Goal: Find specific page/section: Find specific page/section

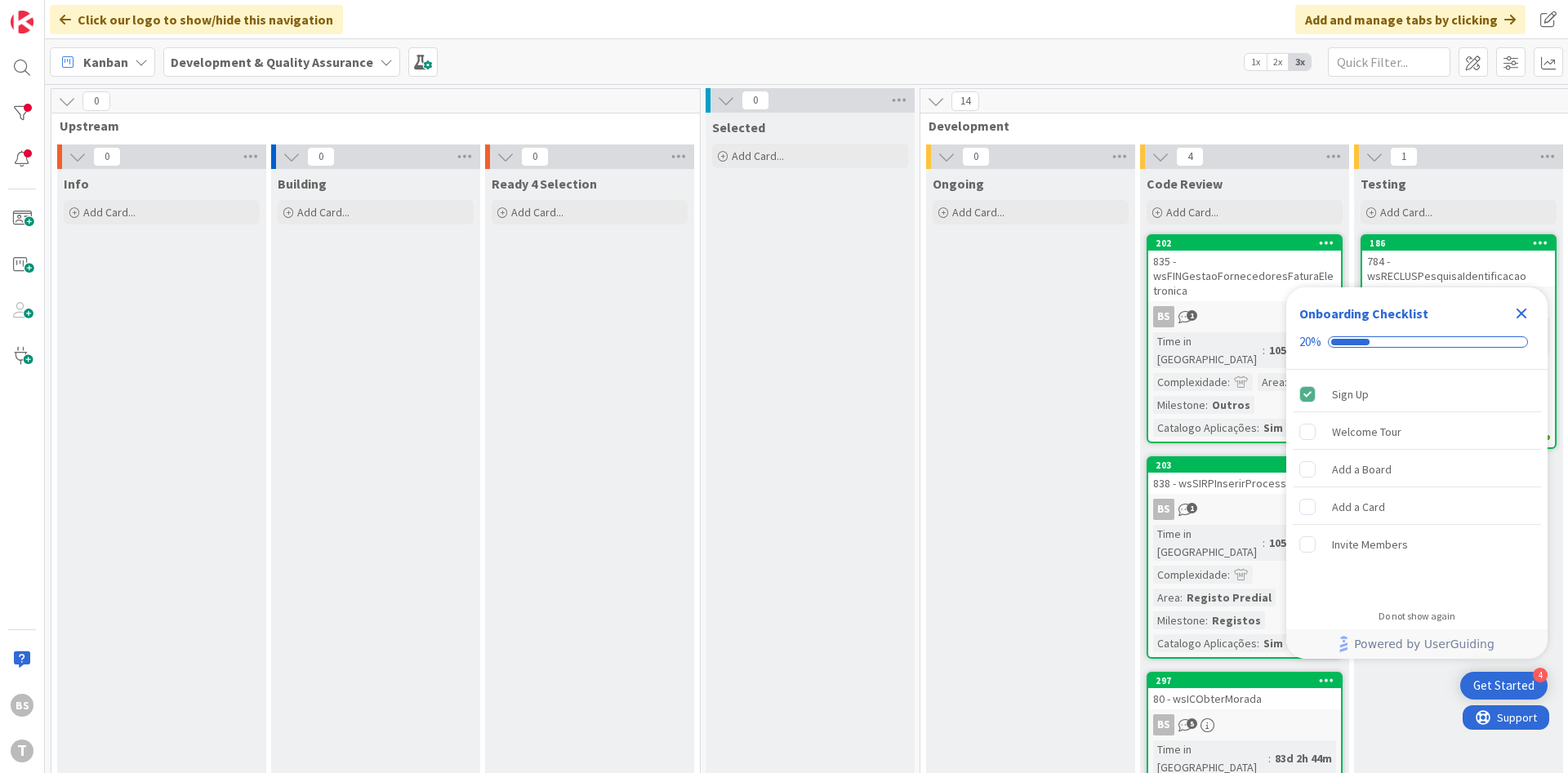
click at [38, 72] on div "BS T" at bounding box center [22, 386] width 45 height 773
click at [28, 68] on div at bounding box center [21, 67] width 33 height 33
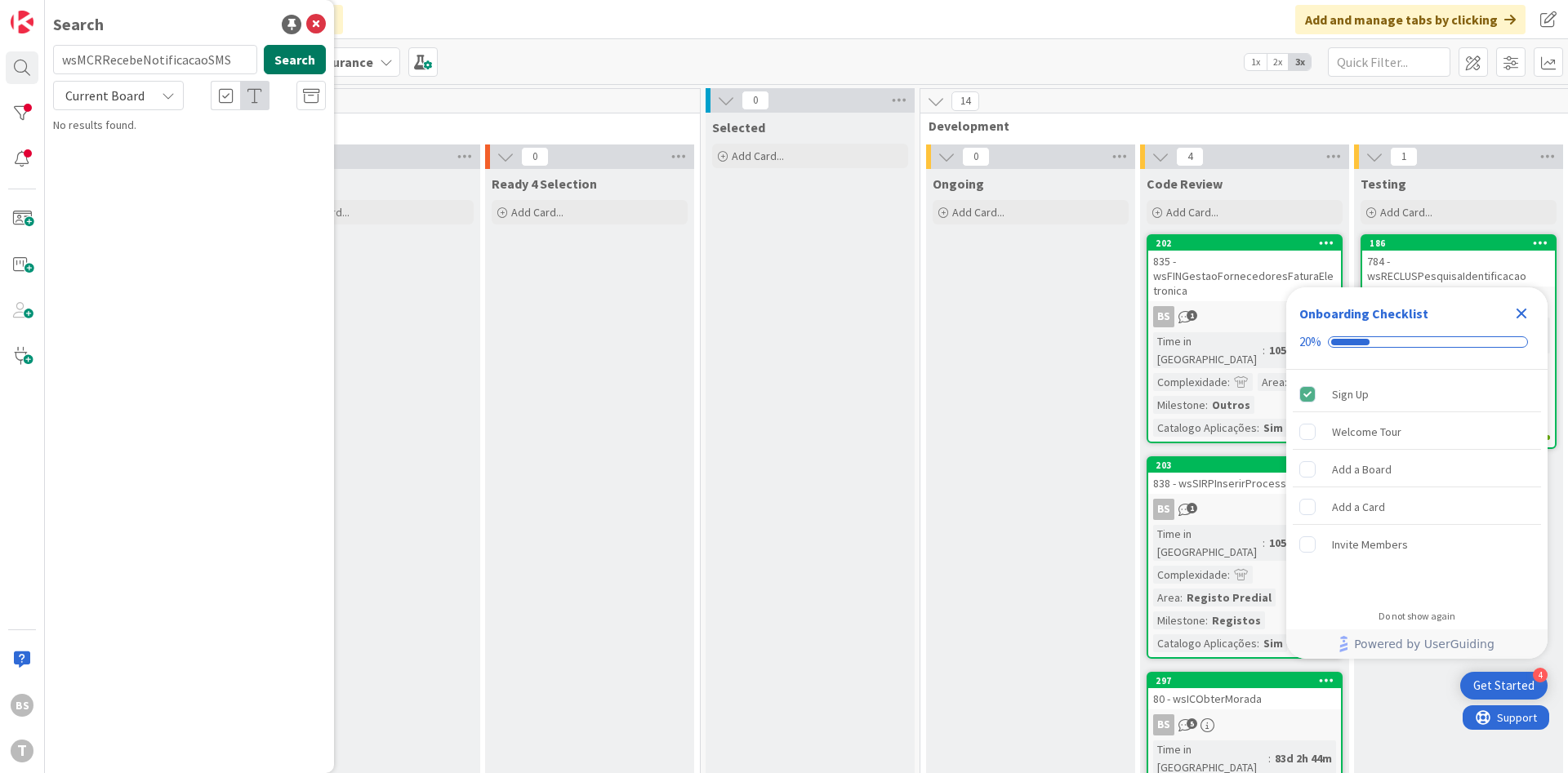
click at [315, 61] on button "Search" at bounding box center [295, 59] width 62 height 29
type input "wsMCRRecebeNotificacaoSMS"
click at [313, 60] on button "Search" at bounding box center [295, 59] width 62 height 29
click at [220, 57] on input "wsMCRRecebeNotificacaoSMS" at bounding box center [155, 59] width 204 height 29
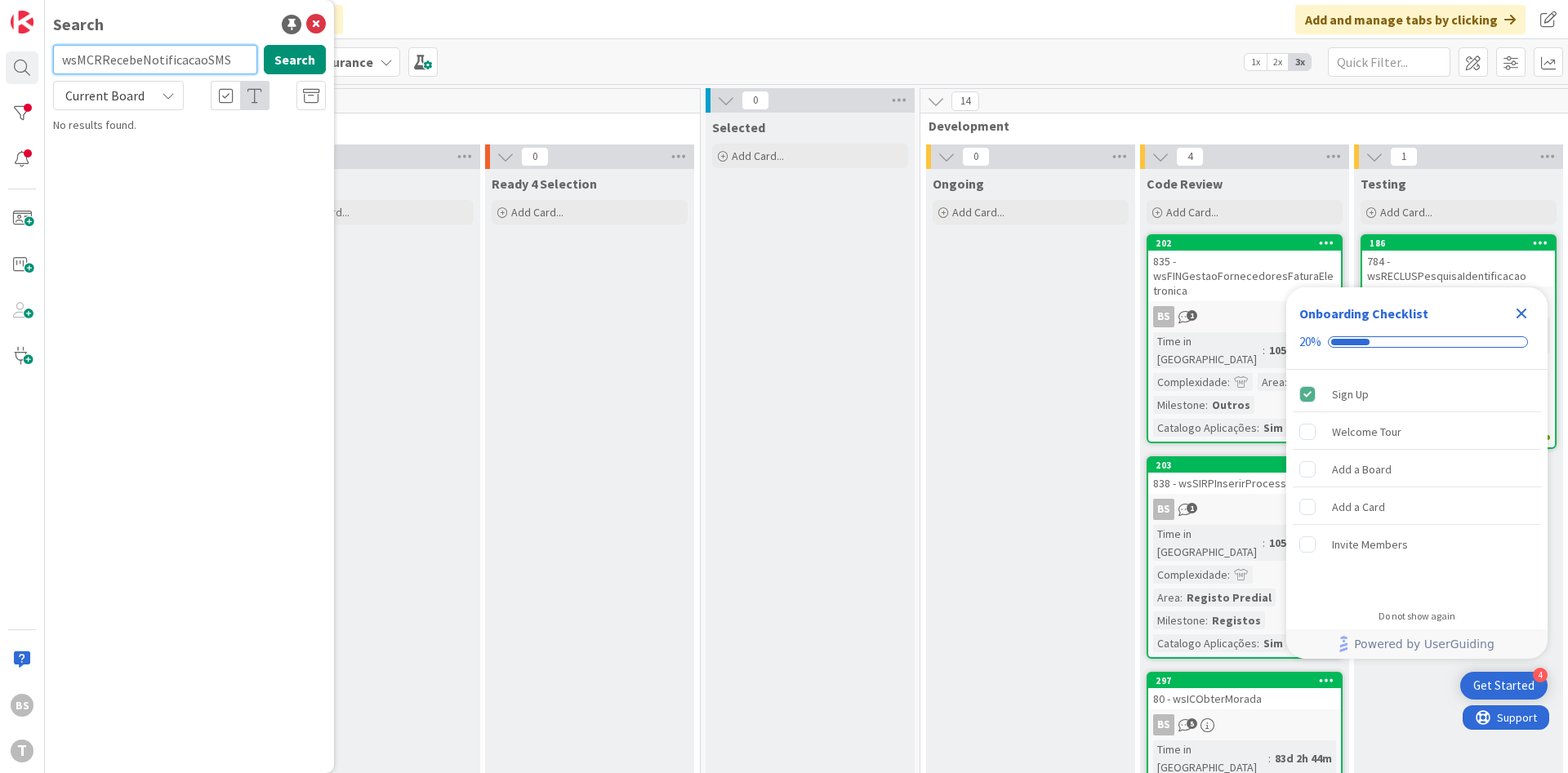
click at [234, 61] on input "wsMCRRecebeNotificacaoSMS" at bounding box center [155, 59] width 204 height 29
click at [28, 99] on div at bounding box center [21, 114] width 33 height 33
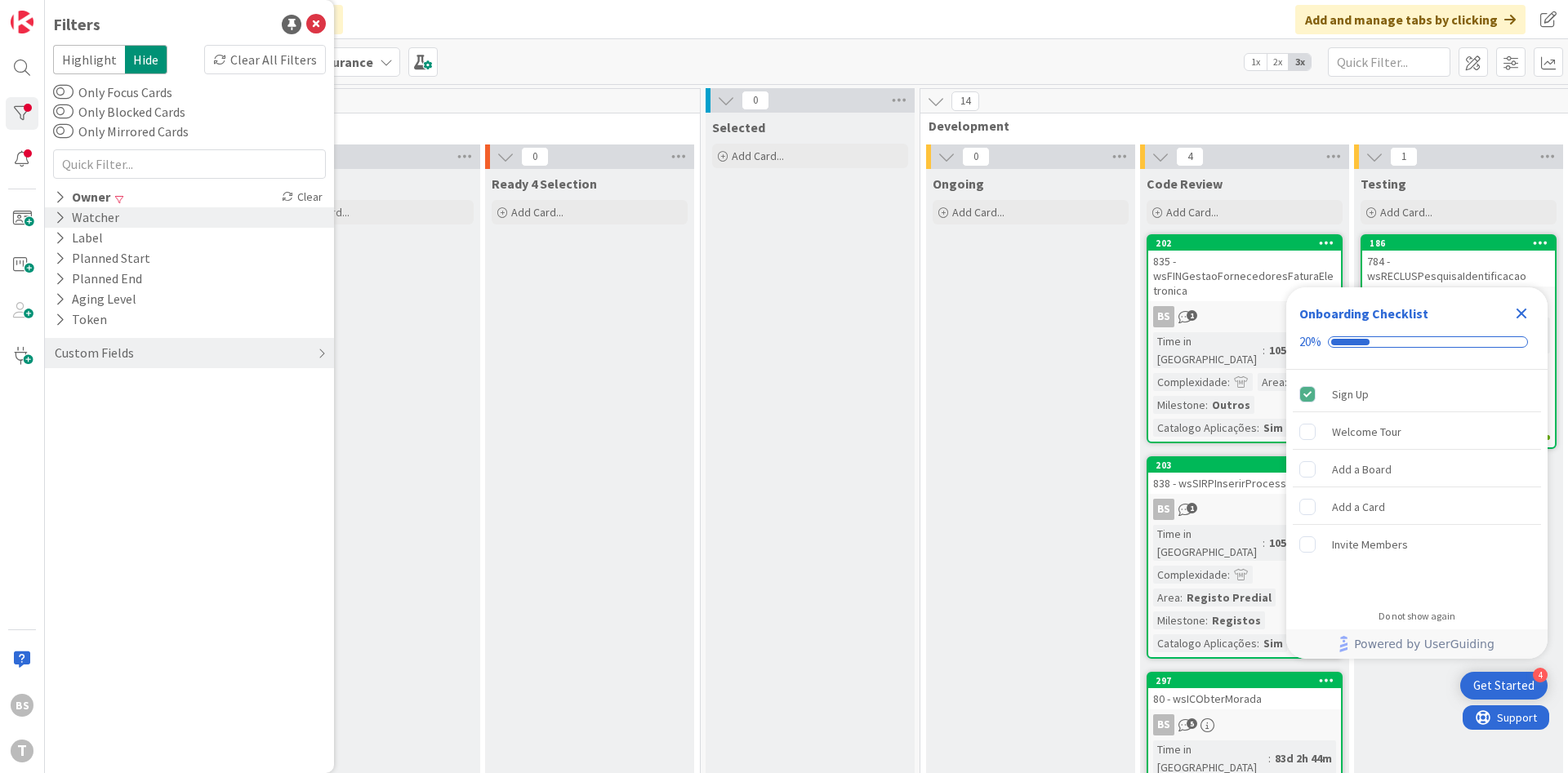
click at [136, 208] on div "Watcher" at bounding box center [190, 217] width 289 height 20
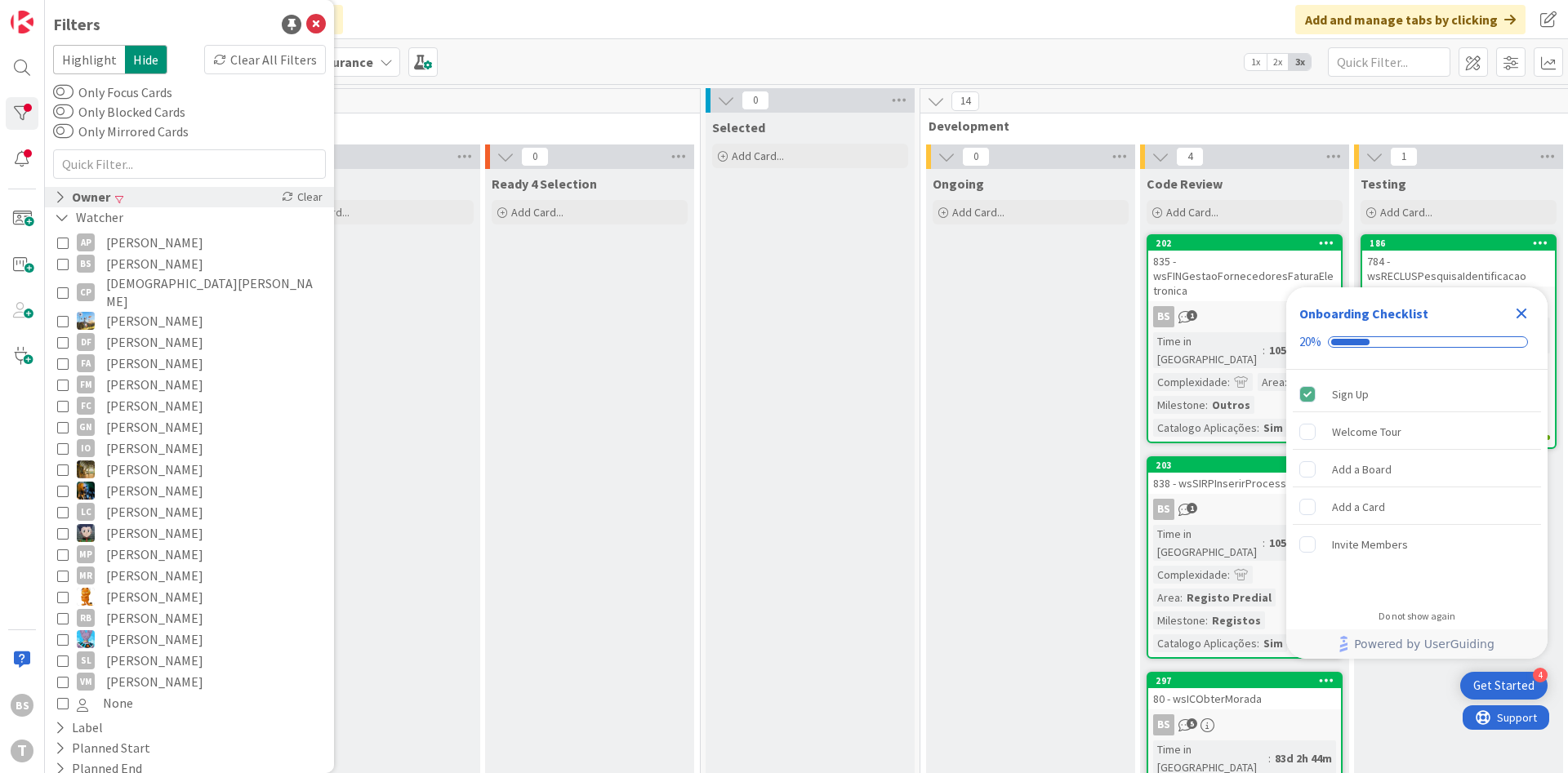
click at [136, 193] on div "Owner Clear" at bounding box center [190, 197] width 289 height 20
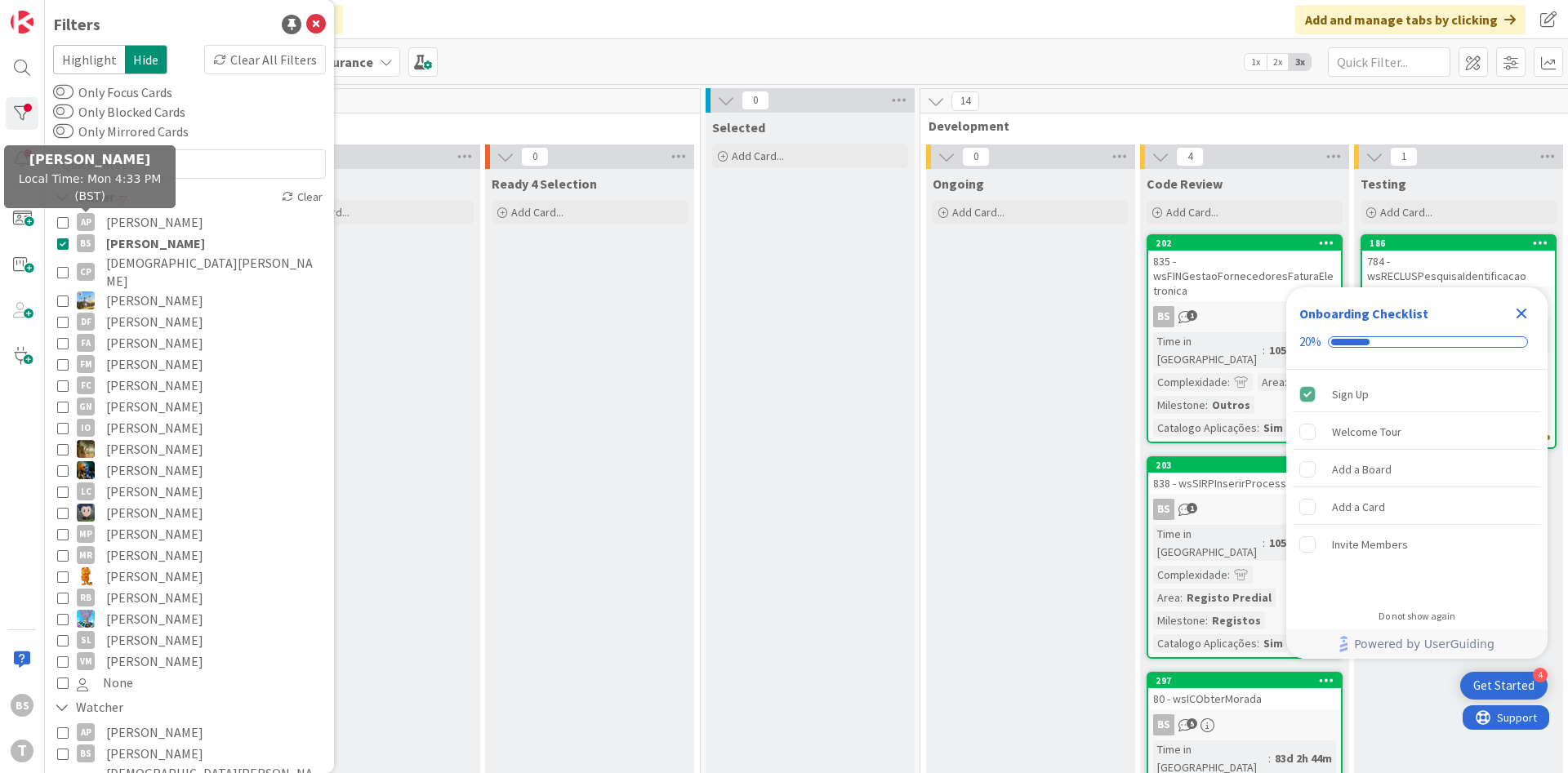
click at [59, 240] on icon at bounding box center [62, 243] width 12 height 12
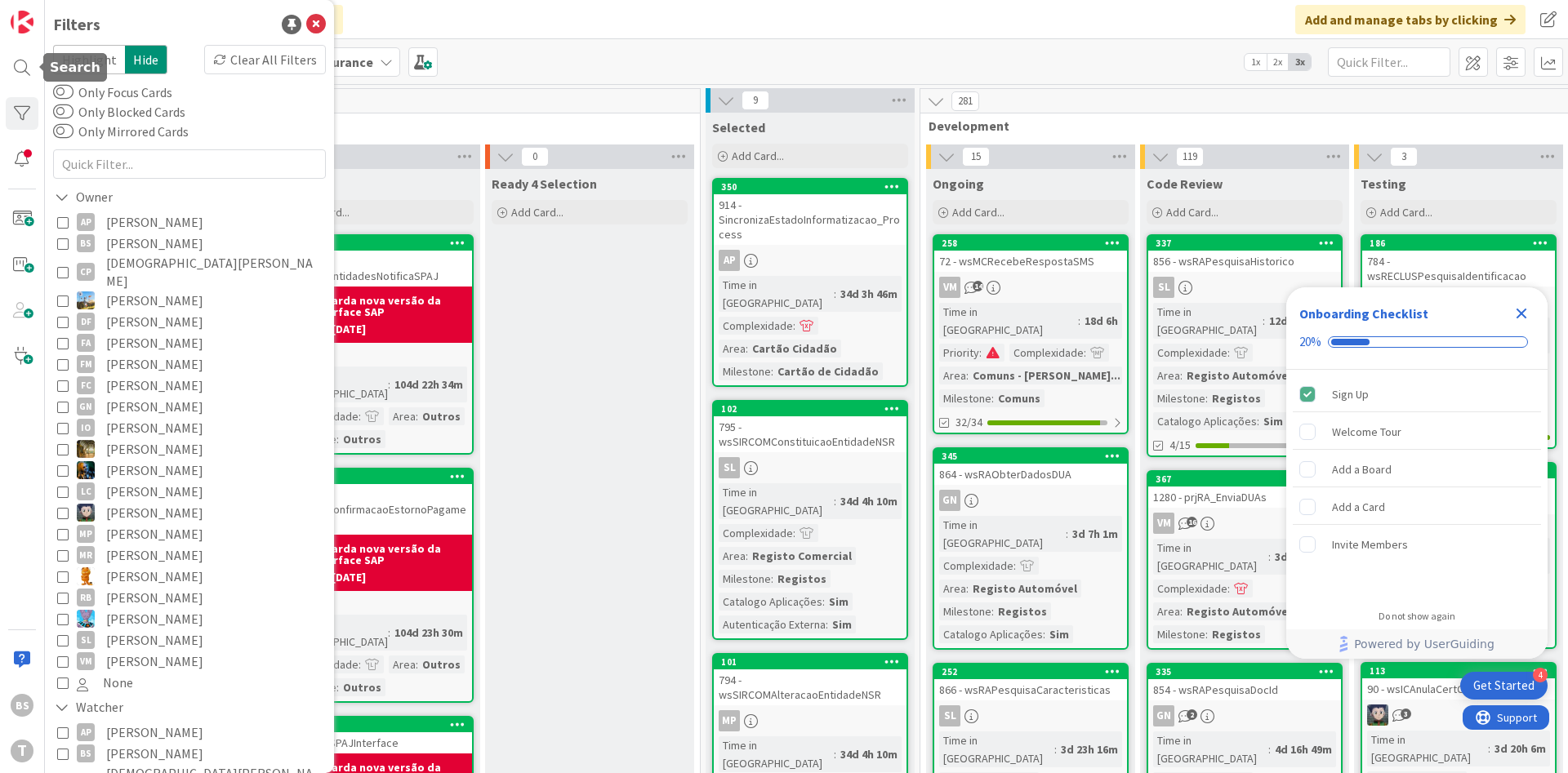
click at [2, 56] on div "BS T" at bounding box center [22, 386] width 45 height 773
click at [4, 56] on div "BS T" at bounding box center [22, 386] width 45 height 773
click at [31, 72] on div at bounding box center [21, 67] width 33 height 33
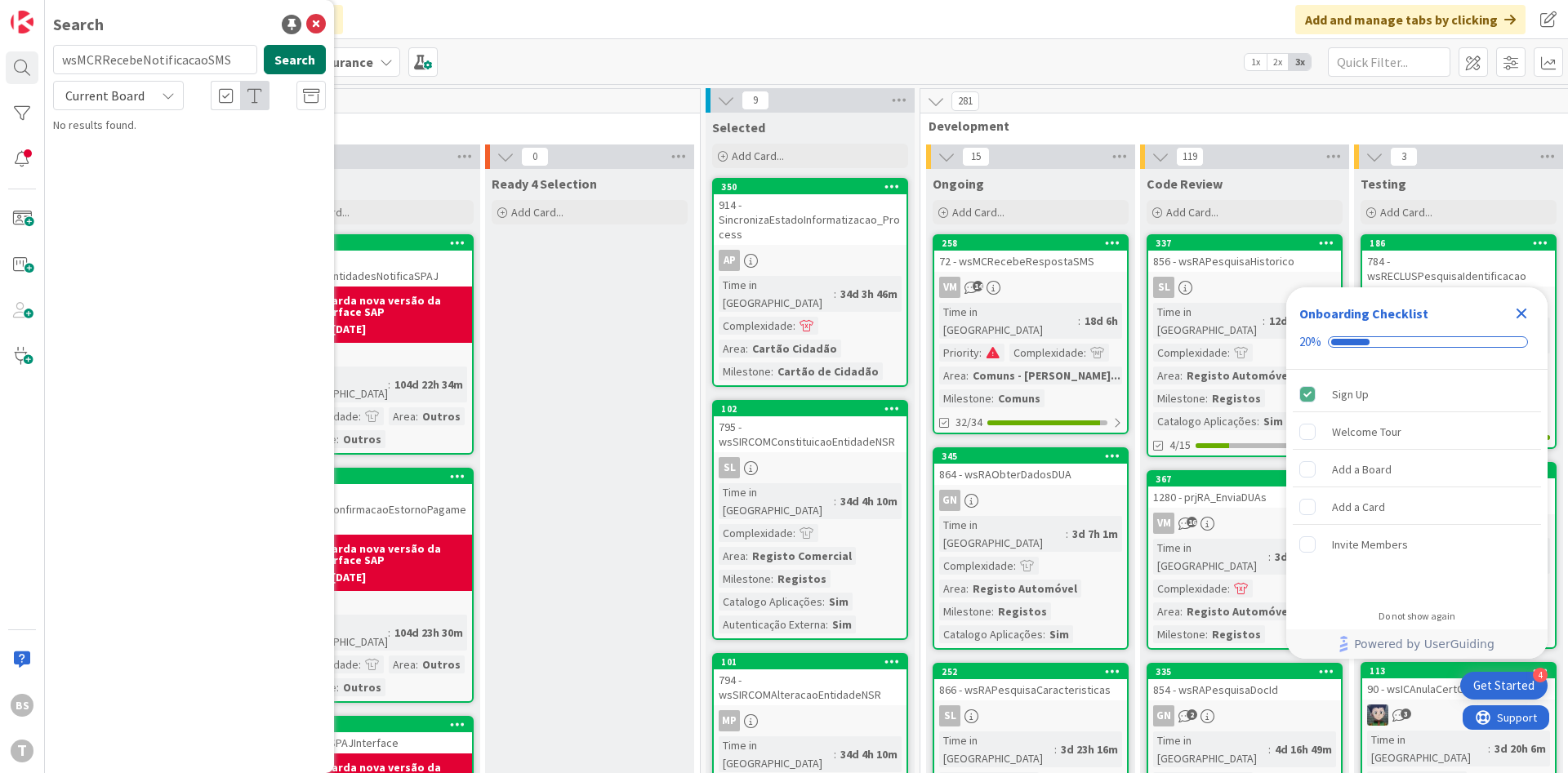
click at [272, 65] on button "Search" at bounding box center [295, 59] width 62 height 29
click at [235, 59] on input "wsMCRRecebeNotificacaoSMS" at bounding box center [155, 59] width 204 height 29
drag, startPoint x: 240, startPoint y: 59, endPoint x: 43, endPoint y: 59, distance: 197.0
click at [53, 59] on input "wsMCRRecebeNotificacaoSMS" at bounding box center [155, 59] width 204 height 29
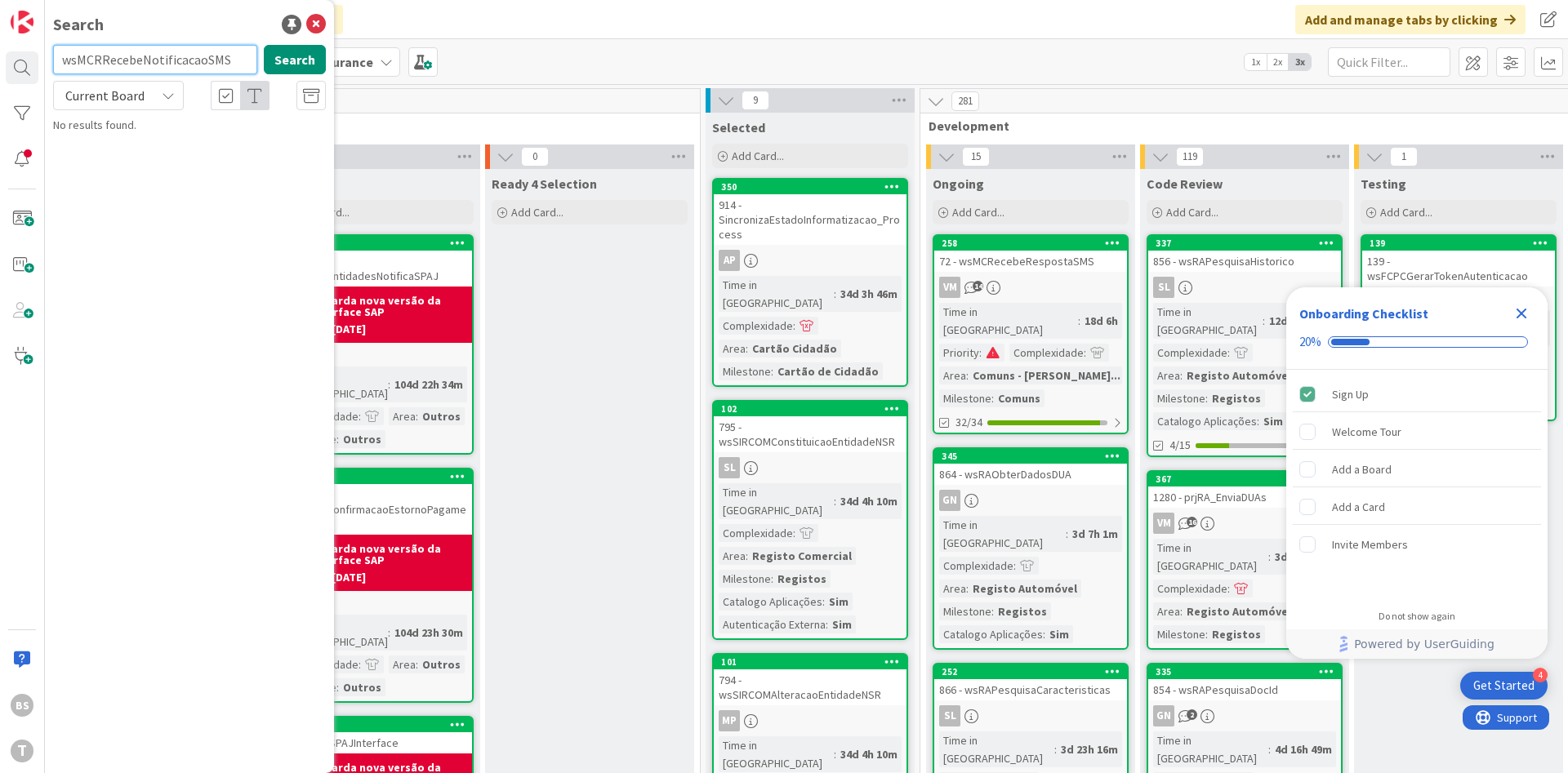
click at [222, 52] on input "wsMCRRecebeNotificacaoSMS" at bounding box center [155, 59] width 204 height 29
click at [222, 61] on input "wsMCRRecebeNotificacaoSMS" at bounding box center [155, 59] width 204 height 29
click at [1522, 312] on icon "Close Checklist" at bounding box center [1522, 314] width 11 height 11
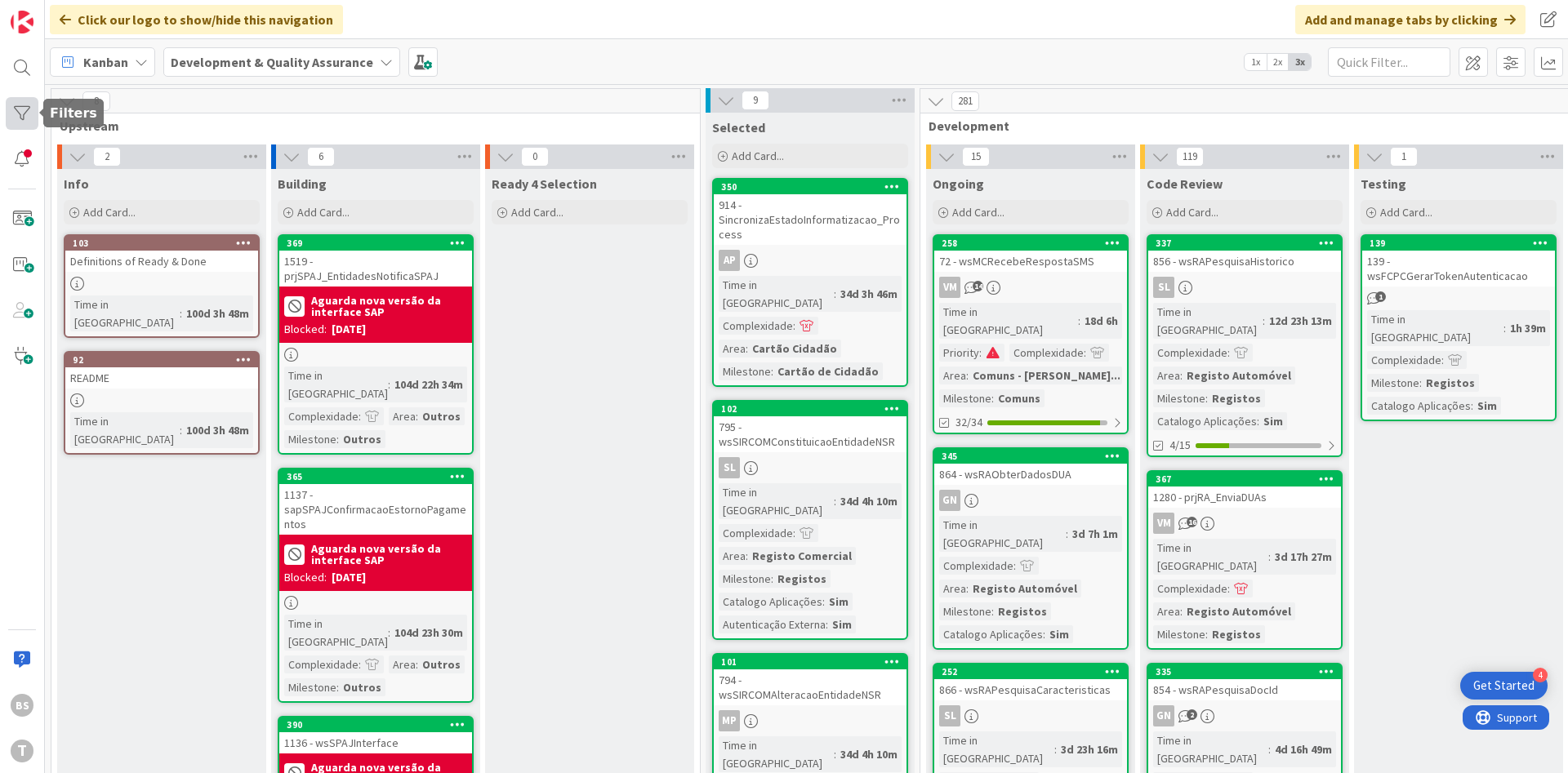
click at [28, 122] on div at bounding box center [21, 114] width 33 height 33
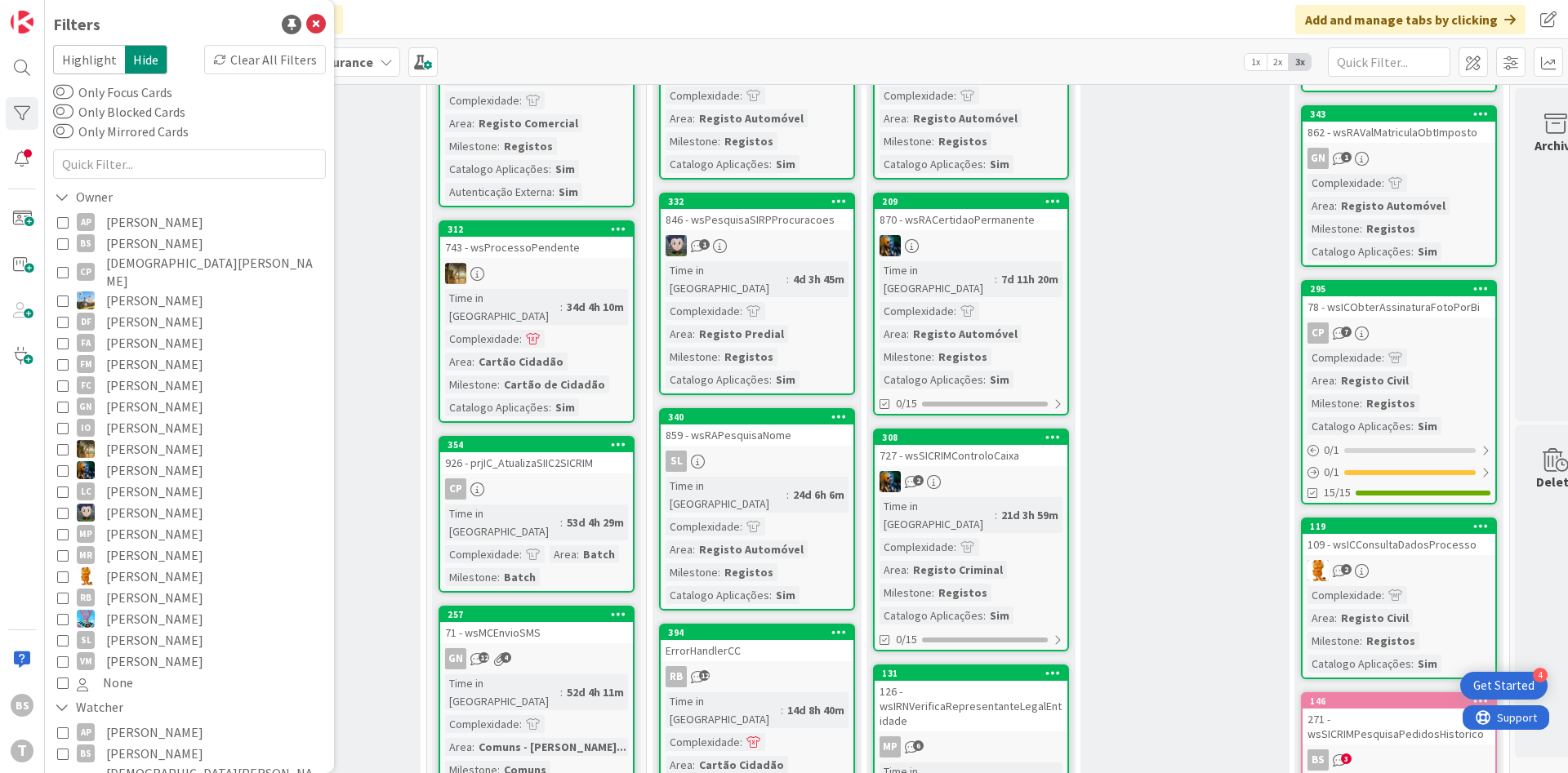
scroll to position [1274, 273]
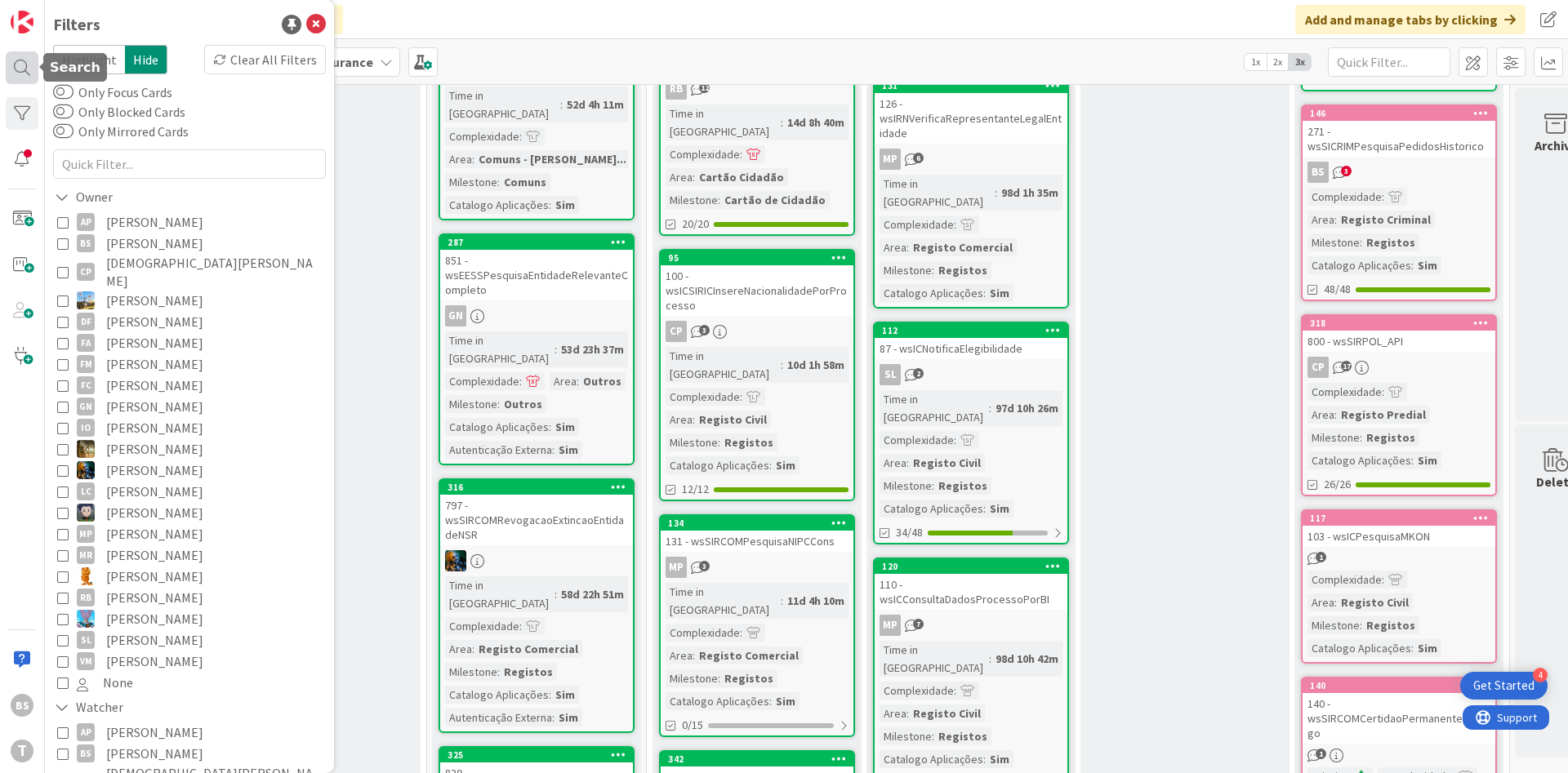
click at [26, 74] on div at bounding box center [21, 67] width 33 height 33
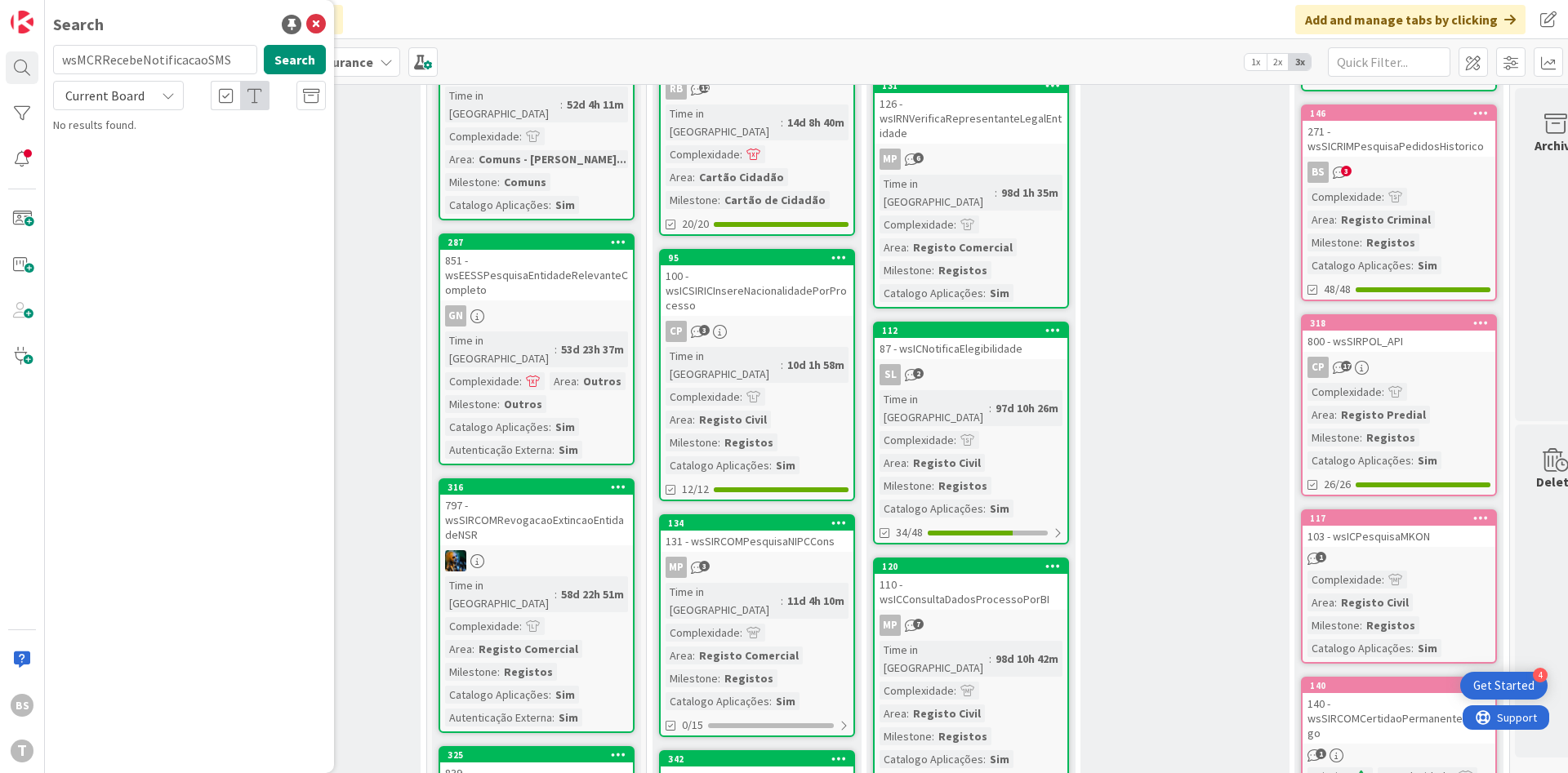
click at [200, 59] on input "wsMCRRecebeNotificacaoSMS" at bounding box center [155, 59] width 204 height 29
type input "73"
click at [229, 147] on span "- wsMCRecebeNotificacaoSMS" at bounding box center [208, 144] width 149 height 15
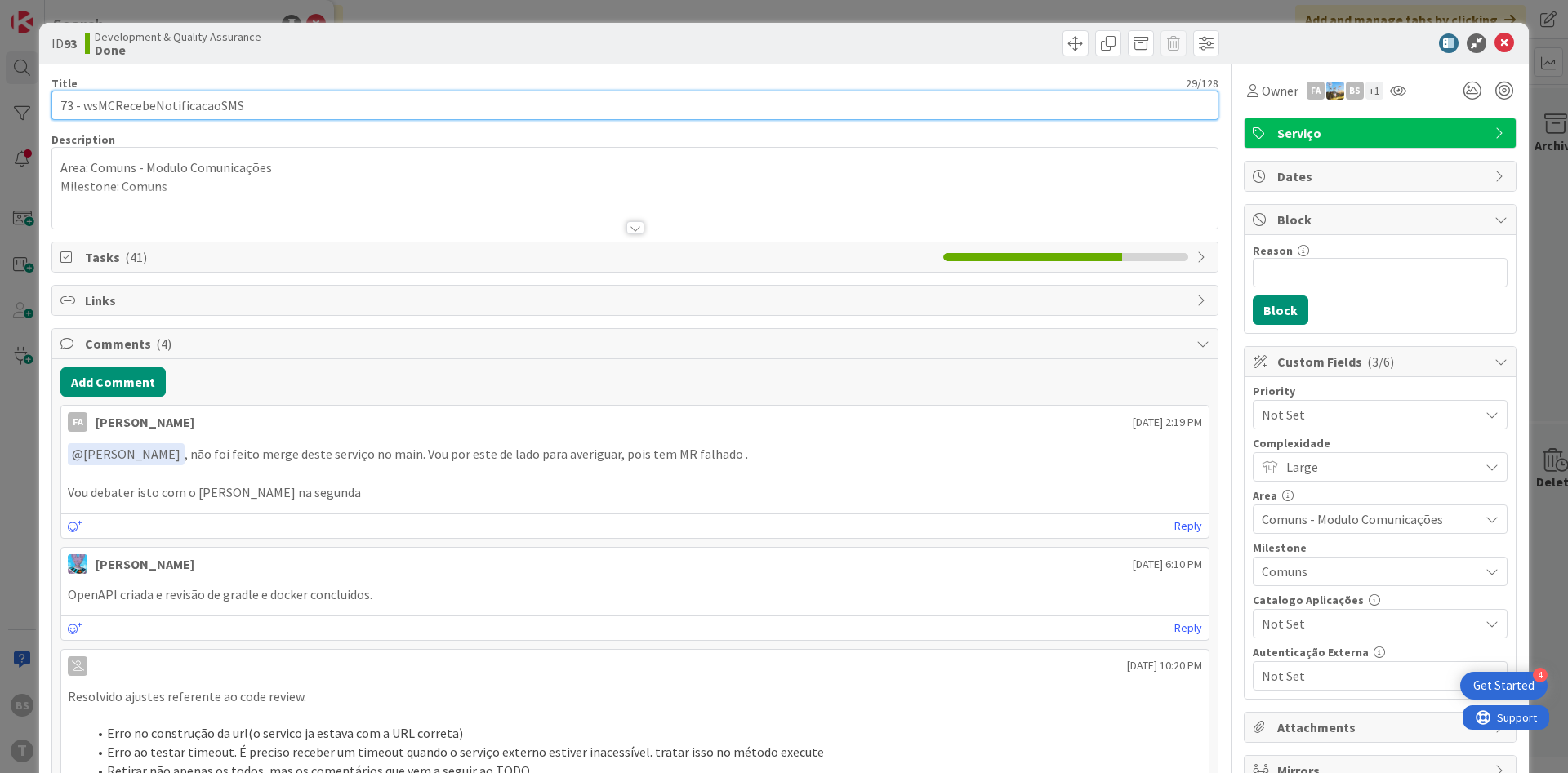
click at [217, 107] on input "73 - wsMCRecebeNotificacaoSMS" at bounding box center [634, 105] width 1167 height 29
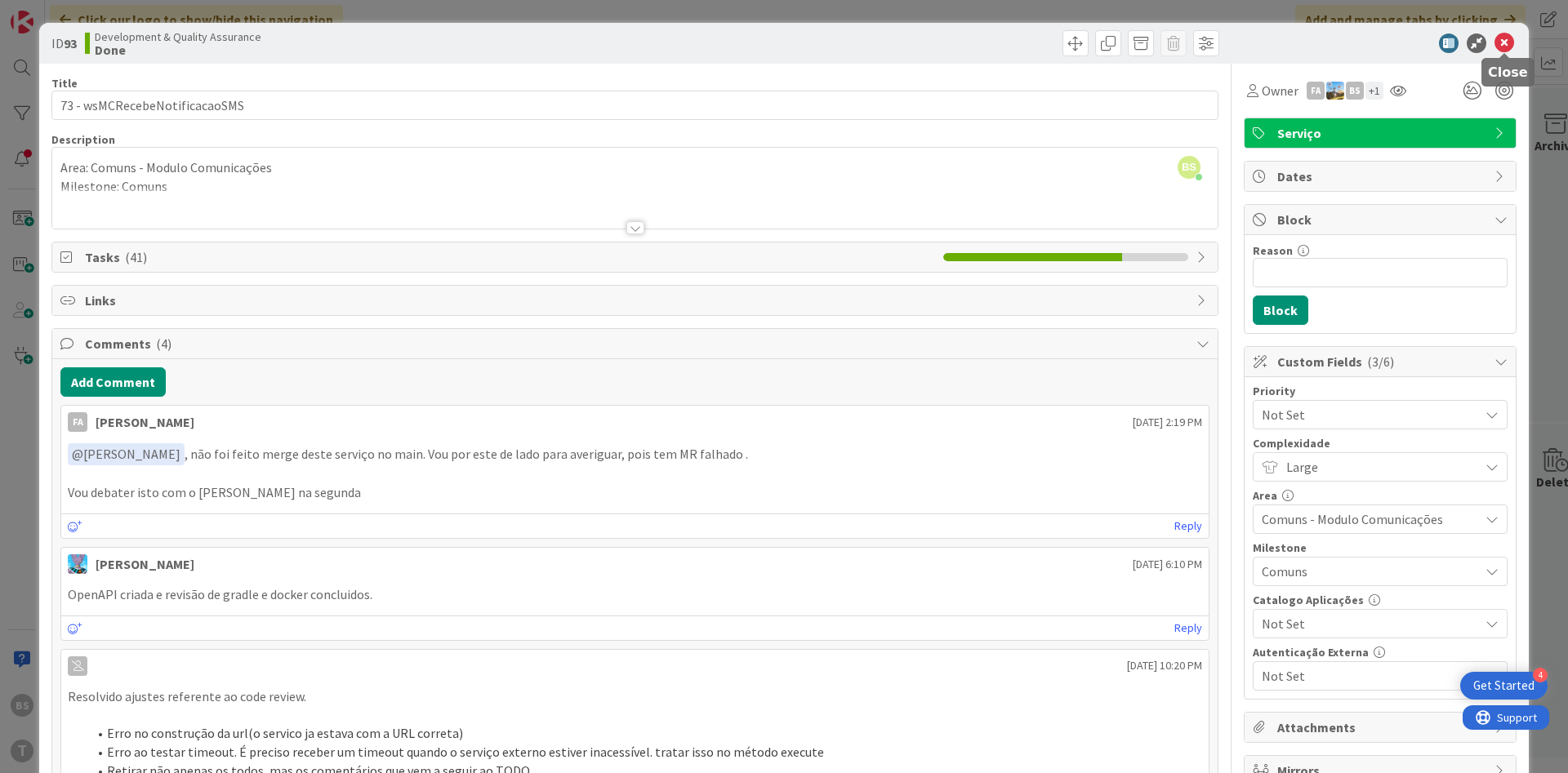
click at [1509, 35] on icon at bounding box center [1504, 43] width 20 height 20
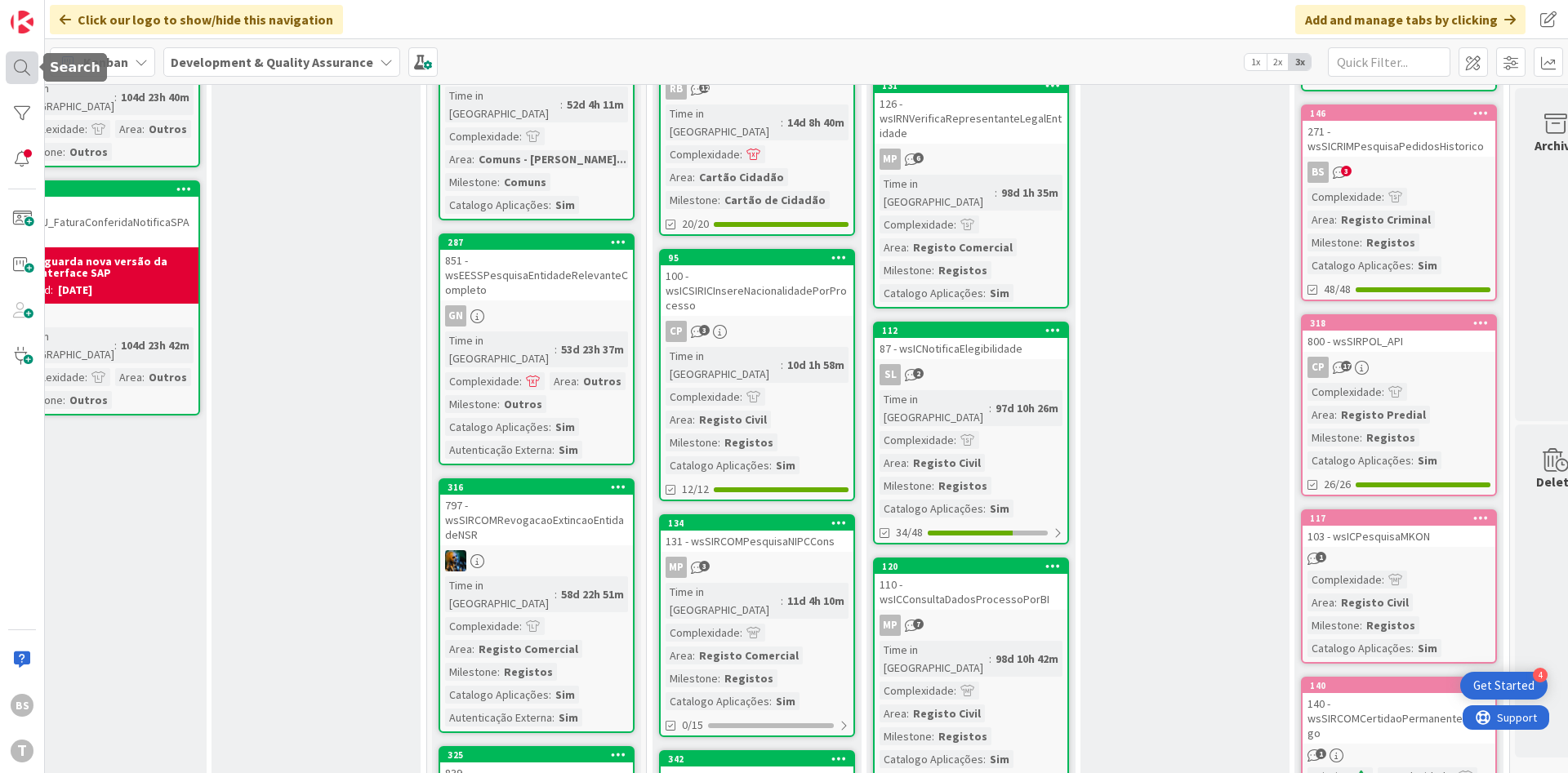
click at [22, 70] on div at bounding box center [21, 67] width 33 height 33
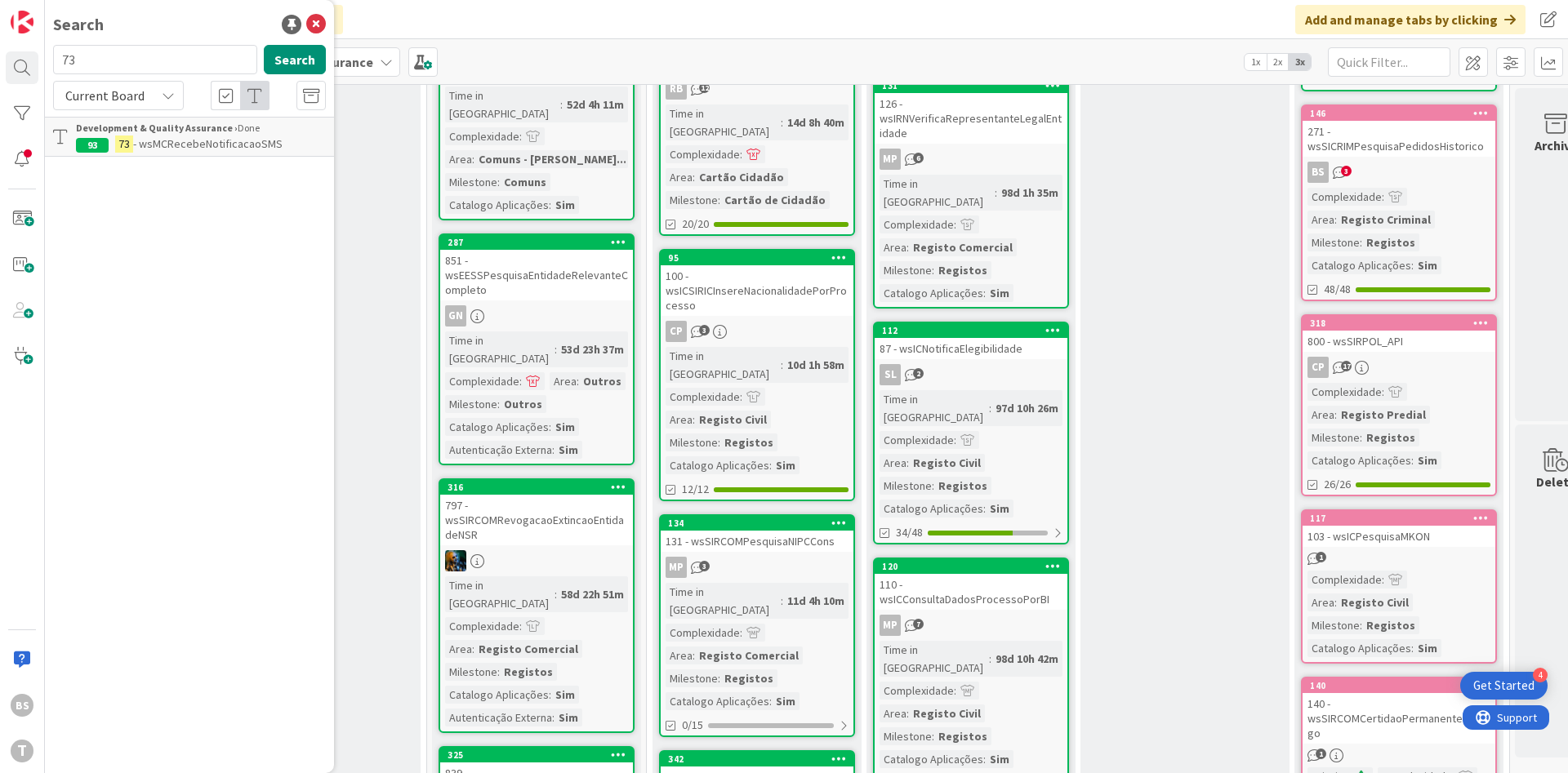
click at [187, 151] on span "- wsMCRecebeNotificacaoSMS" at bounding box center [208, 144] width 149 height 15
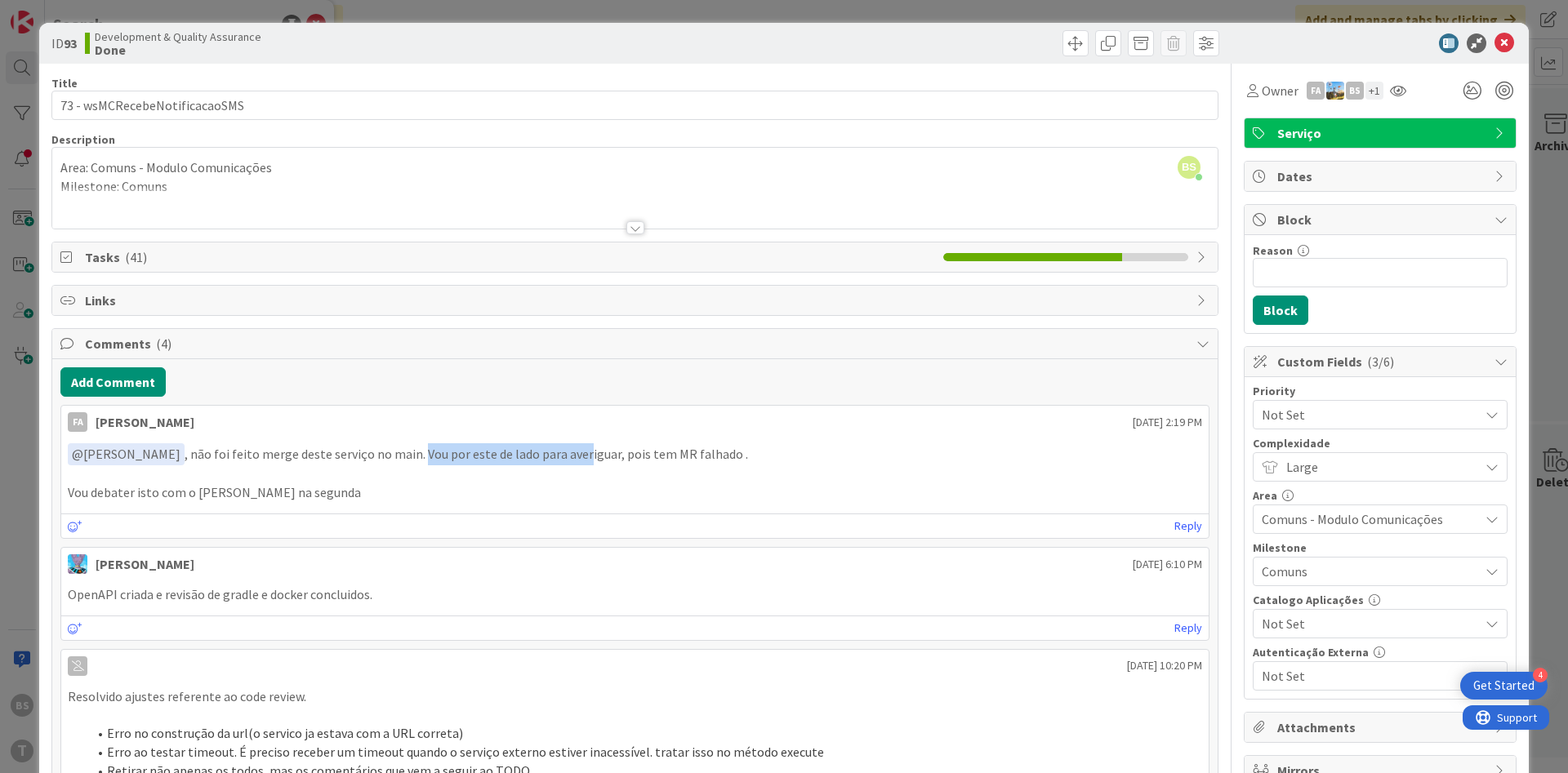
drag, startPoint x: 419, startPoint y: 454, endPoint x: 579, endPoint y: 454, distance: 160.0
click at [579, 454] on p "﻿ @ [PERSON_NAME] ﻿ , não foi feito merge deste serviço no main. Vou por este d…" at bounding box center [634, 454] width 1134 height 22
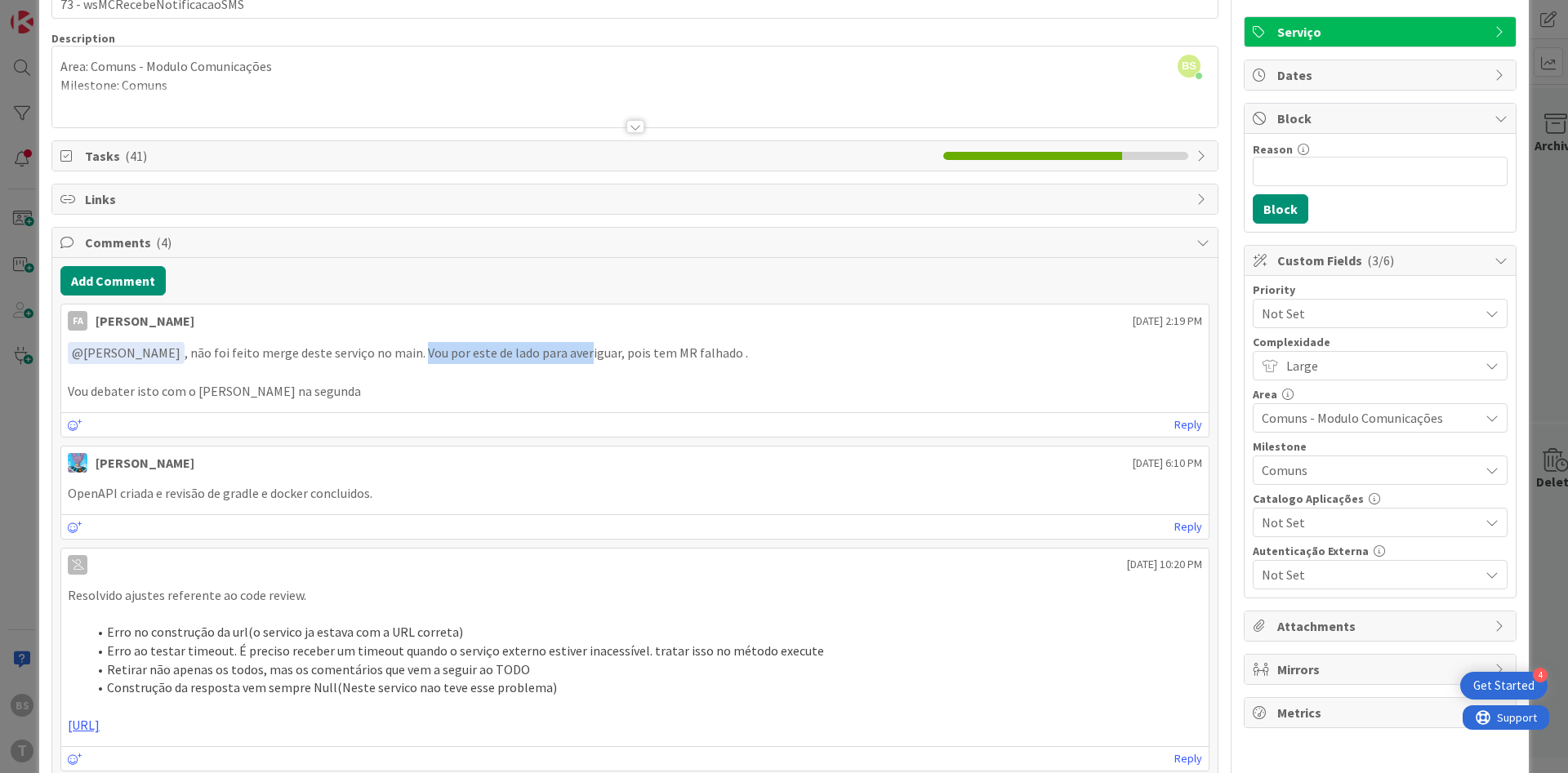
scroll to position [196, 0]
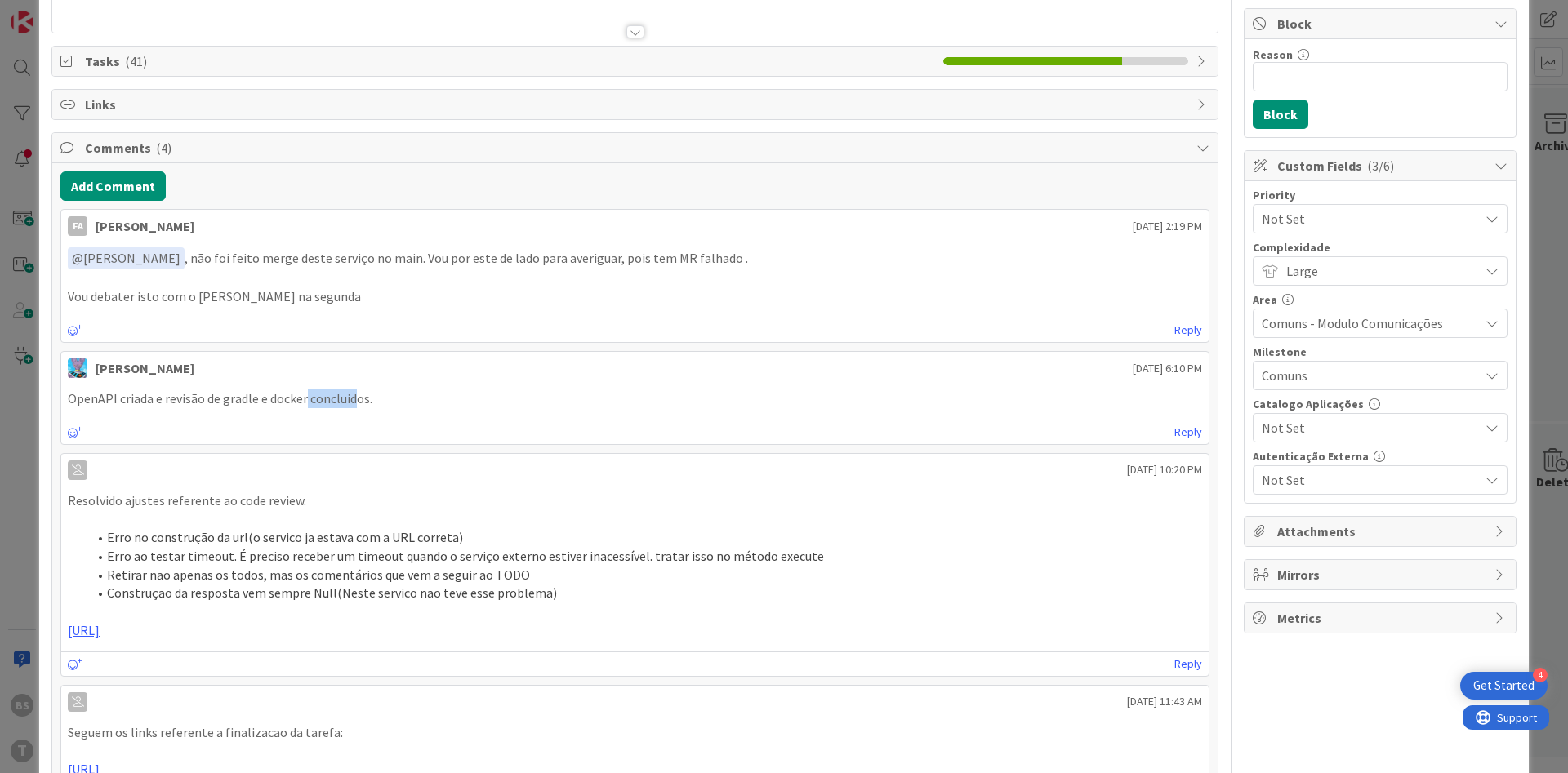
drag, startPoint x: 303, startPoint y: 403, endPoint x: 352, endPoint y: 401, distance: 49.0
click at [352, 401] on p "OpenAPI criada e revisão de gradle e docker concluidos." at bounding box center [634, 398] width 1134 height 19
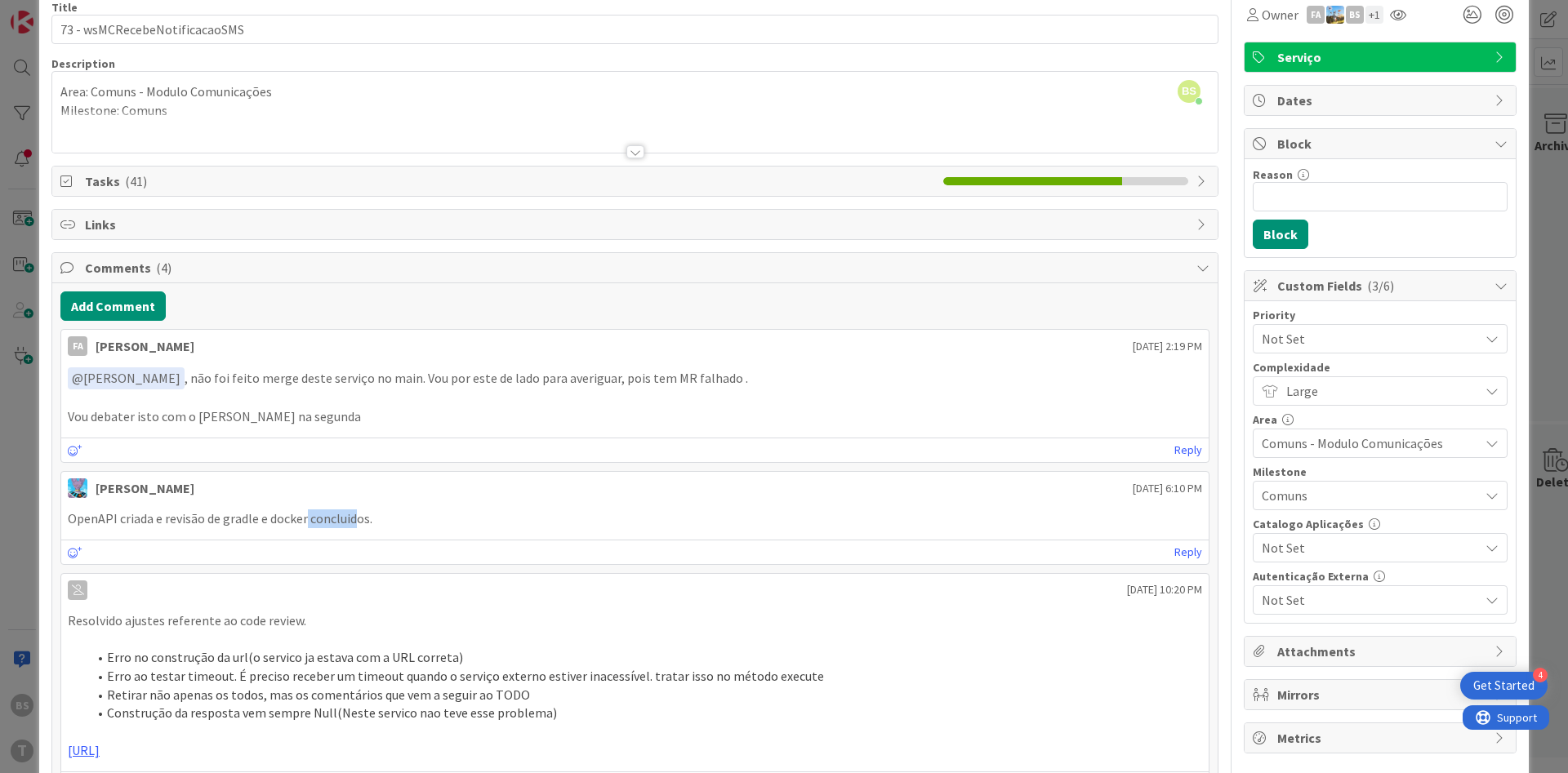
scroll to position [0, 0]
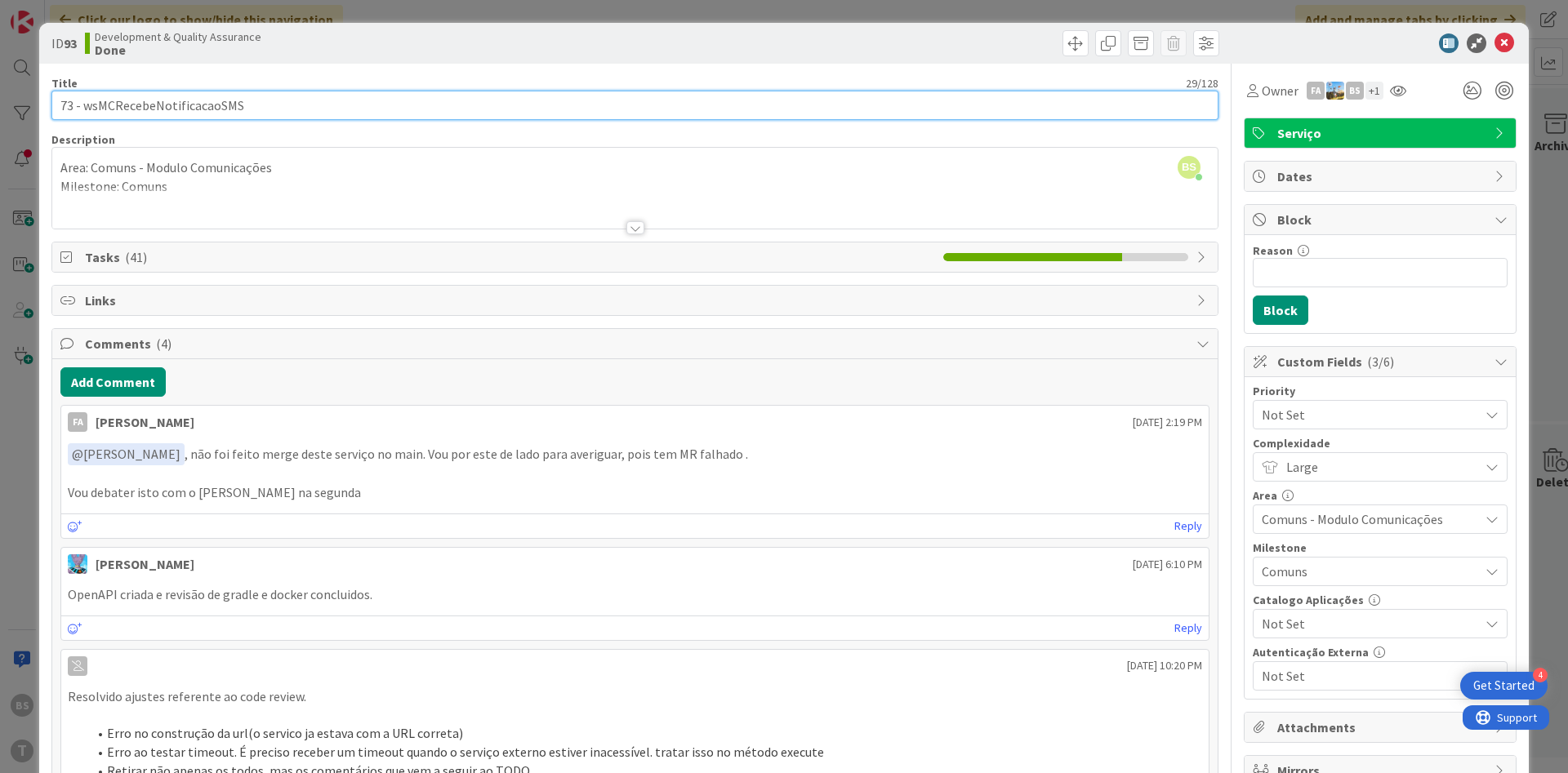
click at [231, 110] on input "73 - wsMCRecebeNotificacaoSMS" at bounding box center [634, 105] width 1167 height 29
click at [229, 106] on input "73 - wsMCRecebeNotificacaoSMS" at bounding box center [634, 105] width 1167 height 29
click at [372, 114] on input "73 - wsMCRecebeNotificacaoSMS" at bounding box center [634, 105] width 1167 height 29
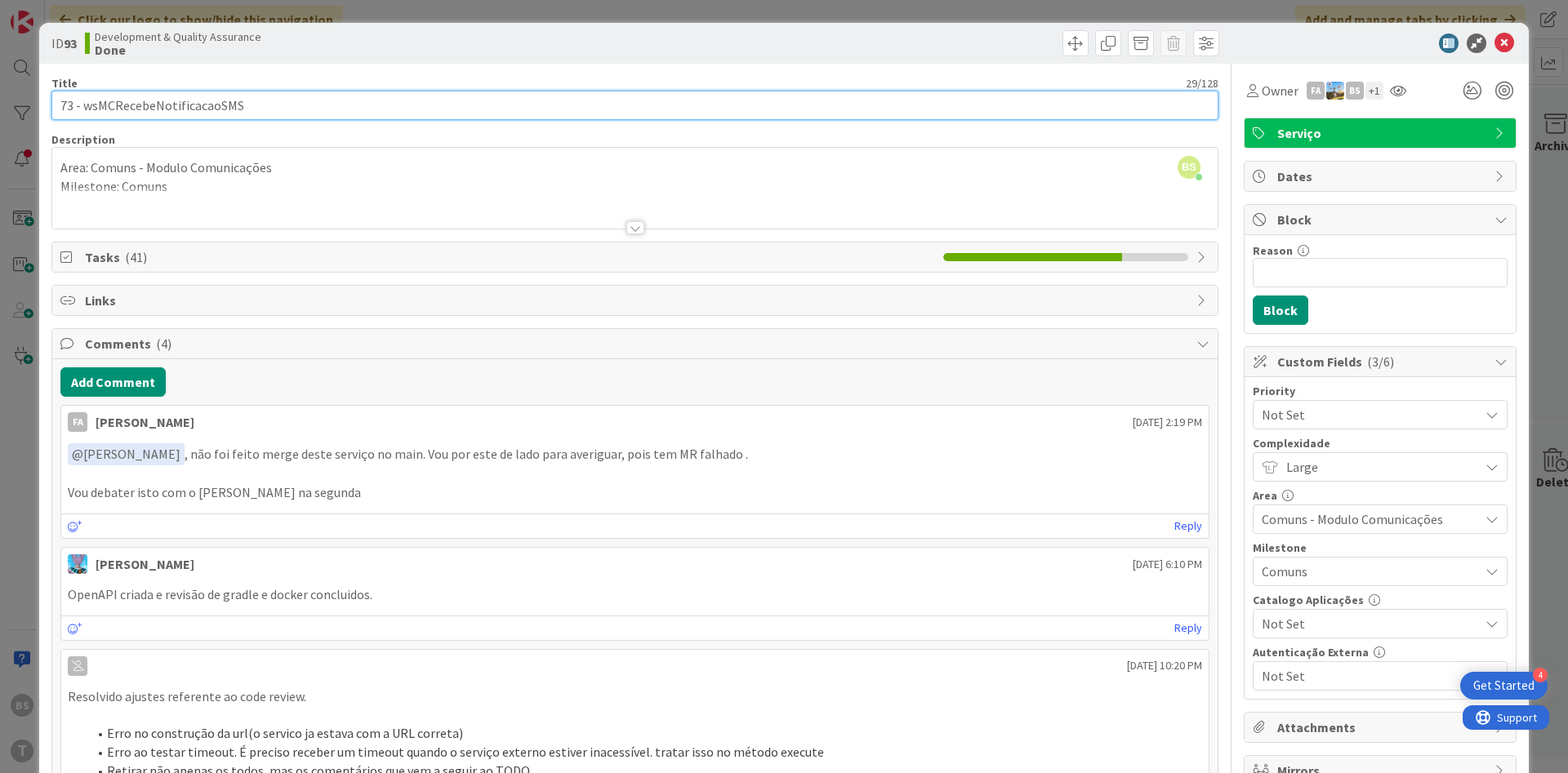
drag, startPoint x: 414, startPoint y: 110, endPoint x: -14, endPoint y: 681, distance: 713.6
click at [51, 120] on input "73 - wsMCRecebeNotificacaoSMS" at bounding box center [634, 105] width 1167 height 29
click at [270, 110] on input "73 - wsMCRecebeNotificacaoSMS" at bounding box center [634, 105] width 1167 height 29
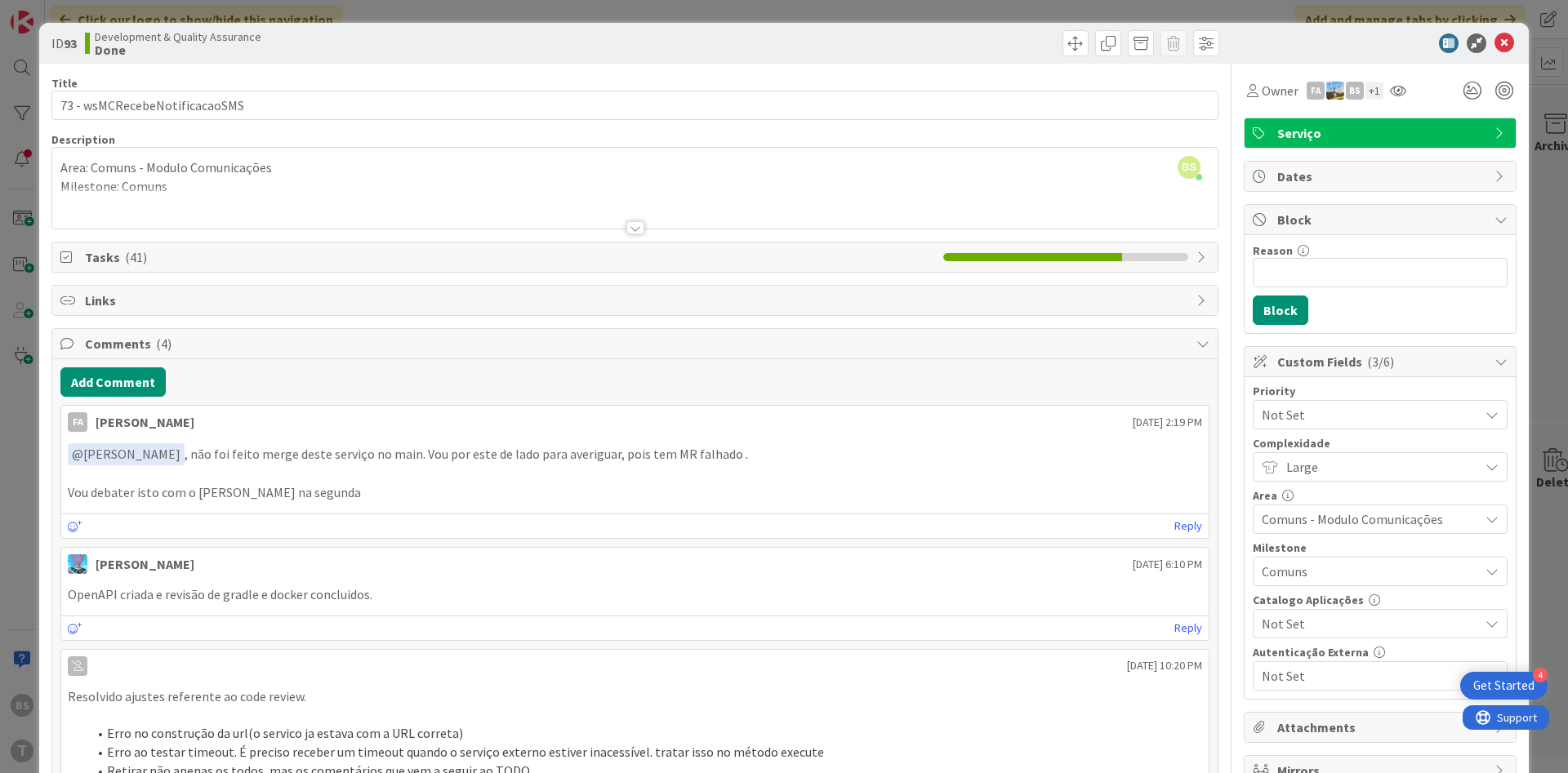
click at [1372, 92] on div "+ 1" at bounding box center [1375, 91] width 18 height 18
click at [1383, 91] on div "+ 1" at bounding box center [1375, 91] width 18 height 18
click at [1391, 89] on icon at bounding box center [1398, 91] width 16 height 13
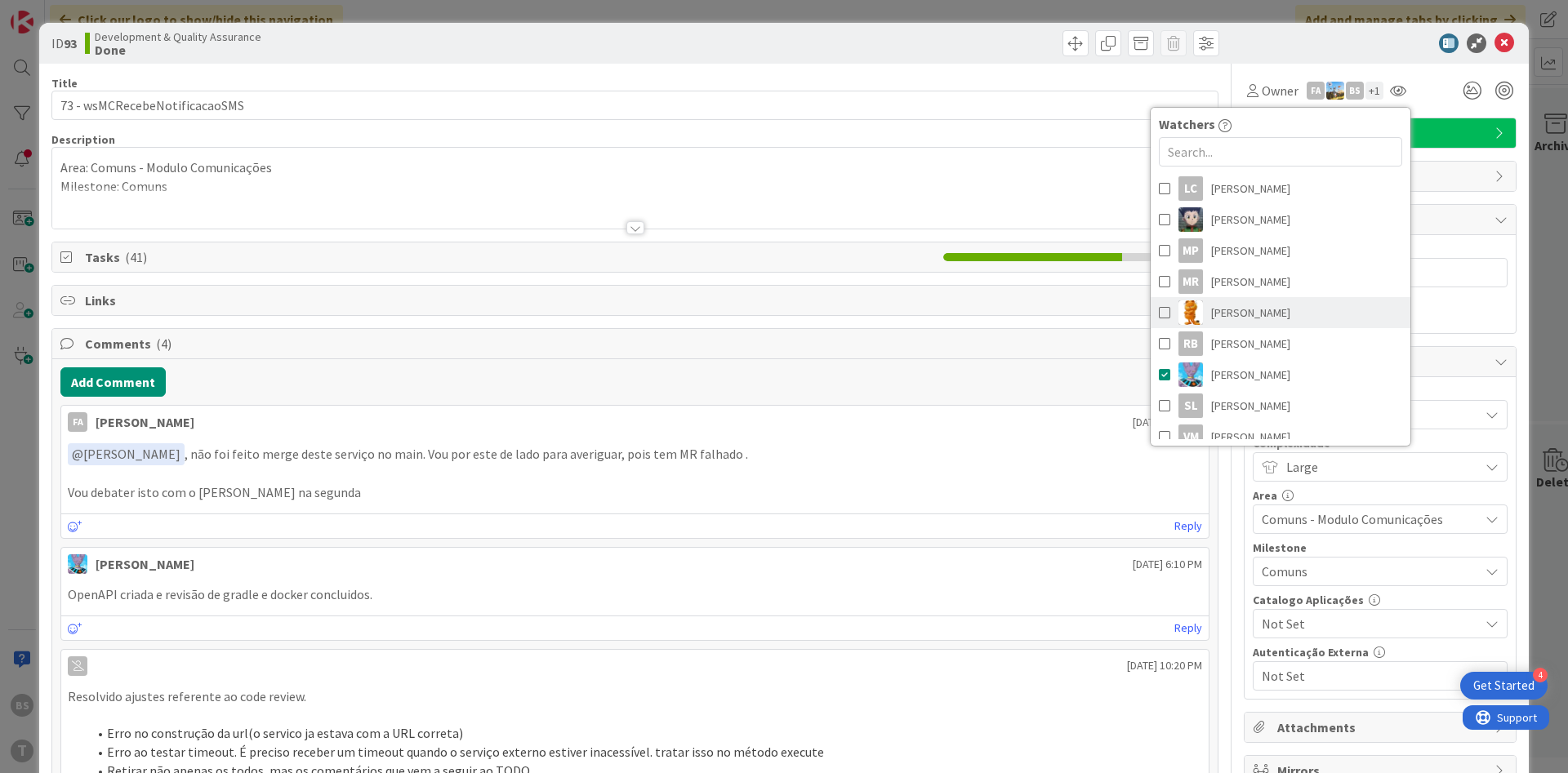
scroll to position [433, 0]
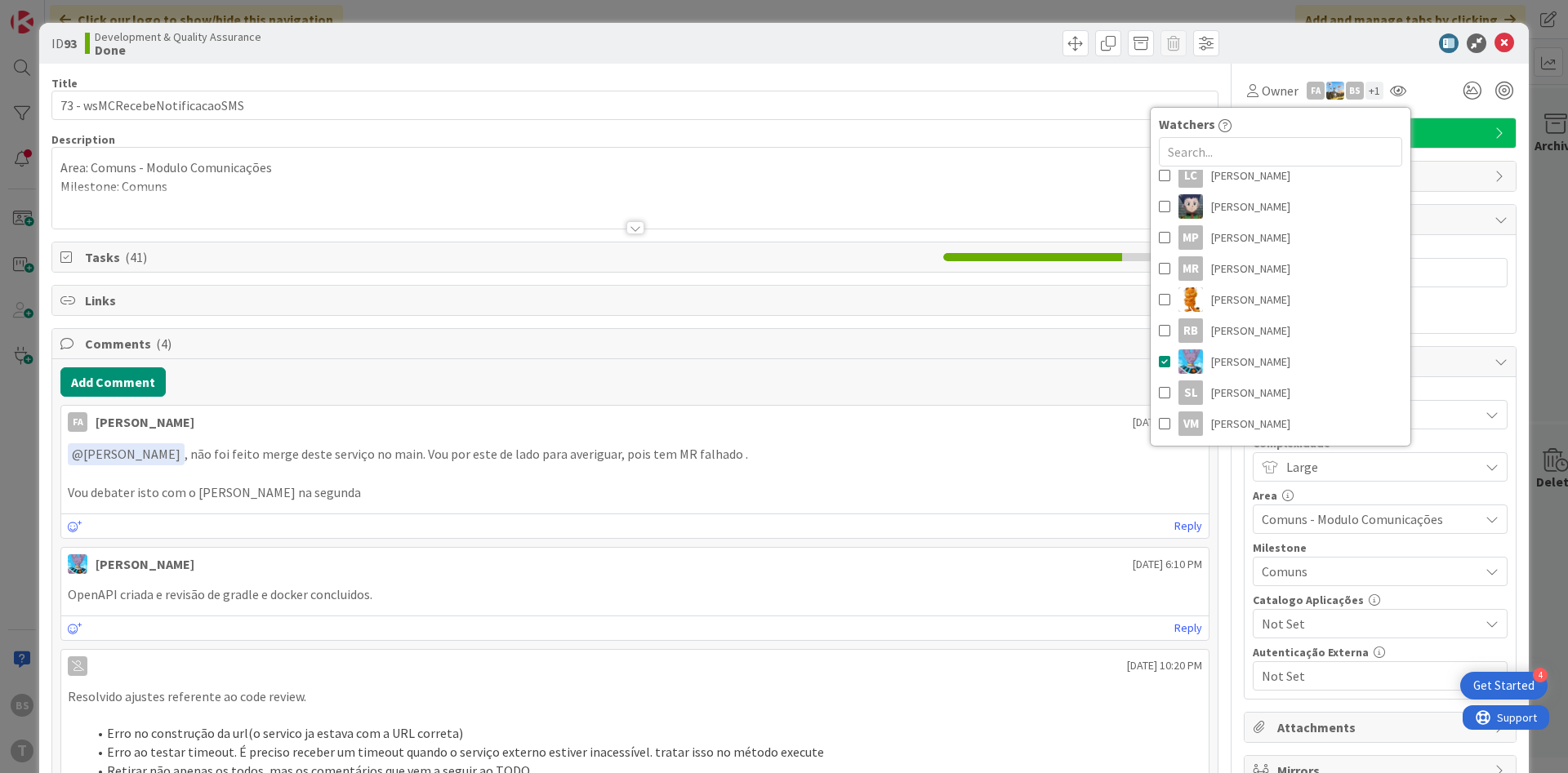
click at [447, 251] on span "Tasks ( 41 )" at bounding box center [510, 257] width 850 height 20
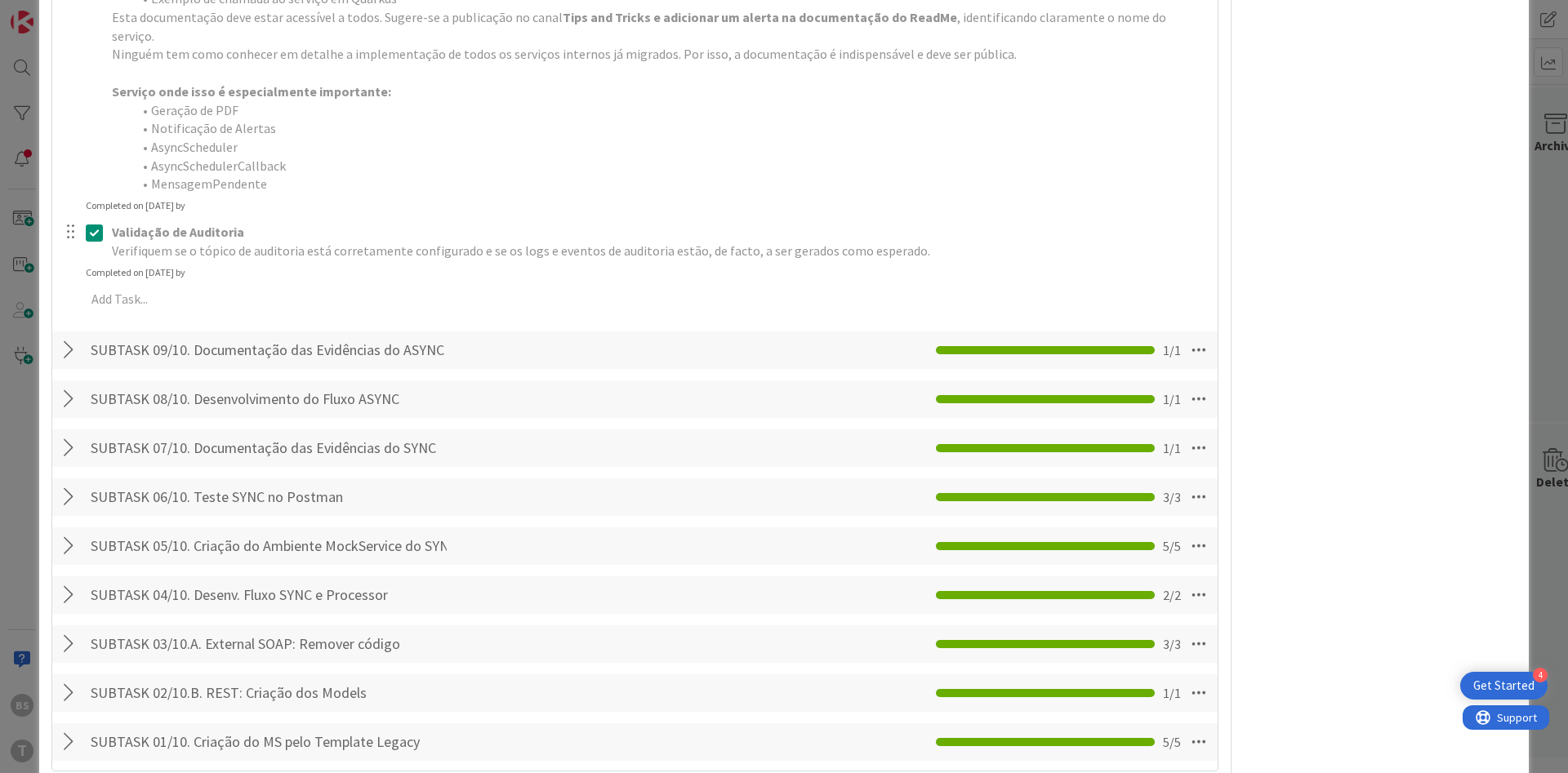
scroll to position [1470, 0]
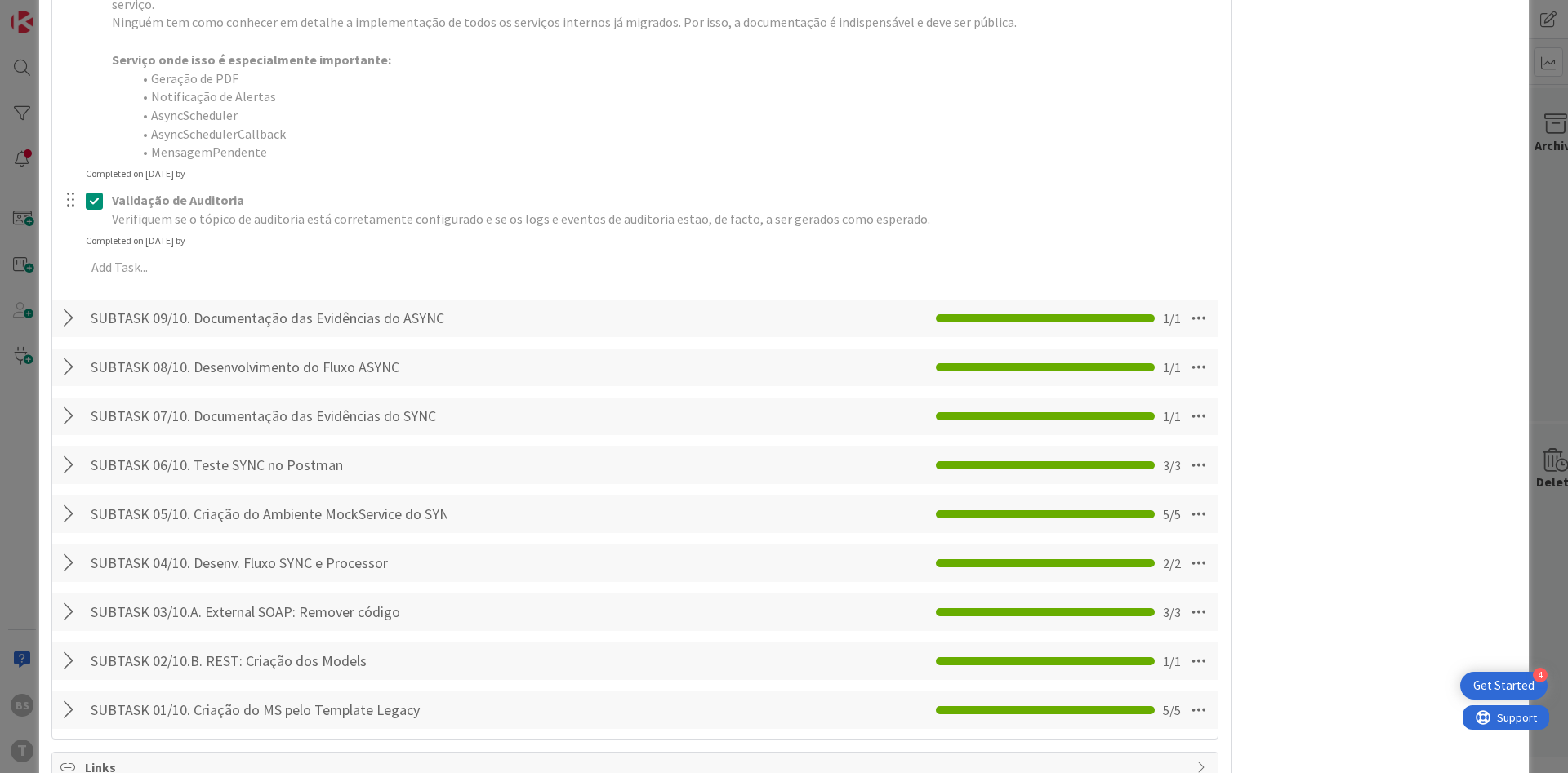
click at [460, 304] on div "SUBTASK 09/10. Documentação das Evidências do ASYNC Checklist Name 51 / 64 SUBT…" at bounding box center [634, 319] width 1165 height 37
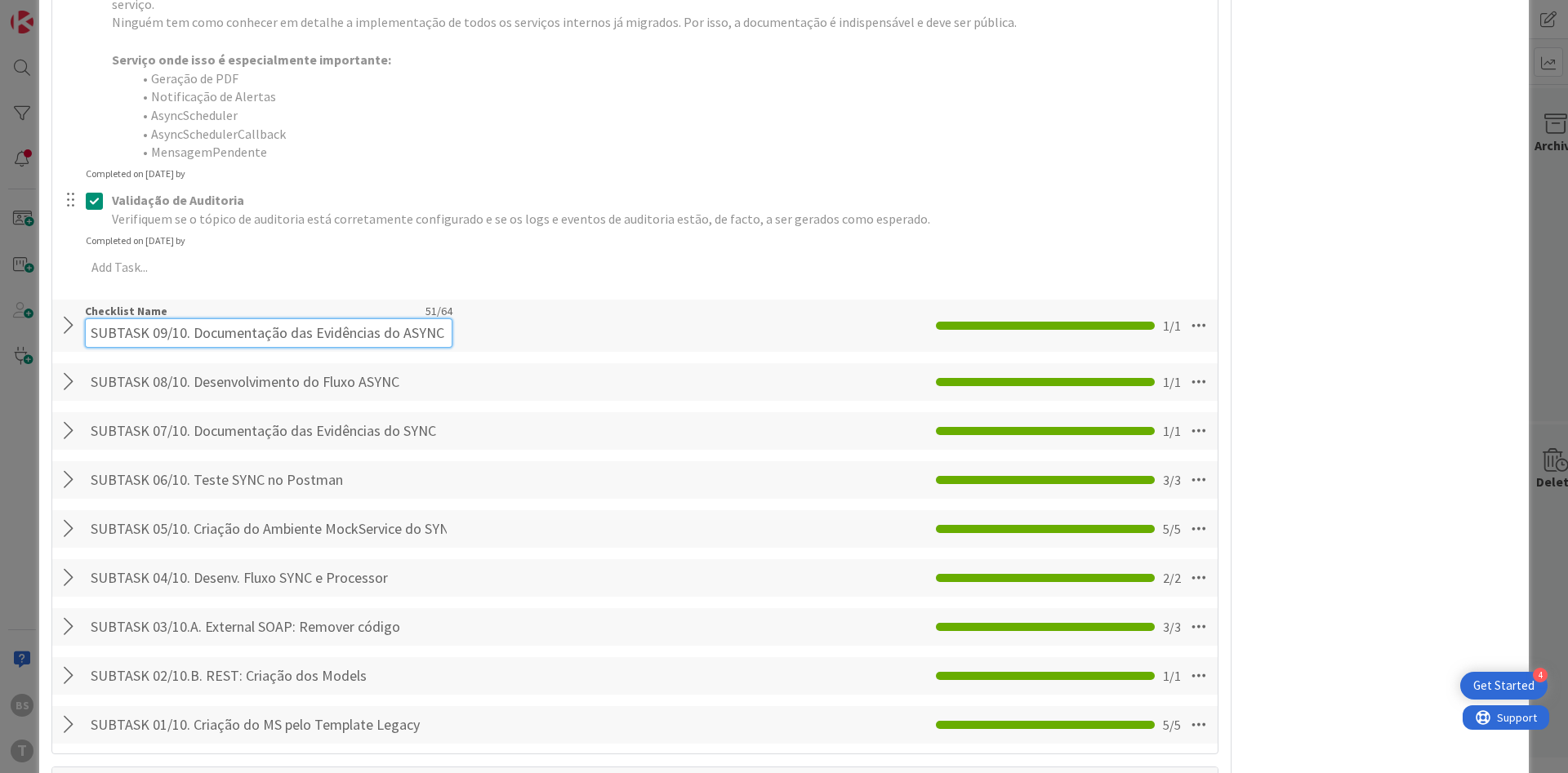
click at [404, 319] on input "SUBTASK 09/10. Documentação das Evidências do ASYNC" at bounding box center [269, 333] width 367 height 29
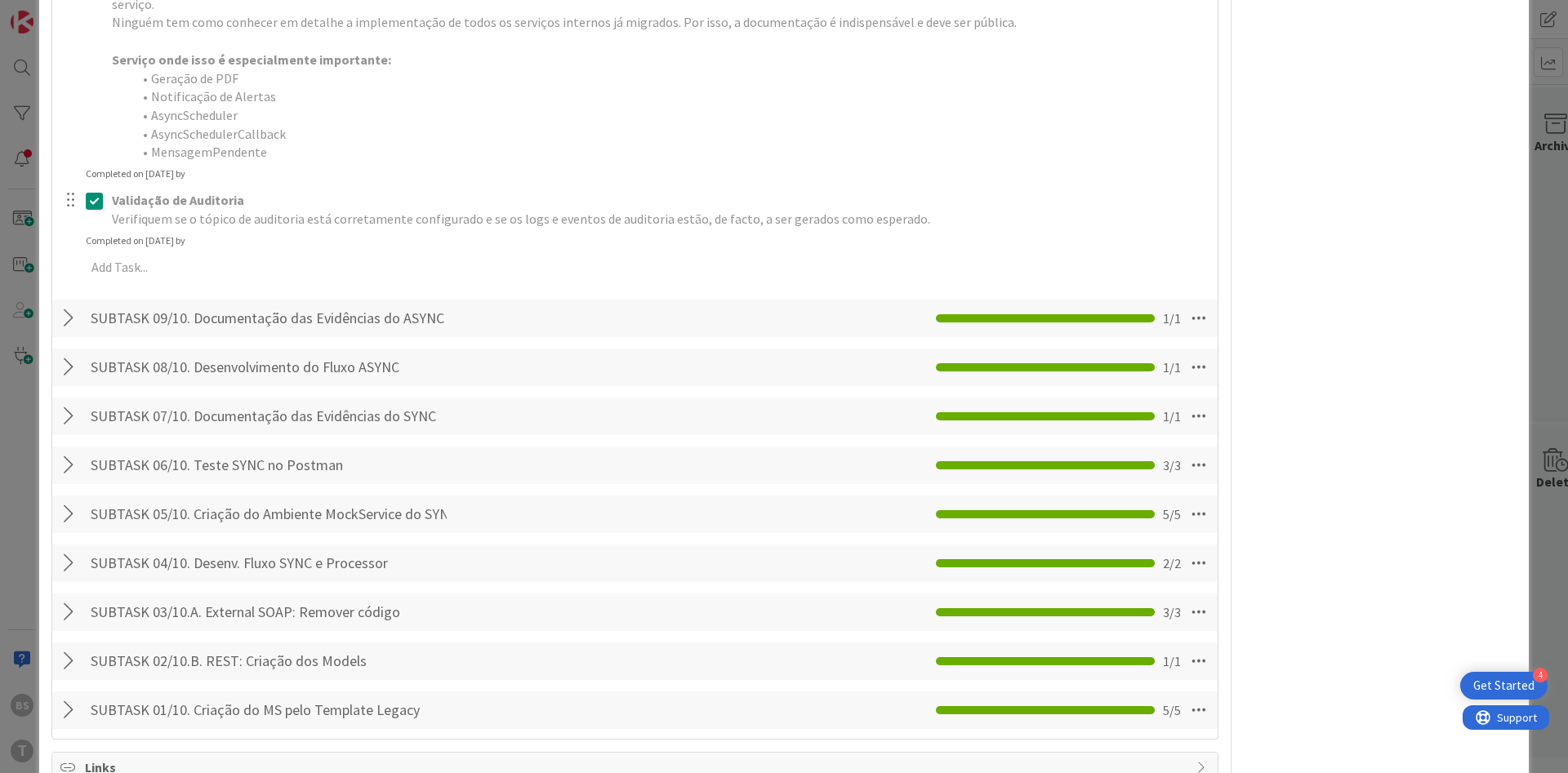
click at [71, 304] on div at bounding box center [71, 318] width 21 height 29
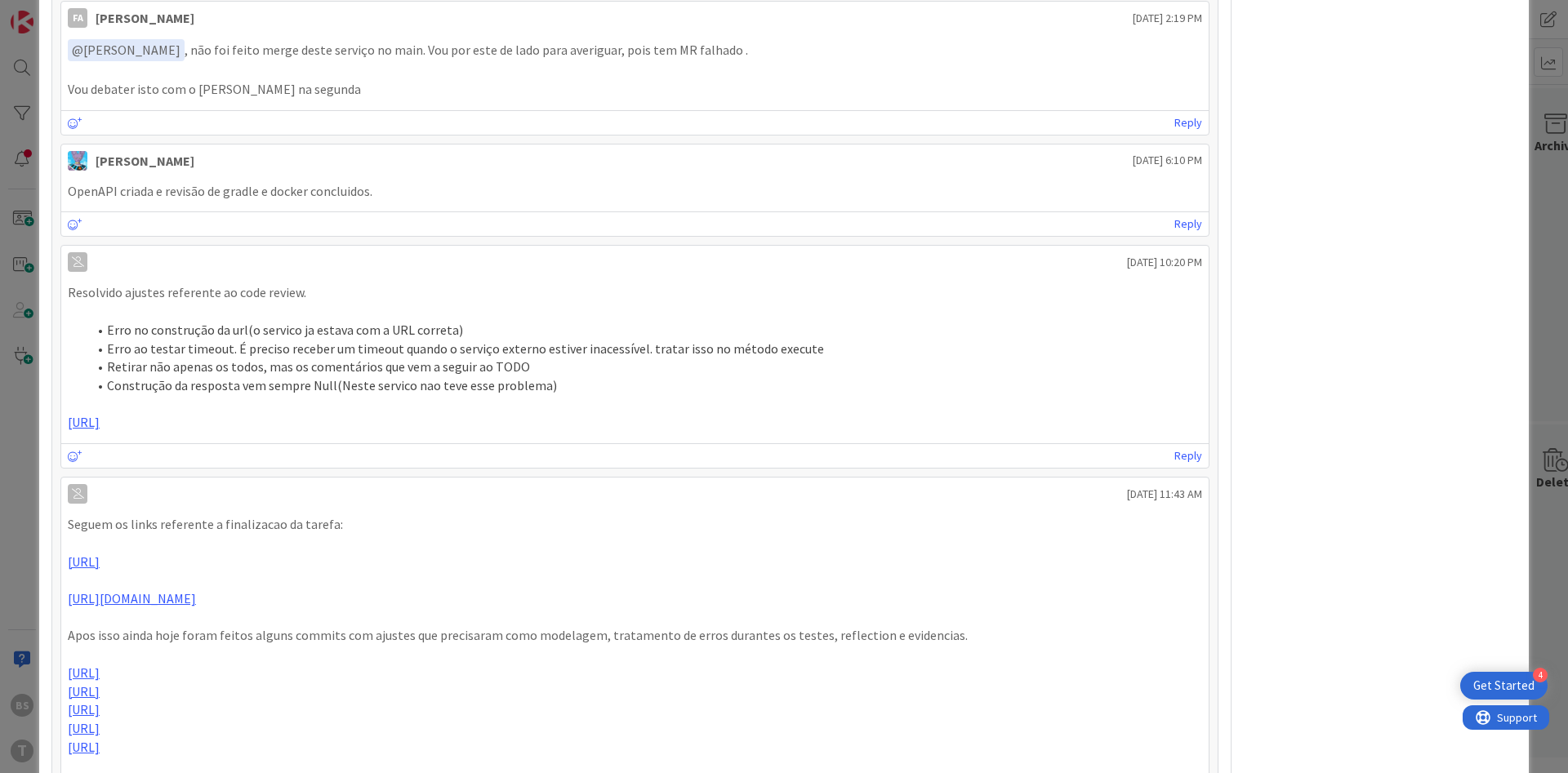
scroll to position [2646, 0]
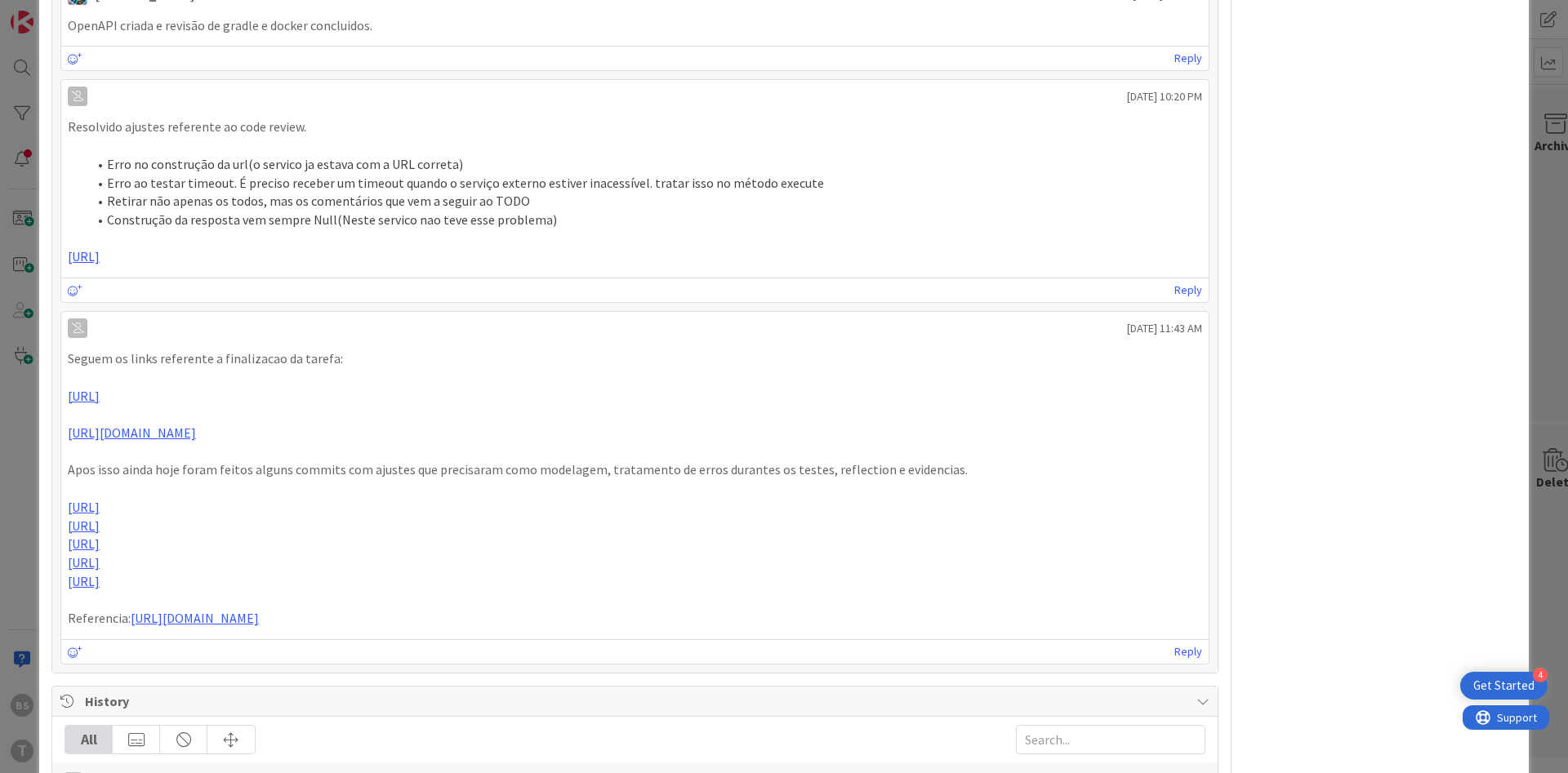
drag, startPoint x: 1144, startPoint y: 603, endPoint x: 59, endPoint y: 312, distance: 1123.3
click at [67, 350] on div "Seguem os links referente a finalizacao da tarefa: [URL] [URL][DOMAIN_NAME] Apo…" at bounding box center [634, 489] width 1134 height 279
click at [1026, 554] on p "[URL]" at bounding box center [634, 544] width 1134 height 19
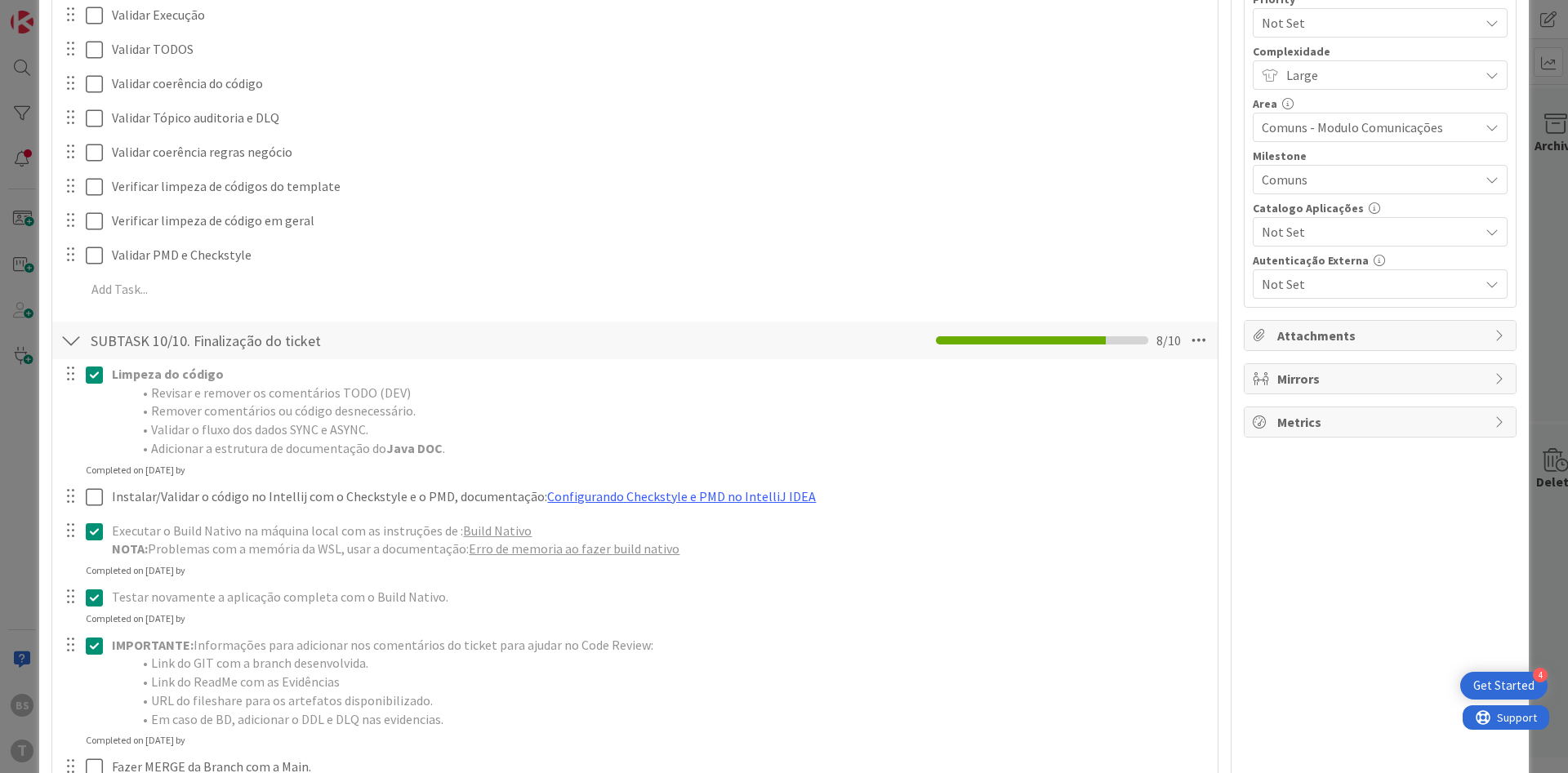
scroll to position [0, 0]
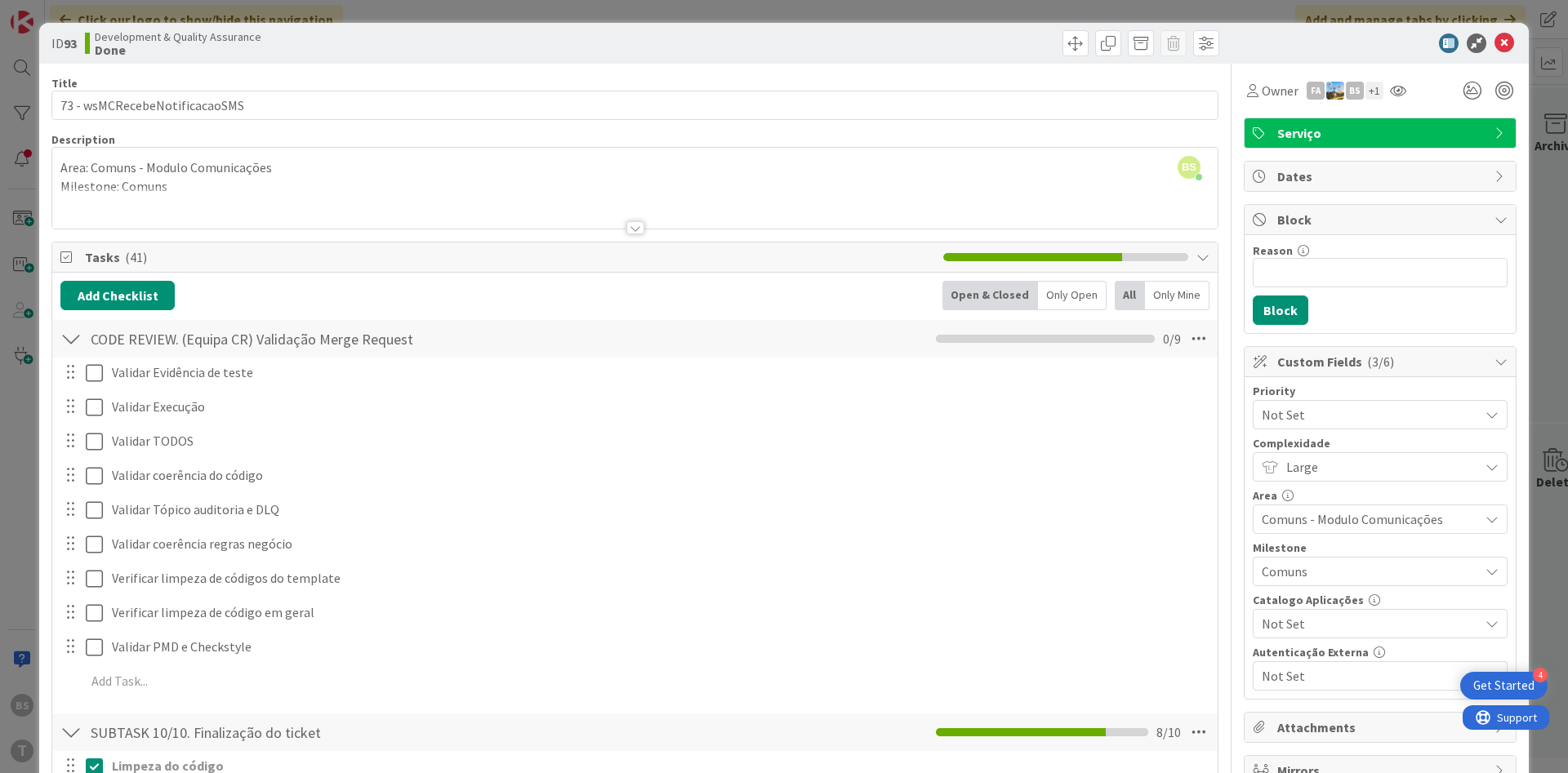
click at [21, 615] on div "ID 93 Development & Quality Assurance Done Title 29 / 128 73 - wsMCRecebeNotifi…" at bounding box center [784, 386] width 1568 height 773
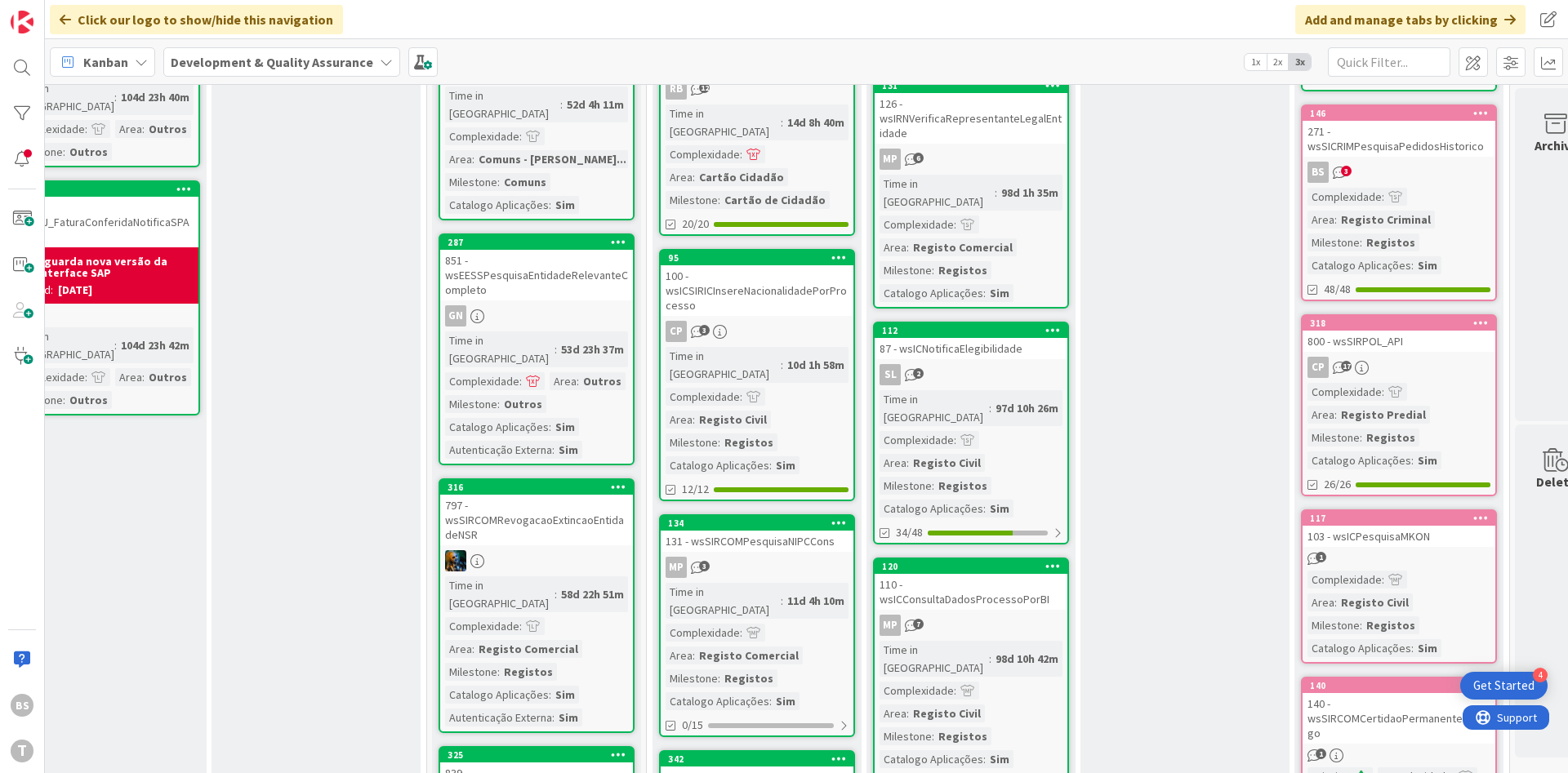
click at [35, 89] on div "BS T" at bounding box center [22, 386] width 45 height 773
click at [30, 76] on div at bounding box center [21, 67] width 33 height 33
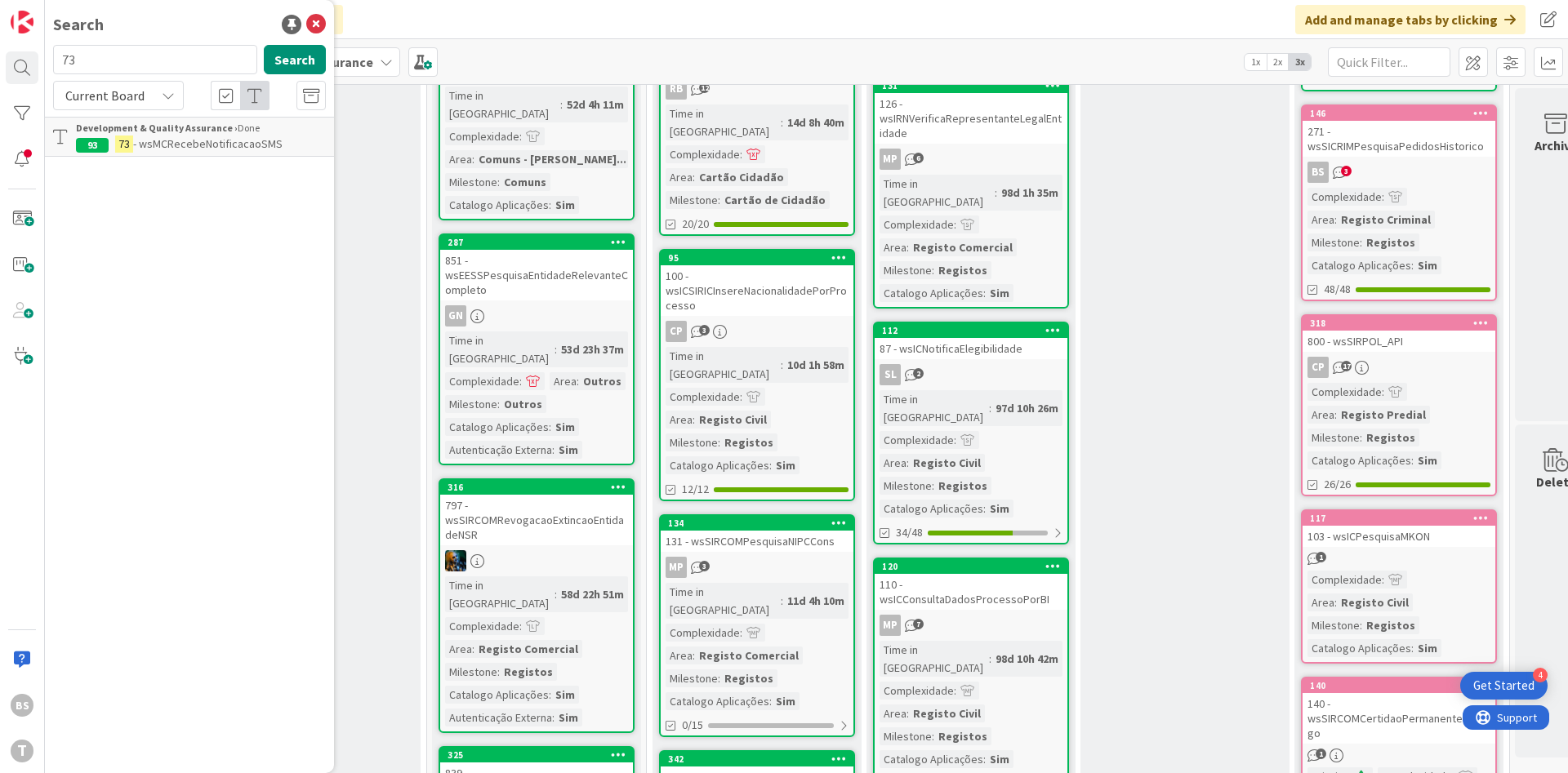
click at [169, 72] on input "73" at bounding box center [155, 59] width 204 height 29
click at [286, 62] on button "Search" at bounding box center [295, 59] width 62 height 29
click at [169, 74] on input "72" at bounding box center [155, 59] width 204 height 29
click at [122, 58] on input "71" at bounding box center [155, 59] width 204 height 29
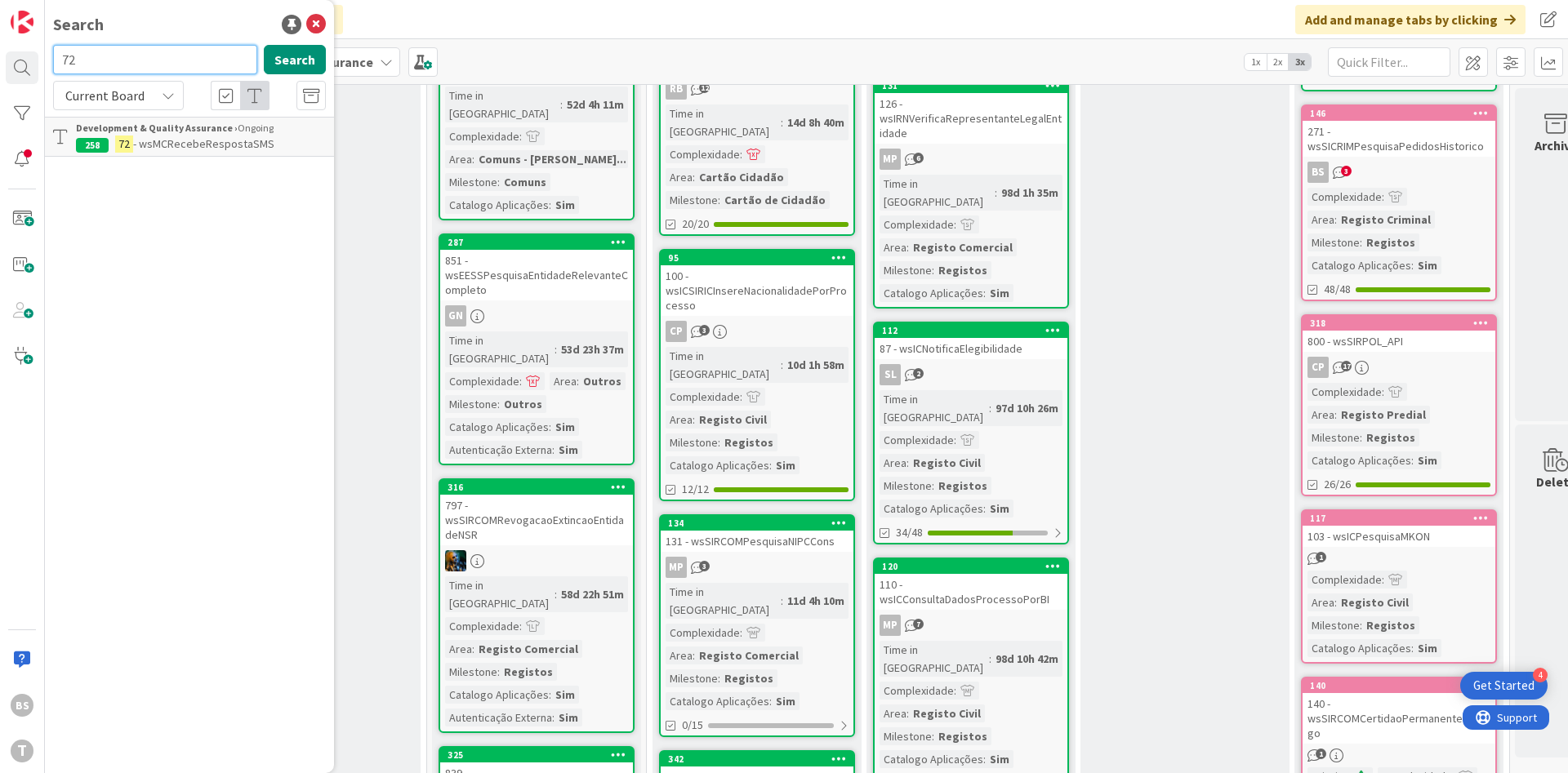
click at [122, 58] on input "72" at bounding box center [155, 59] width 204 height 29
click at [98, 58] on input "74" at bounding box center [155, 59] width 204 height 29
click at [126, 54] on input "70" at bounding box center [155, 59] width 204 height 29
click at [126, 54] on input "71" at bounding box center [155, 59] width 204 height 29
click at [126, 54] on input "72" at bounding box center [155, 59] width 204 height 29
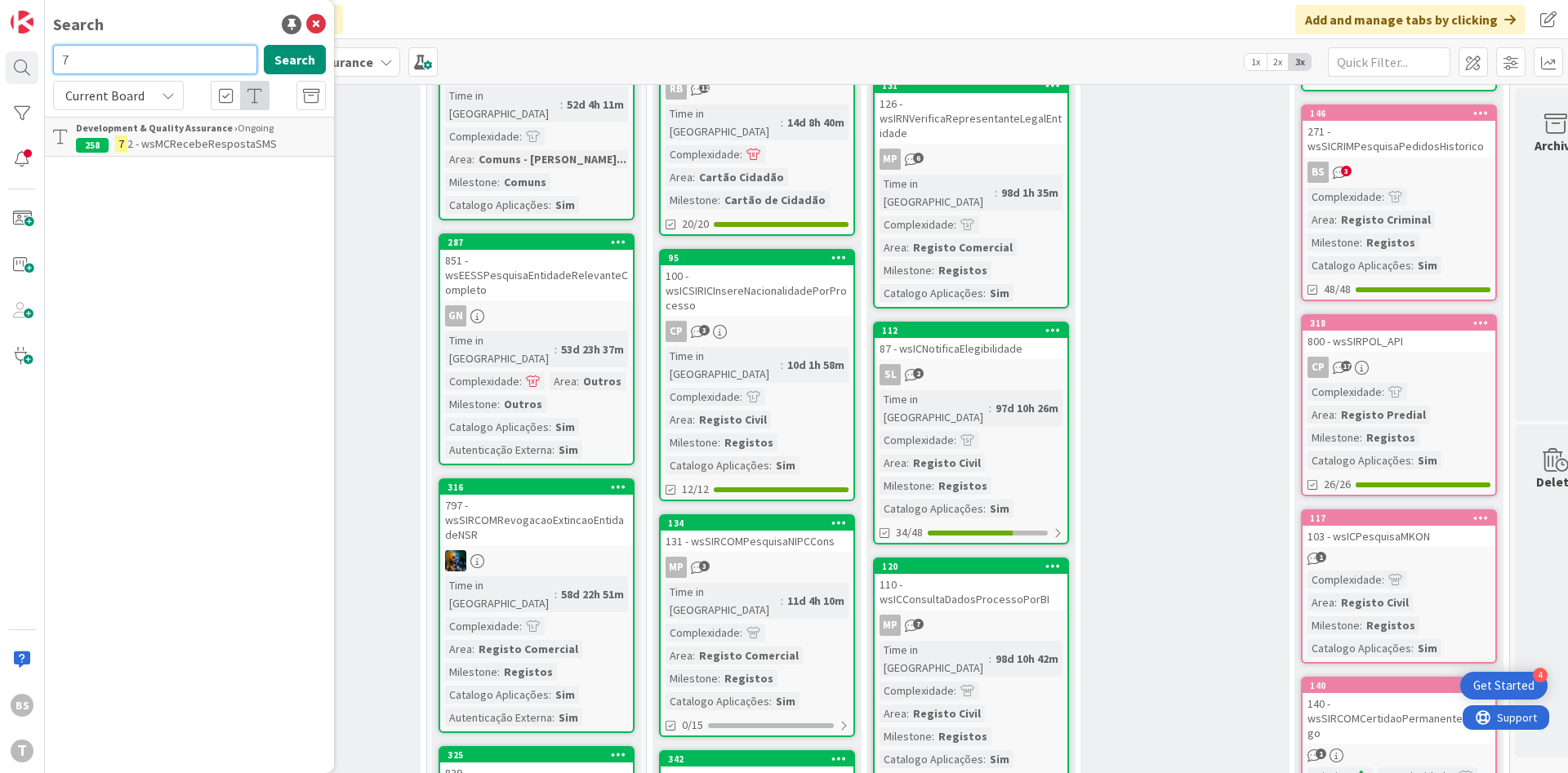
click at [140, 59] on input "7" at bounding box center [155, 59] width 204 height 29
click at [223, 58] on input "71" at bounding box center [155, 59] width 204 height 29
paste input "wsicpesquisasiricdocumentos"
type input "wsicpesquisasiricdocumentos"
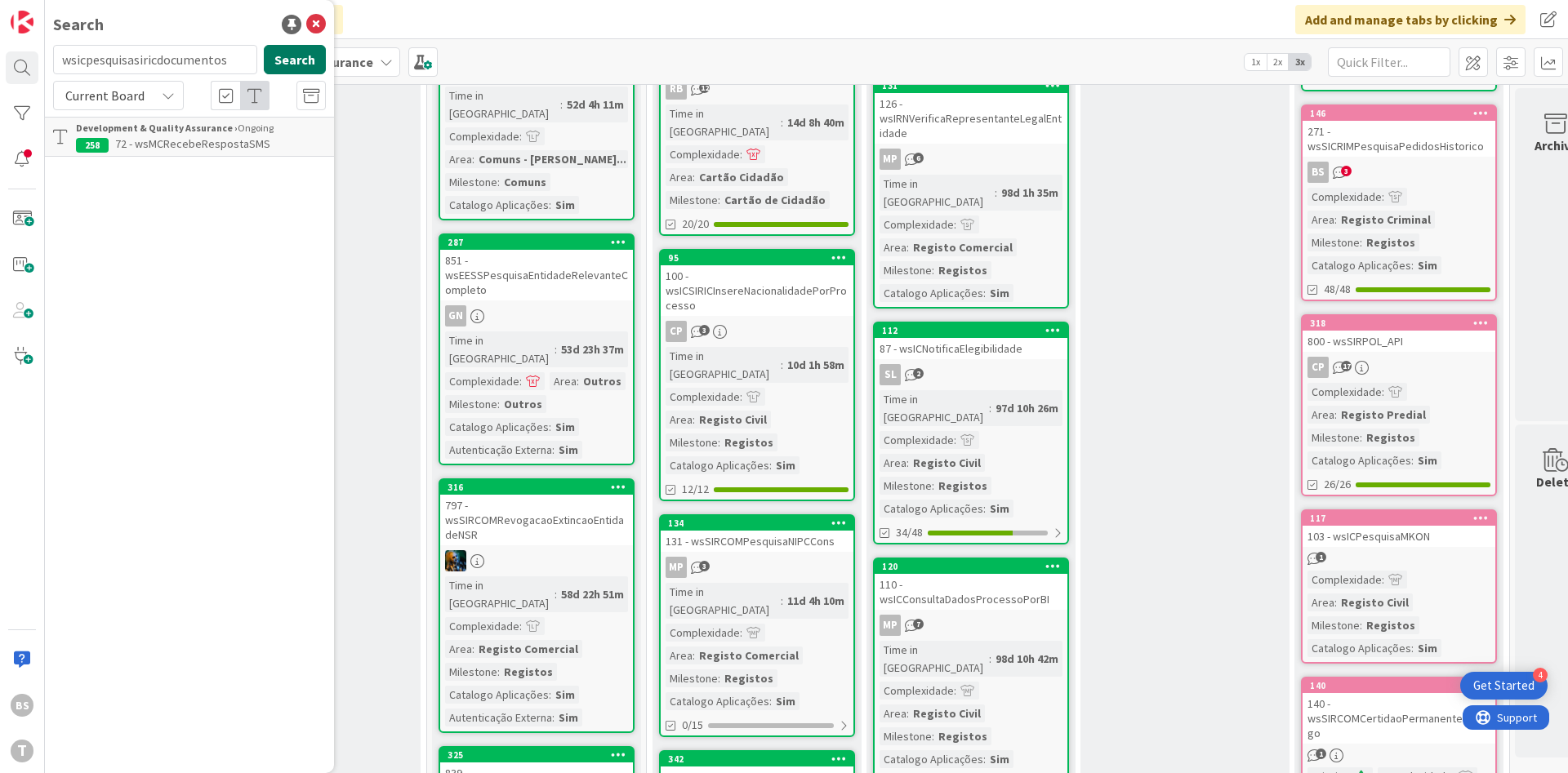
click at [282, 58] on button "Search" at bounding box center [295, 59] width 62 height 29
click at [225, 149] on mark "wsICPesquisaSIRICDocumentos" at bounding box center [218, 144] width 161 height 17
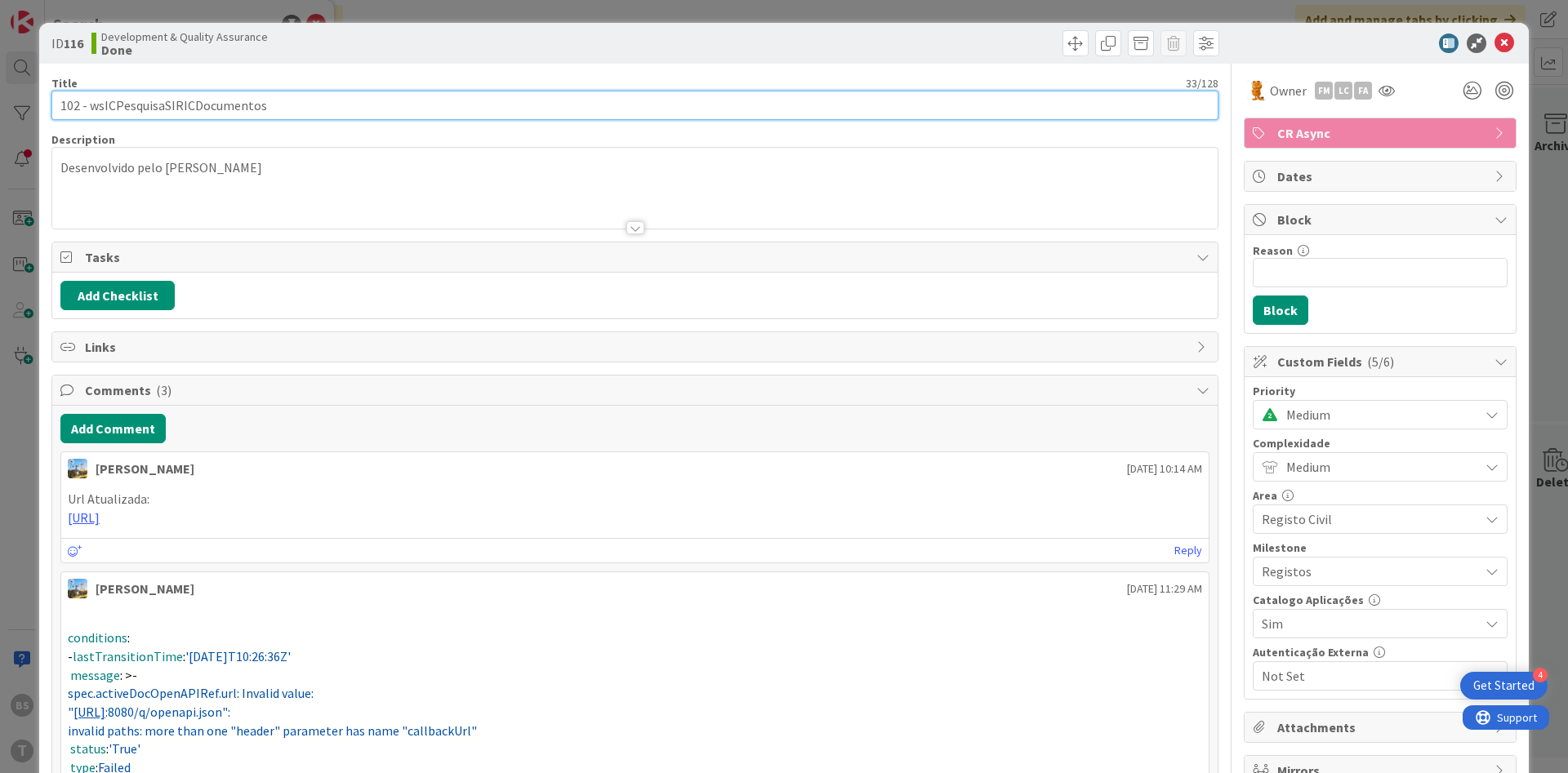
click at [131, 103] on input "102 - wsICPesquisaSIRICDocumentos" at bounding box center [634, 105] width 1167 height 29
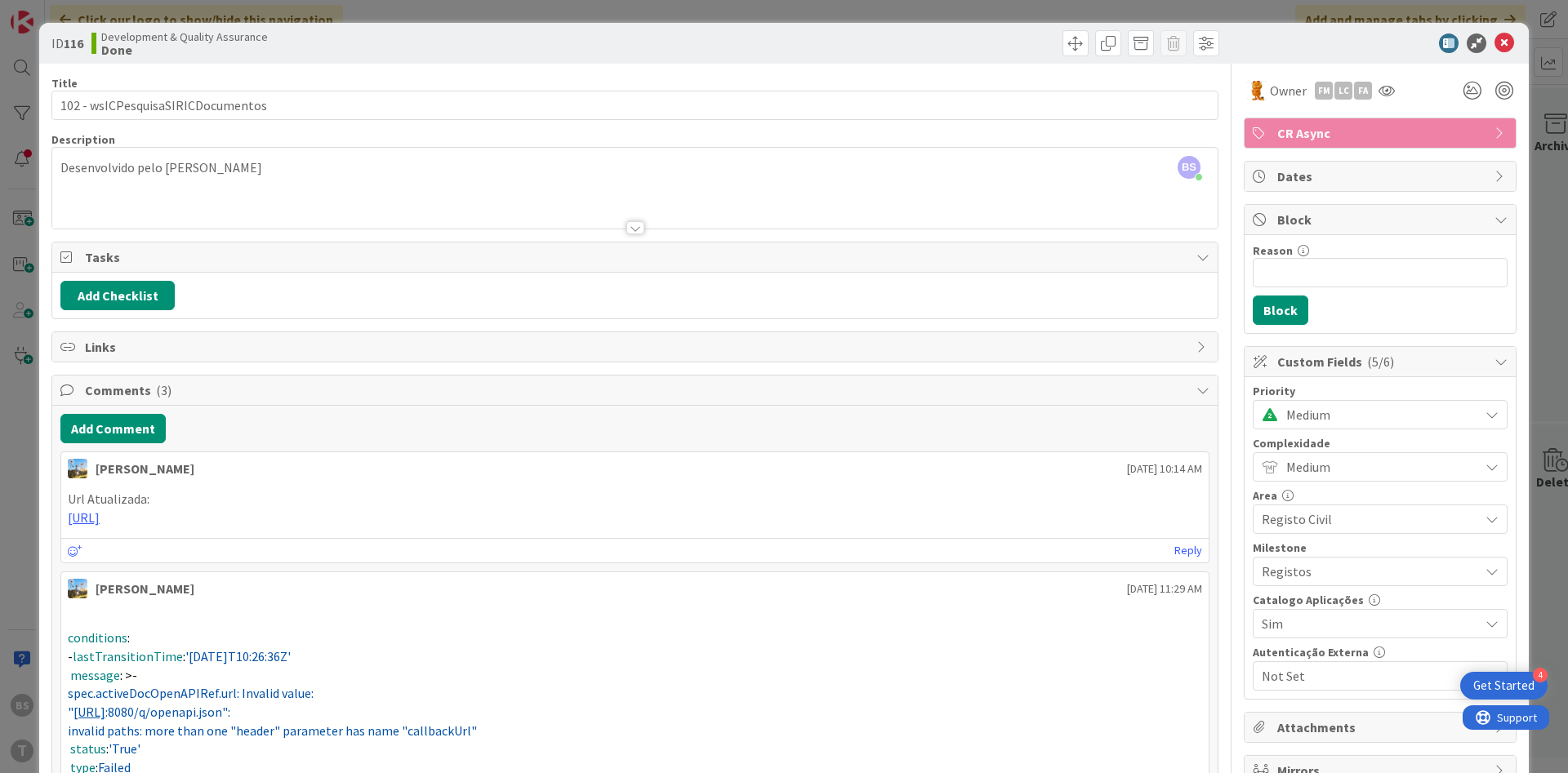
click at [1348, 417] on span "Medium" at bounding box center [1378, 415] width 185 height 23
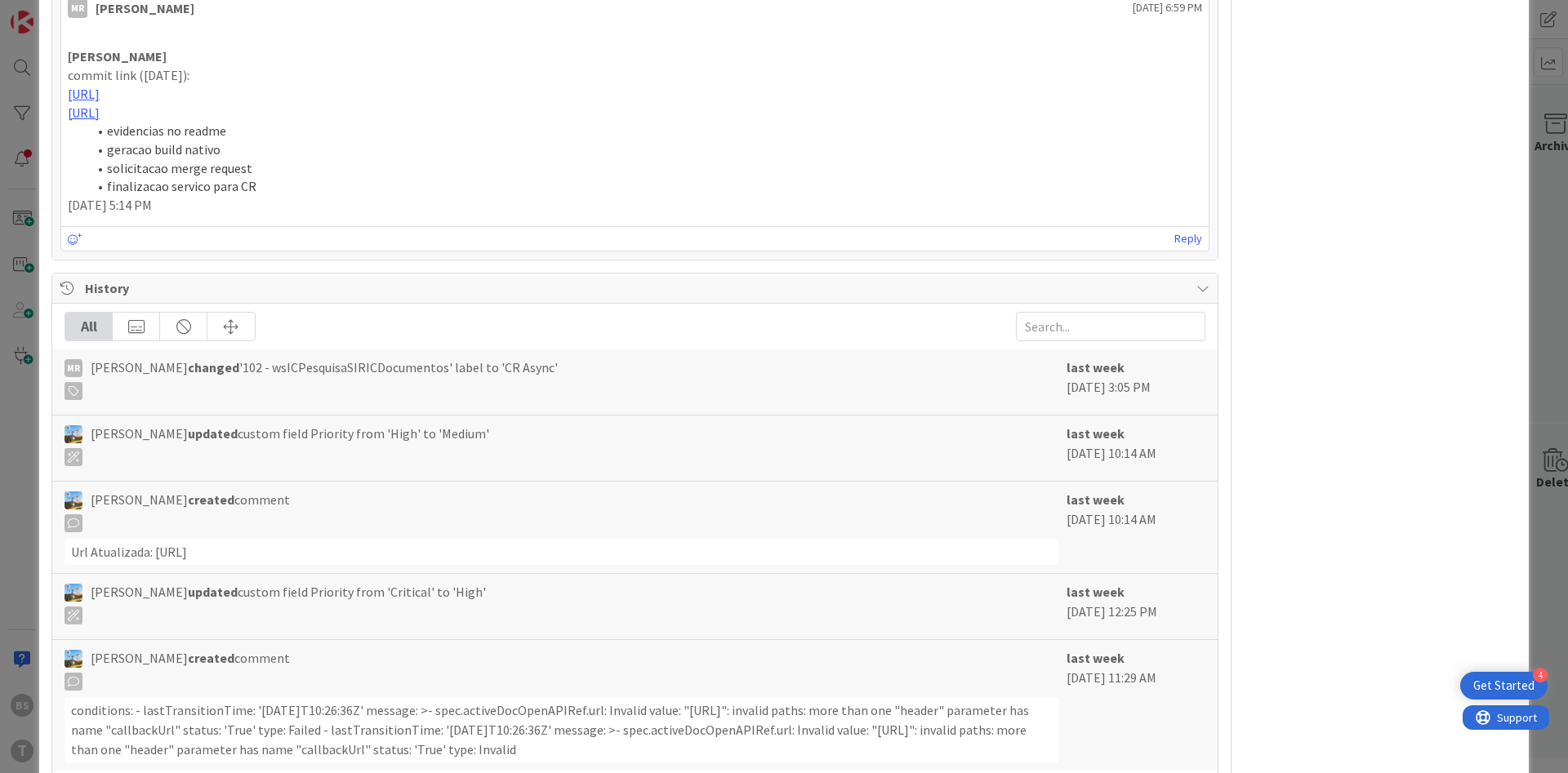
scroll to position [1069, 0]
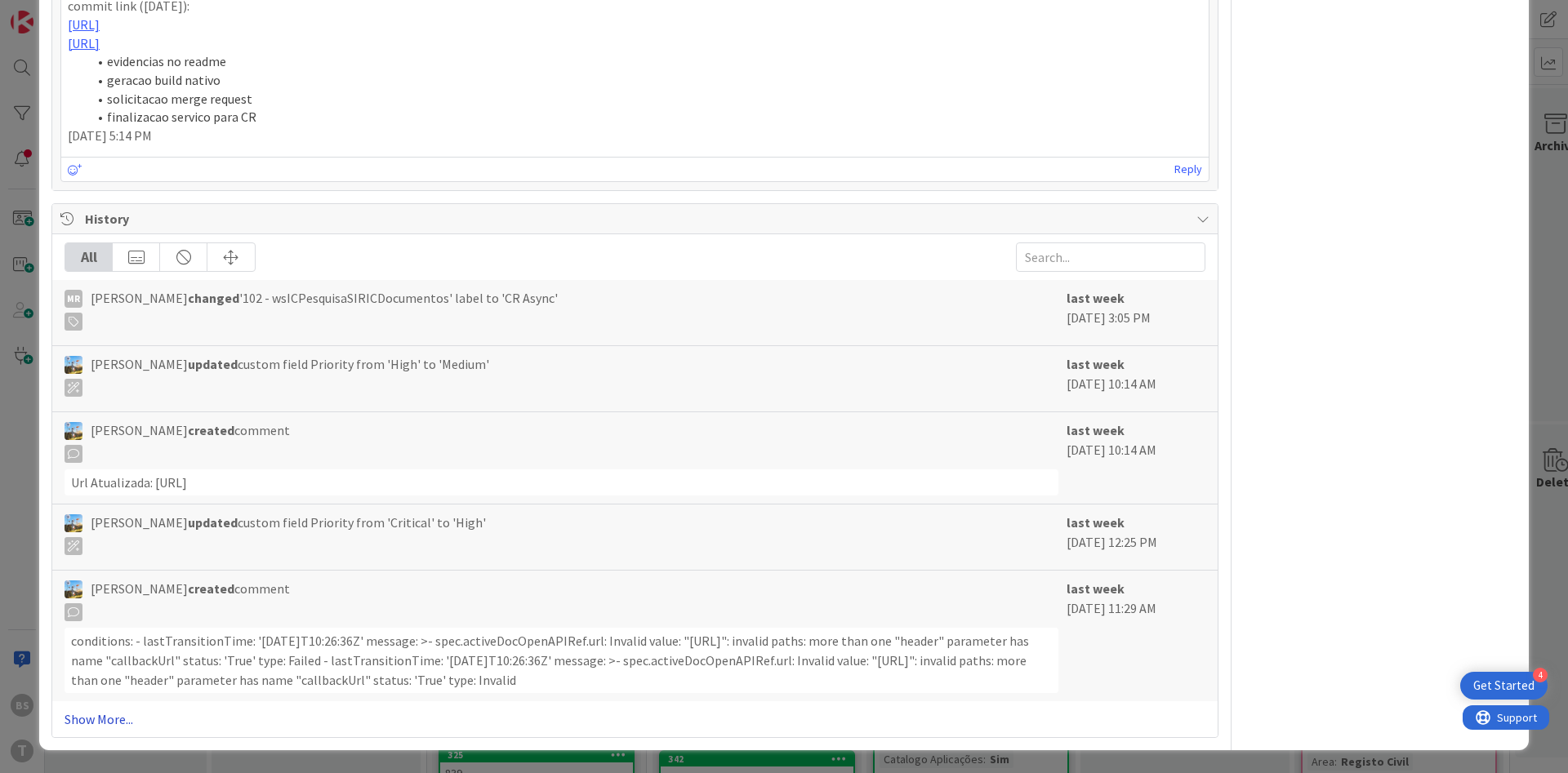
click at [118, 729] on link "Show More..." at bounding box center [635, 720] width 1141 height 20
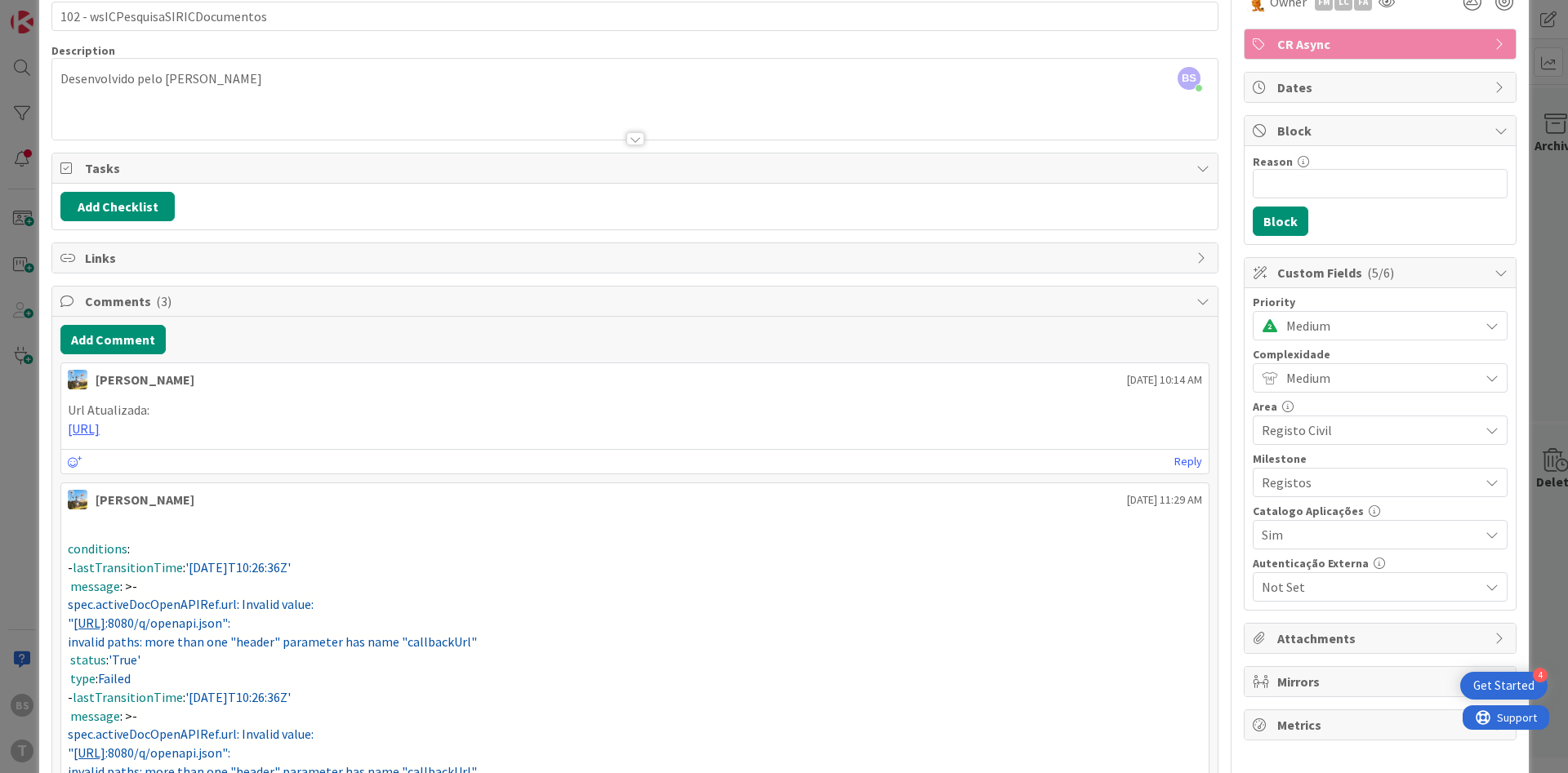
scroll to position [0, 0]
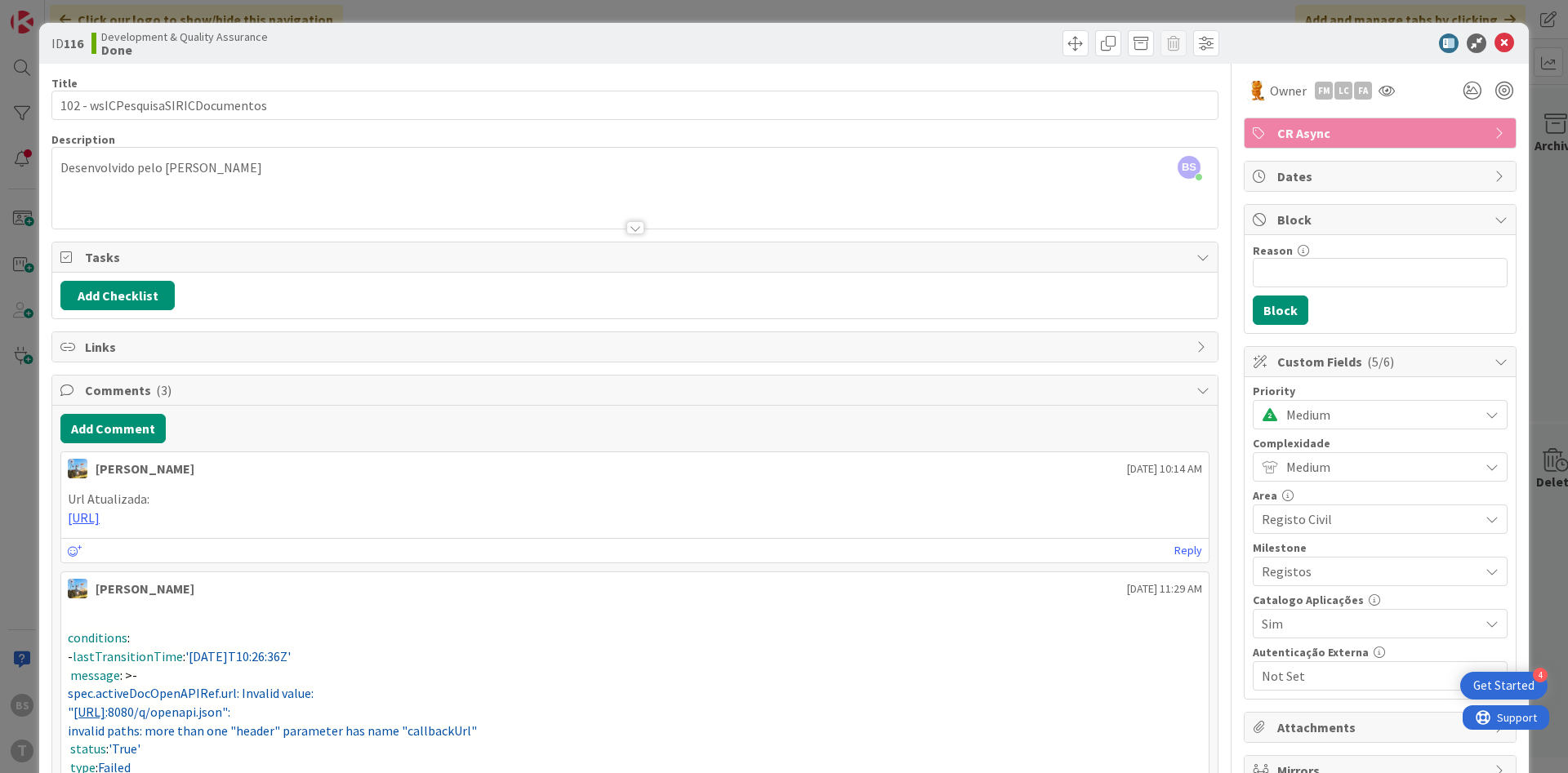
click at [1326, 424] on span "Medium" at bounding box center [1378, 415] width 185 height 23
click at [1340, 489] on span "Critical" at bounding box center [1402, 484] width 189 height 25
click at [1509, 44] on icon at bounding box center [1504, 43] width 20 height 20
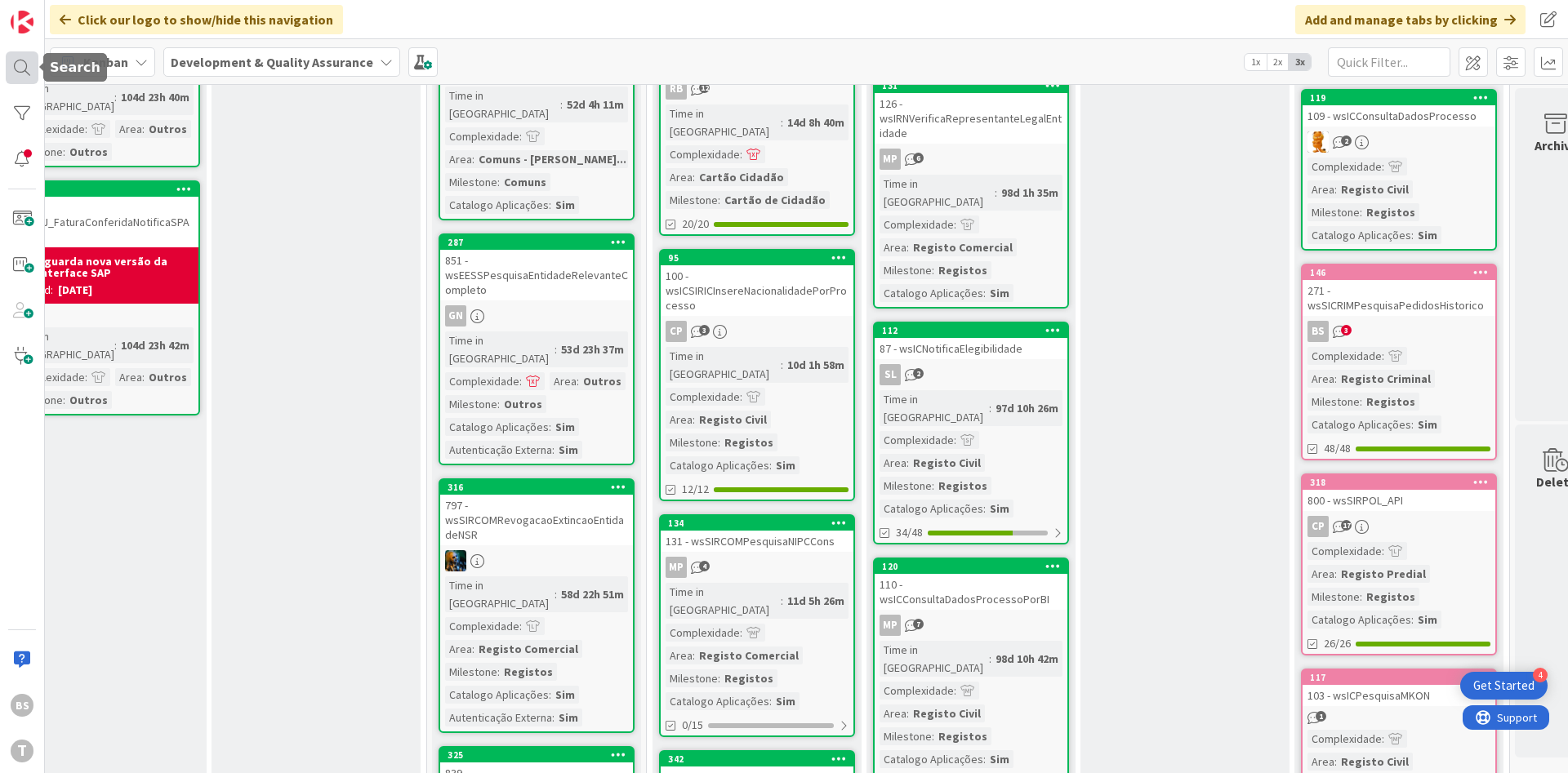
click at [28, 67] on div at bounding box center [21, 67] width 33 height 33
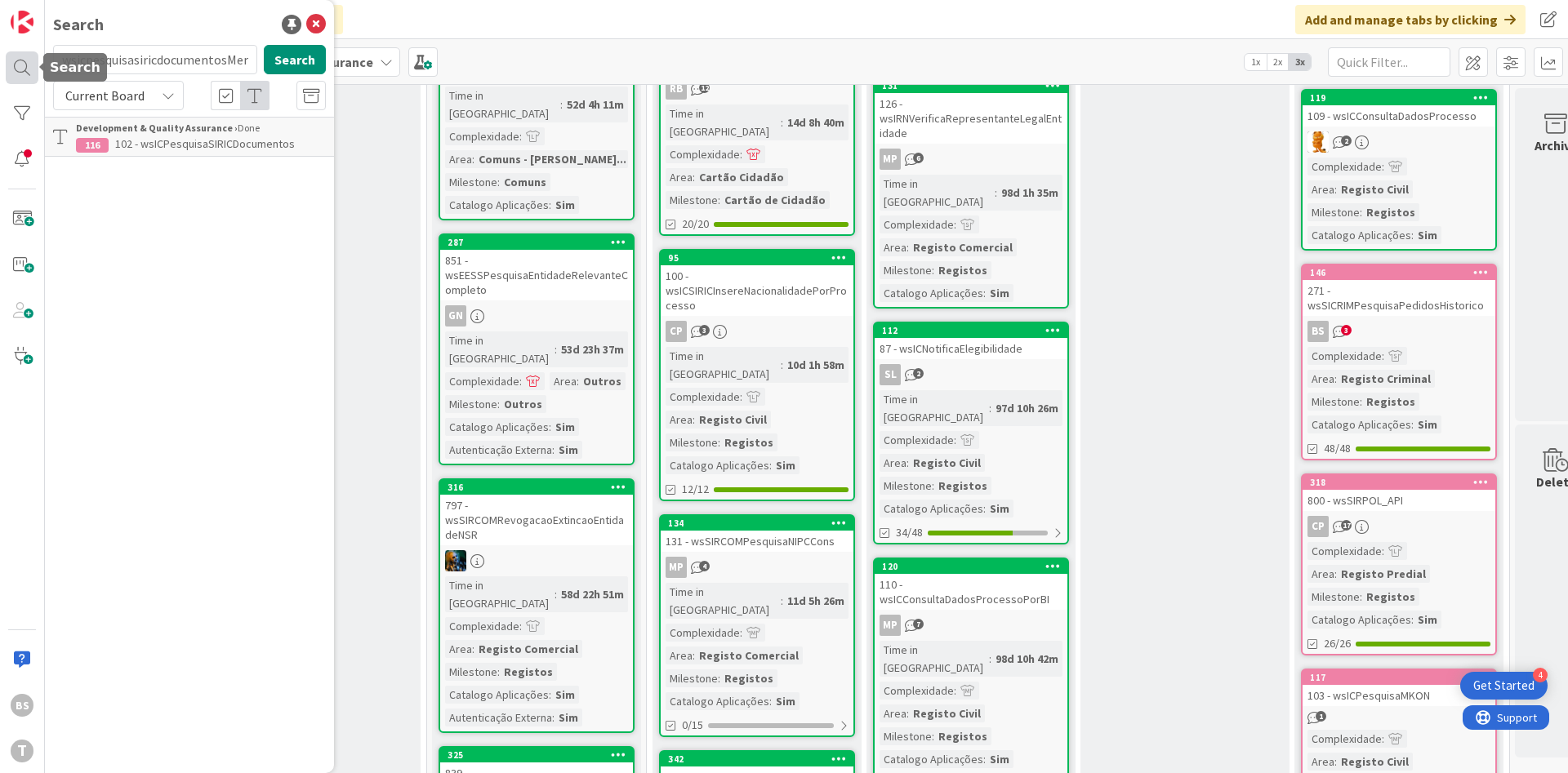
scroll to position [0, 108]
click at [119, 76] on div "wsicpesquisasiricdocumentosMensagensPendentesCC Search" at bounding box center [189, 63] width 292 height 35
click at [129, 55] on input "wsicpesquisasiricdocumentosMensagensPendentesCC" at bounding box center [155, 59] width 204 height 29
paste input "text"
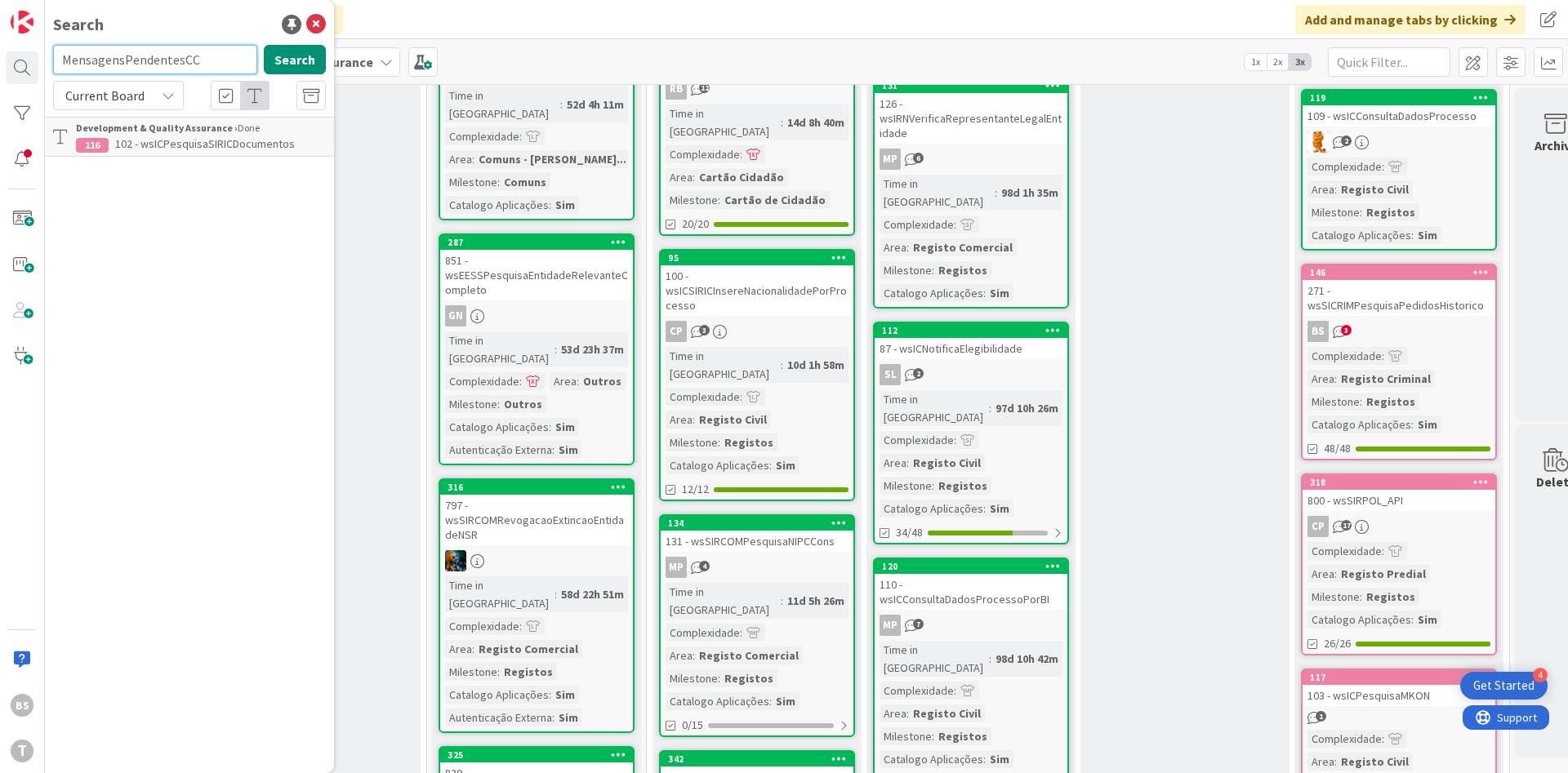
scroll to position [0, 0]
click at [293, 66] on button "Search" at bounding box center [295, 59] width 62 height 29
drag, startPoint x: 211, startPoint y: 56, endPoint x: 43, endPoint y: 52, distance: 168.0
click at [53, 52] on input "MensagensPendentesCC" at bounding box center [155, 59] width 204 height 29
paste input "wsmensagenspendentesccreport"
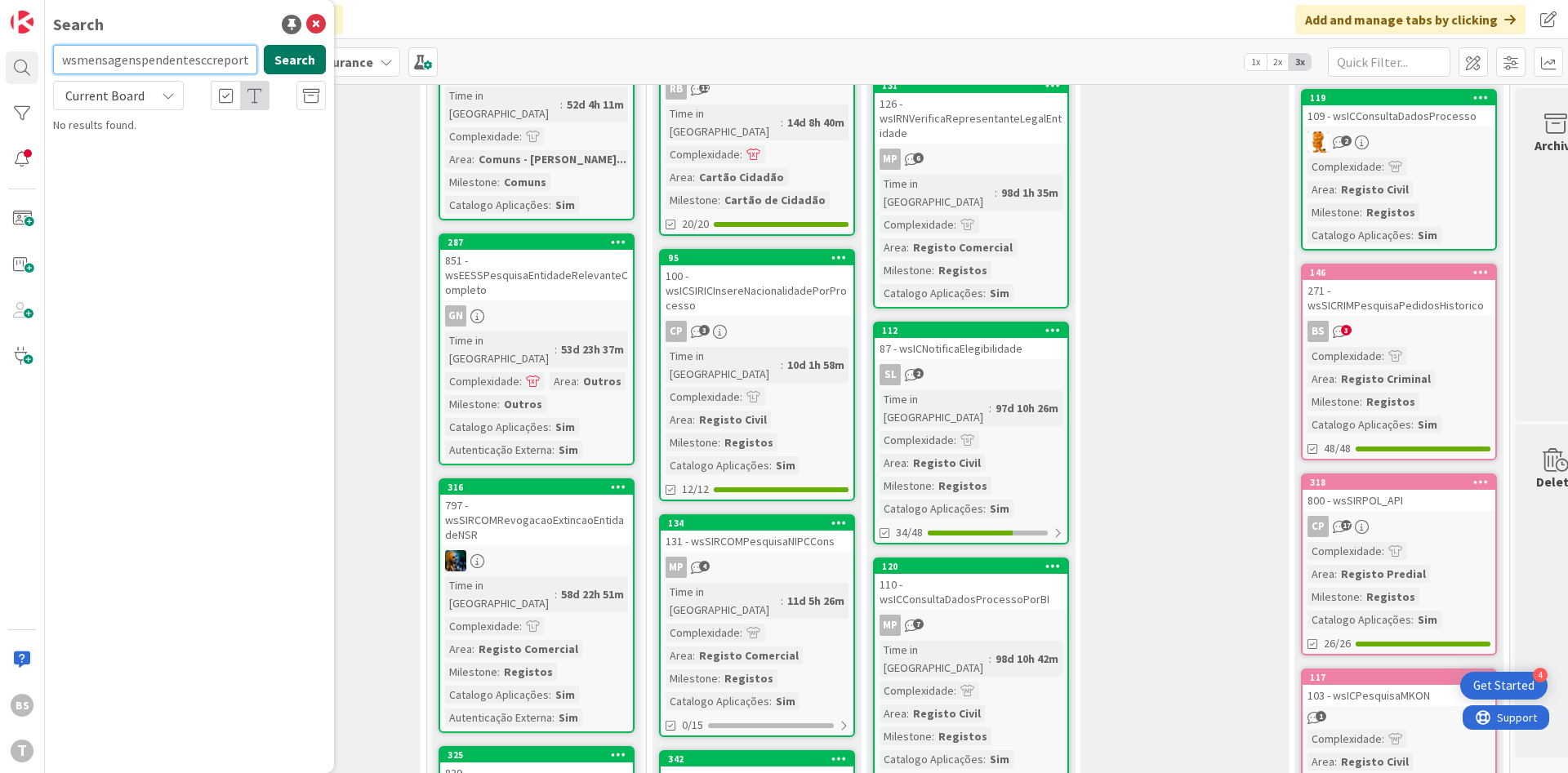
type input "wsmensagenspendentesccreport"
click at [302, 58] on button "Search" at bounding box center [295, 59] width 62 height 29
click at [255, 62] on input "wsmensagenspendentesccreport" at bounding box center [155, 59] width 204 height 29
drag, startPoint x: 240, startPoint y: 69, endPoint x: -31, endPoint y: 681, distance: 669.3
click at [53, 75] on input "wsmensagenspendentesccreport" at bounding box center [155, 59] width 204 height 29
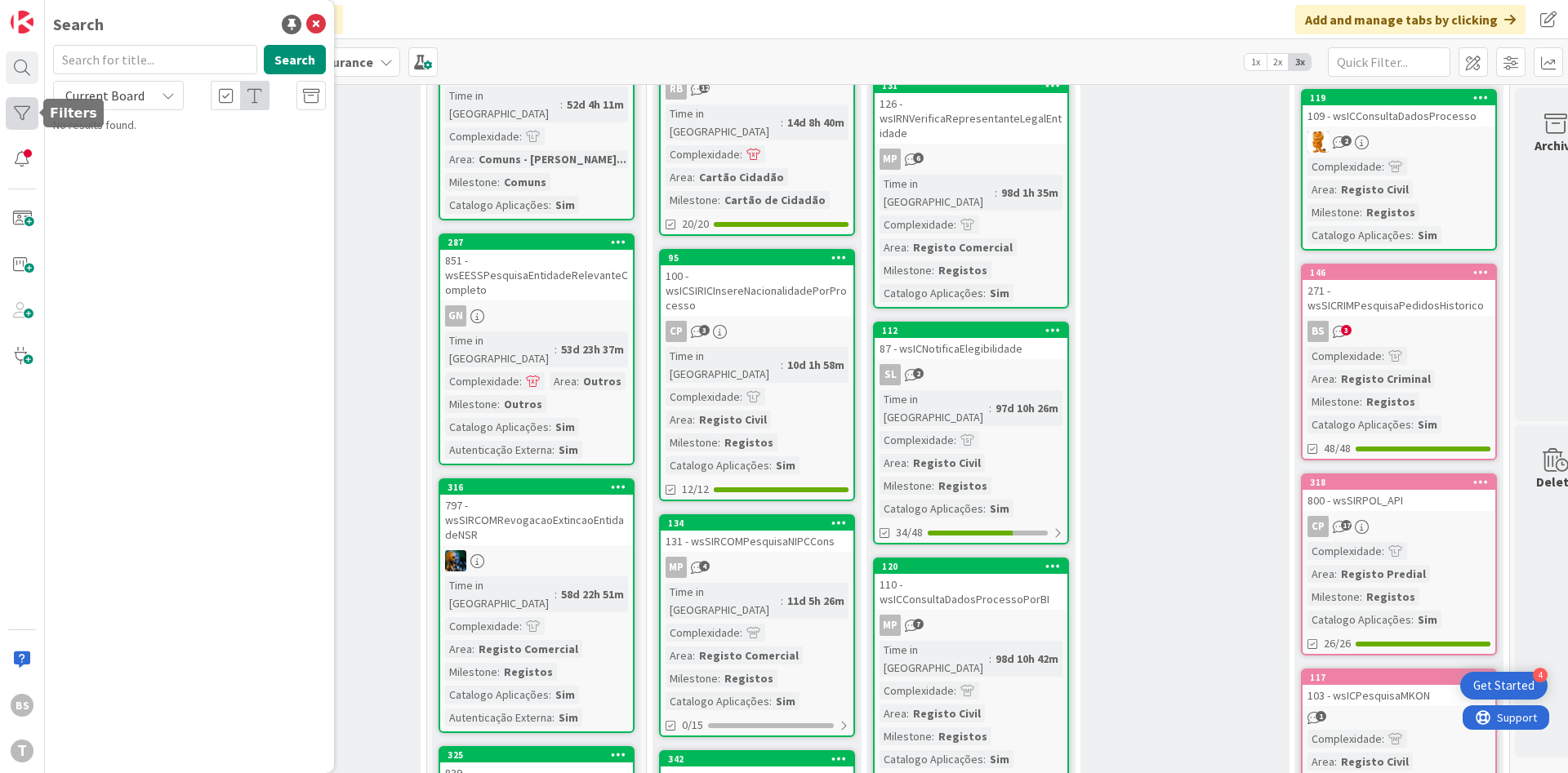
click at [30, 114] on div at bounding box center [21, 114] width 33 height 33
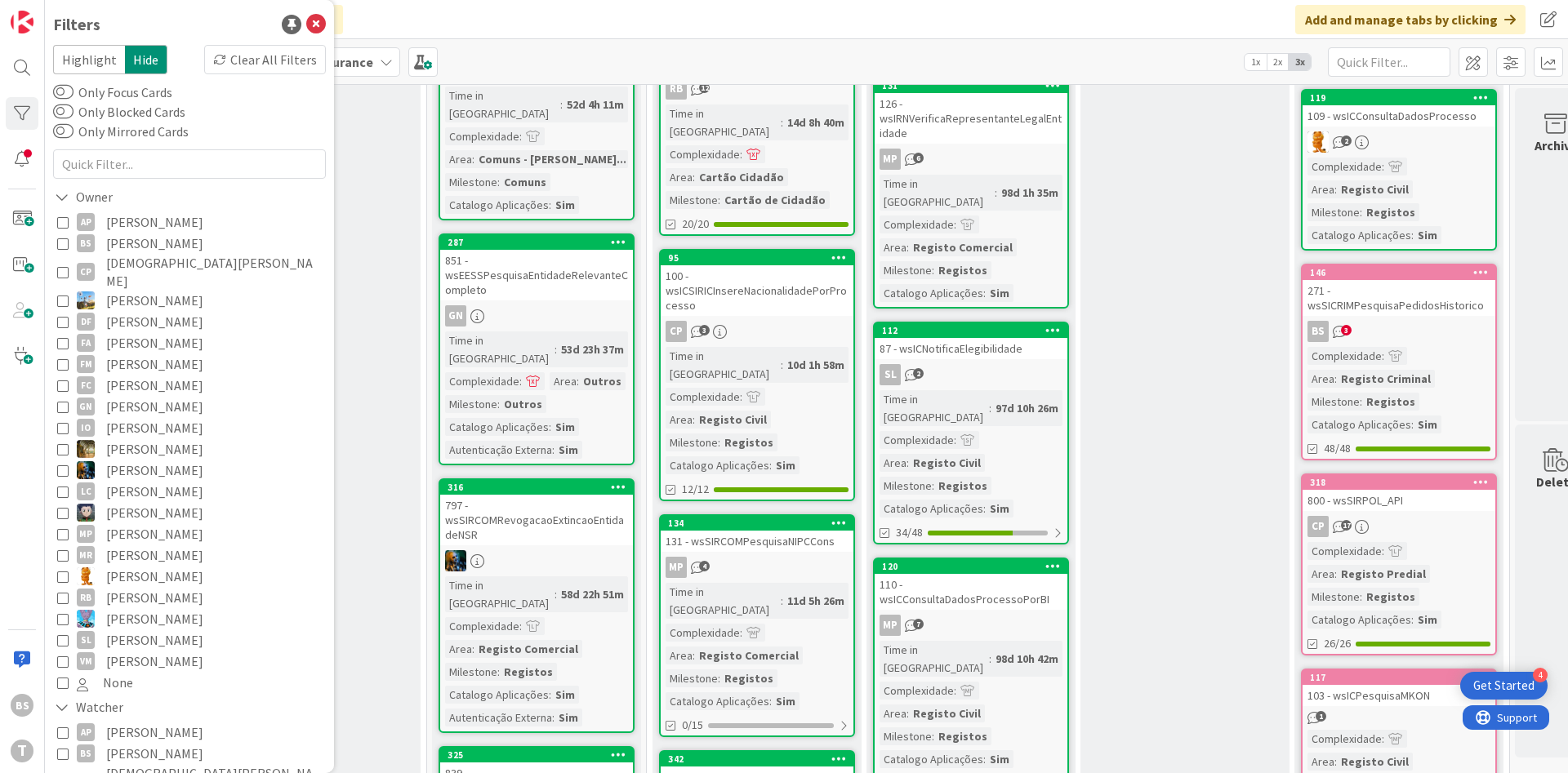
click at [66, 247] on icon at bounding box center [62, 243] width 12 height 12
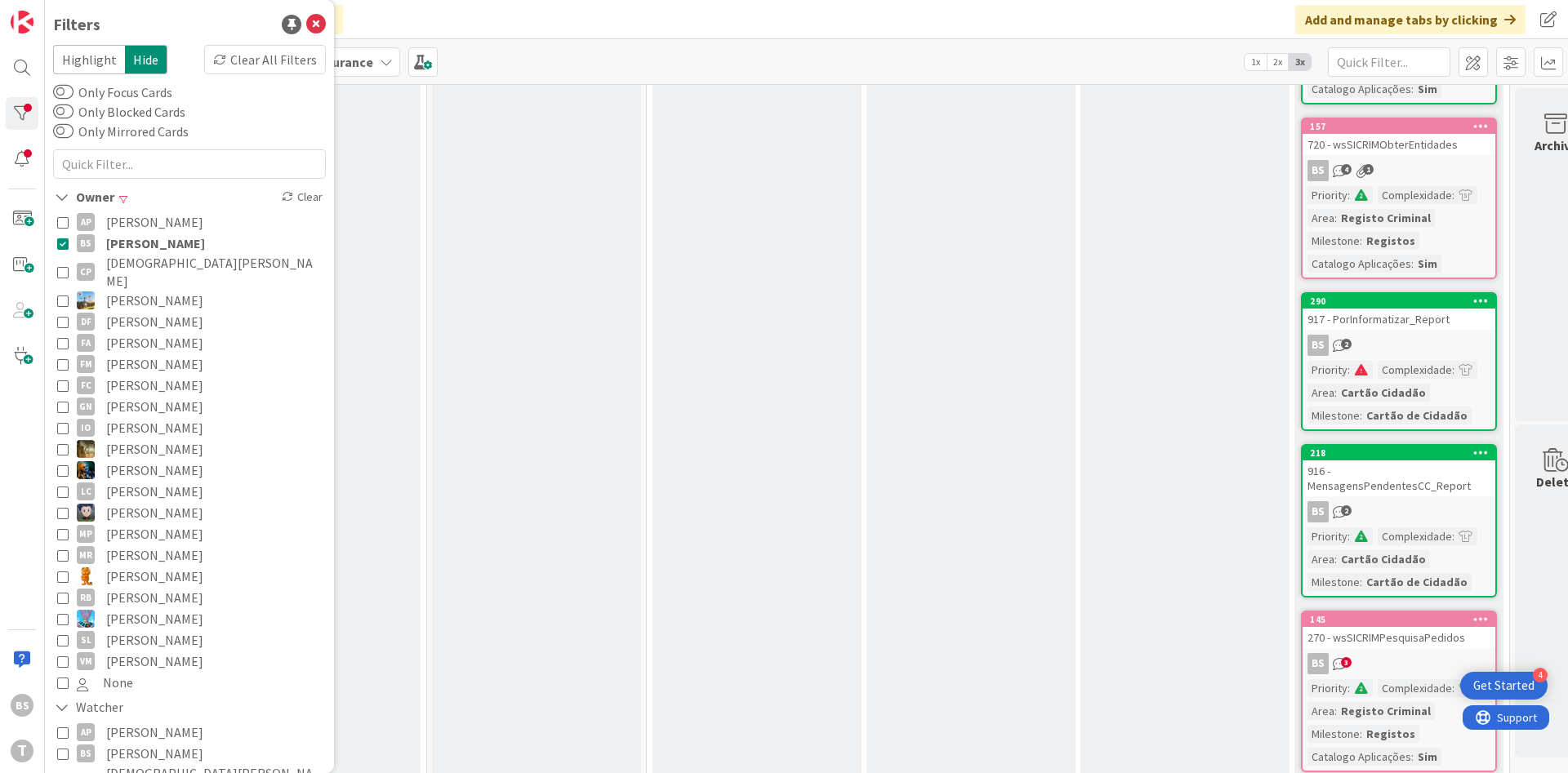
scroll to position [1260, 308]
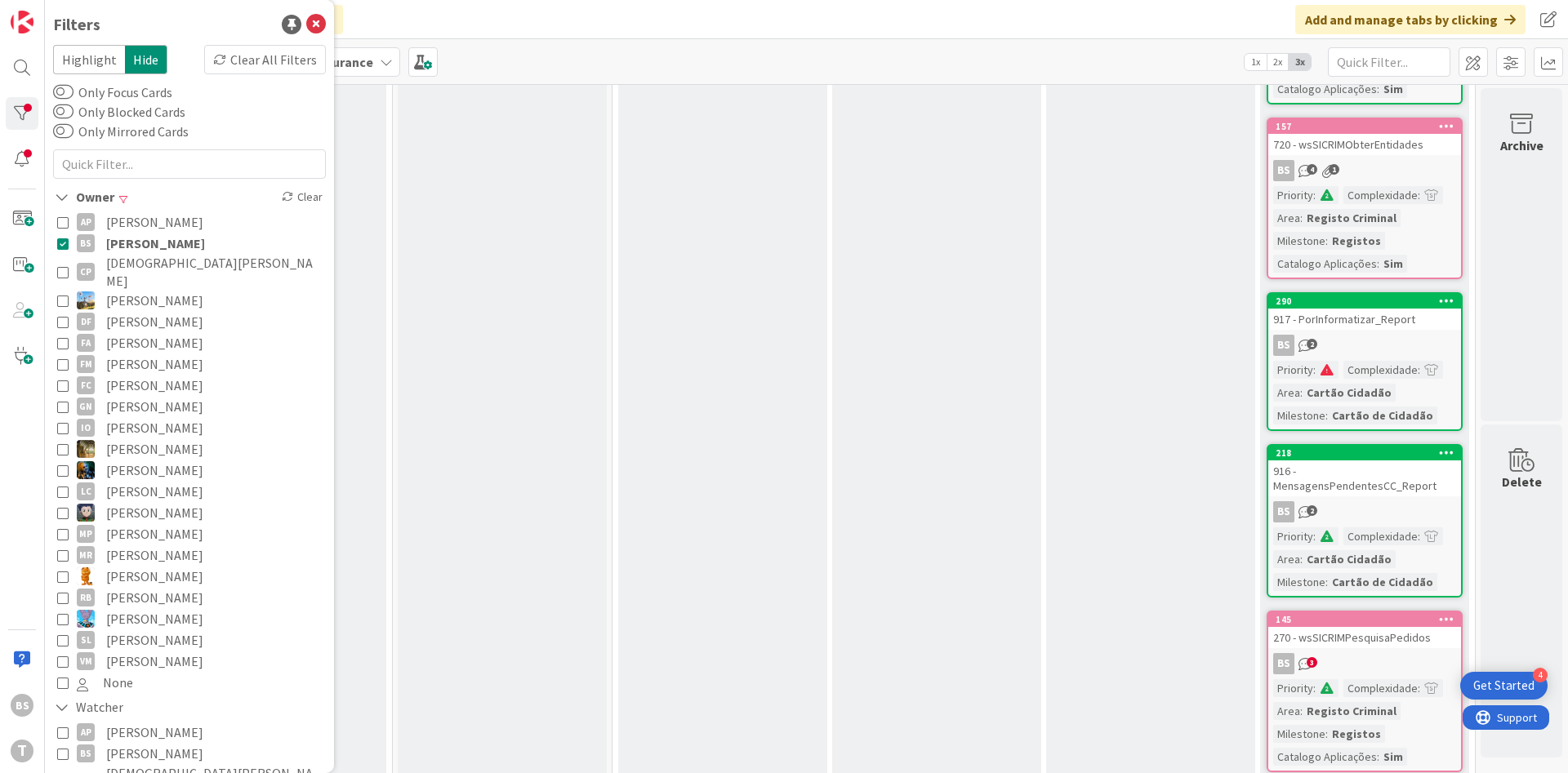
click at [1390, 461] on div "916 - MensagensPendentesCC_Report" at bounding box center [1364, 478] width 193 height 35
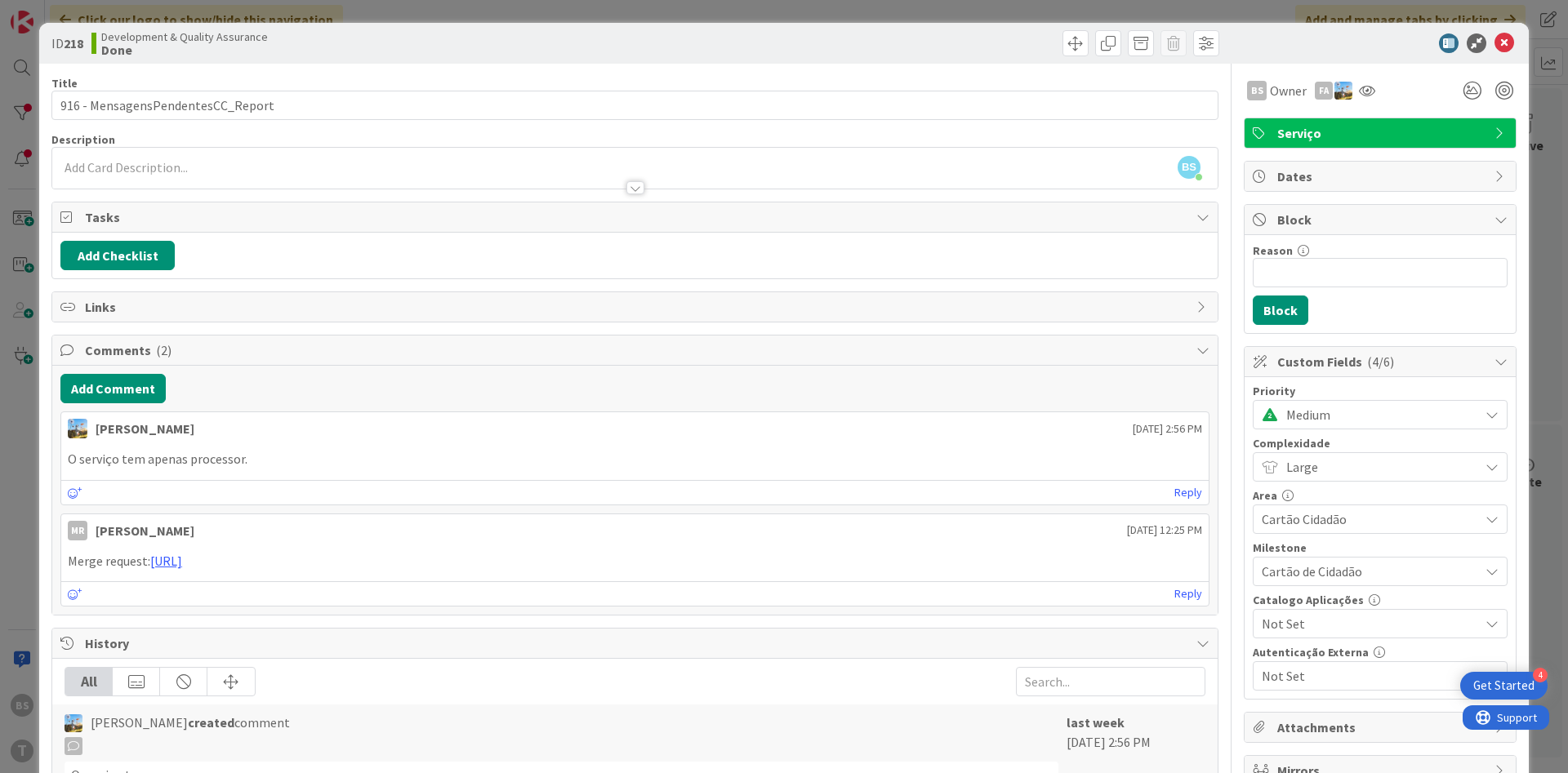
click at [1350, 414] on span "Medium" at bounding box center [1378, 415] width 185 height 23
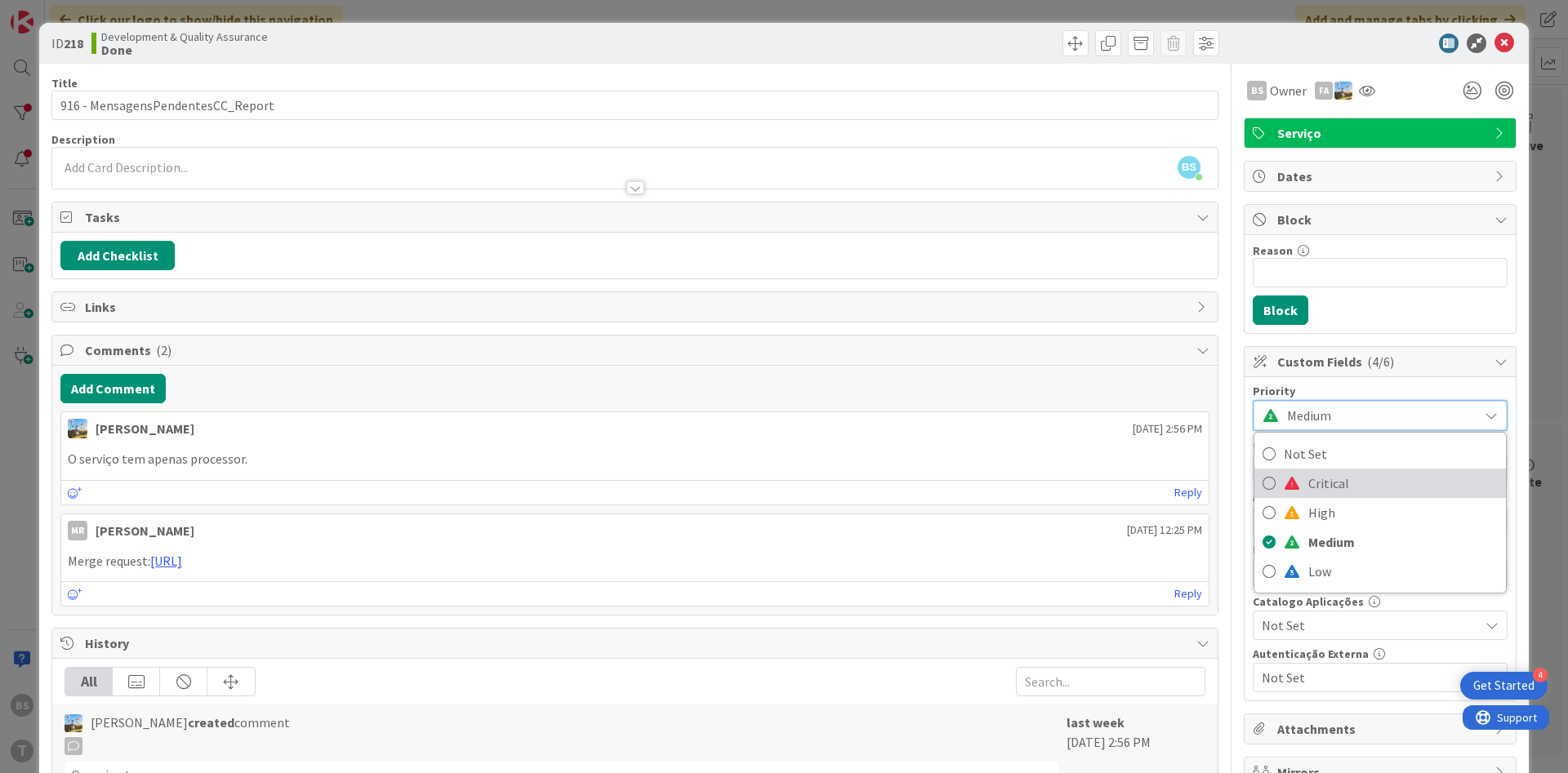
click at [1336, 486] on span "Critical" at bounding box center [1402, 484] width 189 height 25
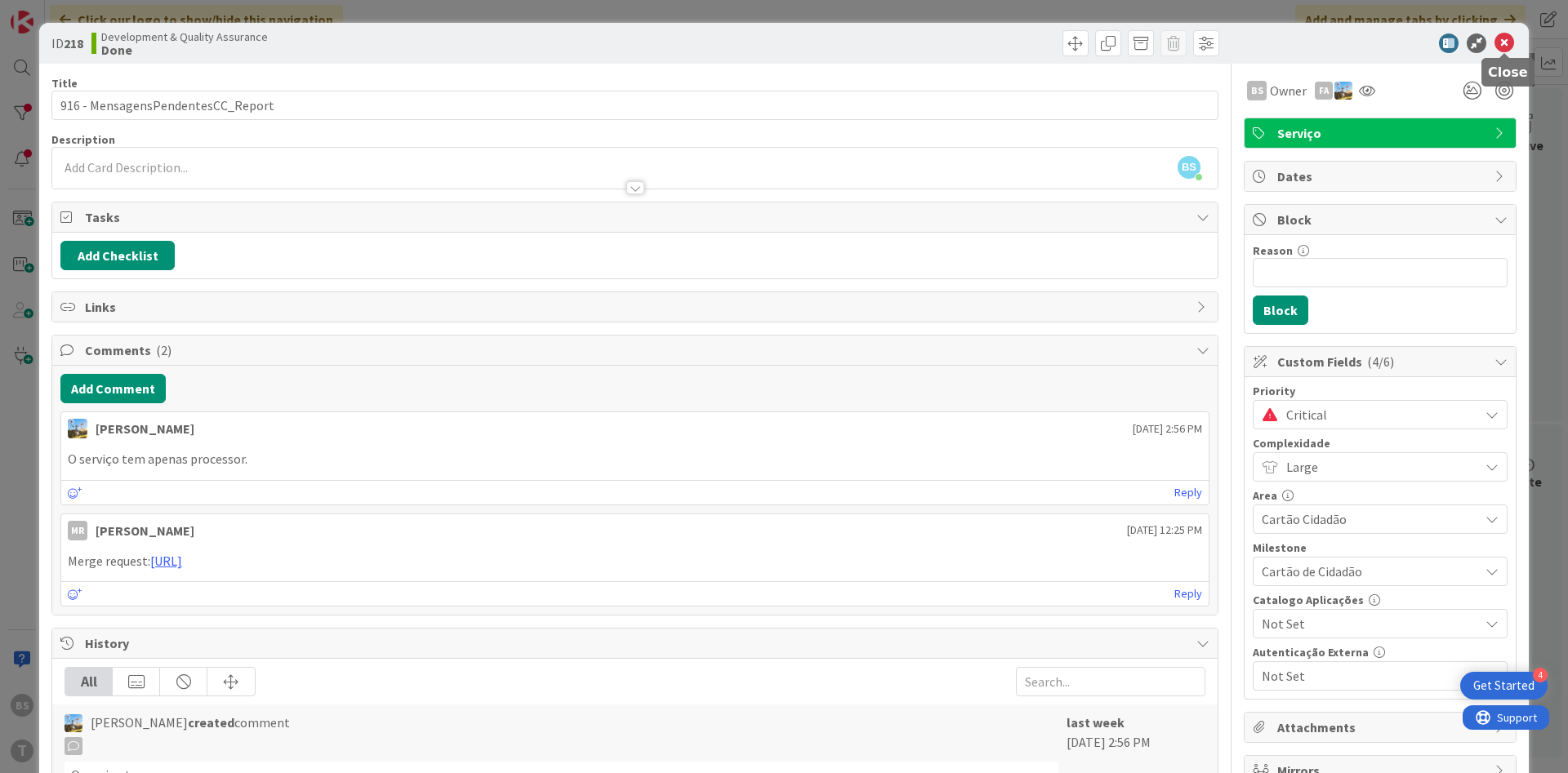
click at [1511, 37] on icon at bounding box center [1504, 43] width 20 height 20
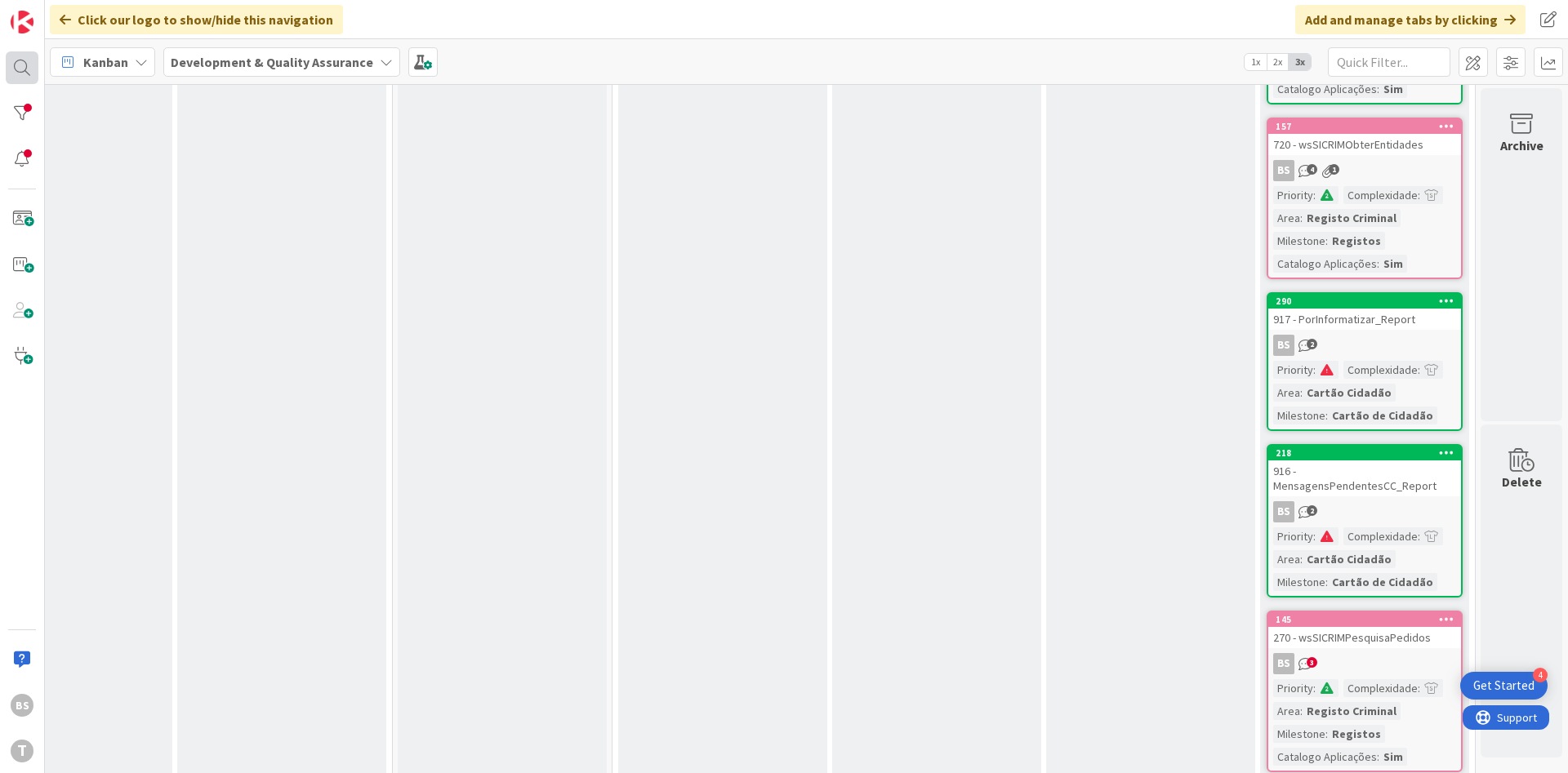
click at [32, 64] on div at bounding box center [21, 67] width 33 height 33
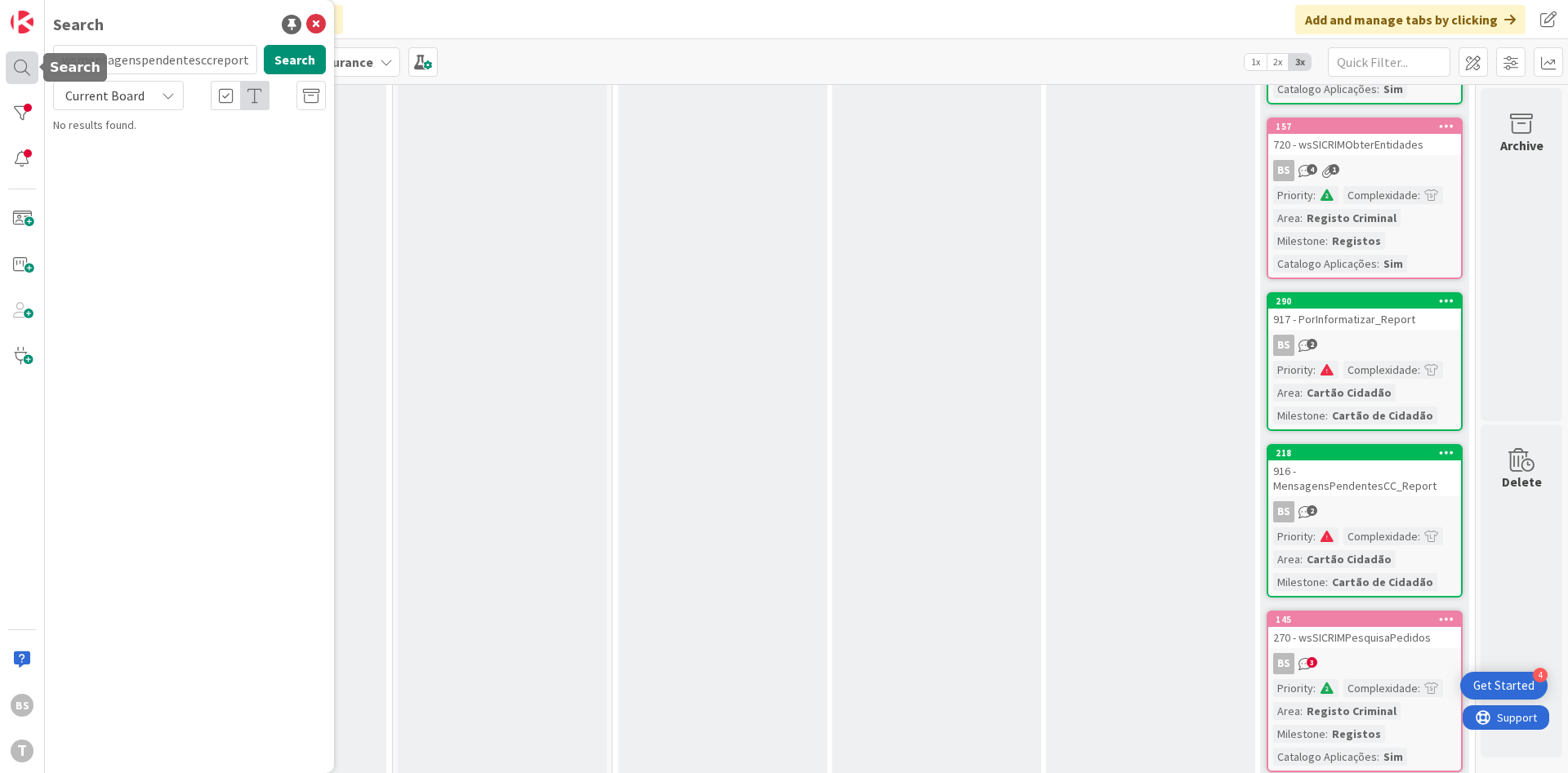
scroll to position [0, 142]
click at [175, 65] on input "wsmensagenspendentesccreportwsicpesquisasiricprocessos" at bounding box center [155, 59] width 204 height 29
type input "wsicpesquisasiricprocessos"
click at [288, 54] on button "Search" at bounding box center [295, 59] width 62 height 29
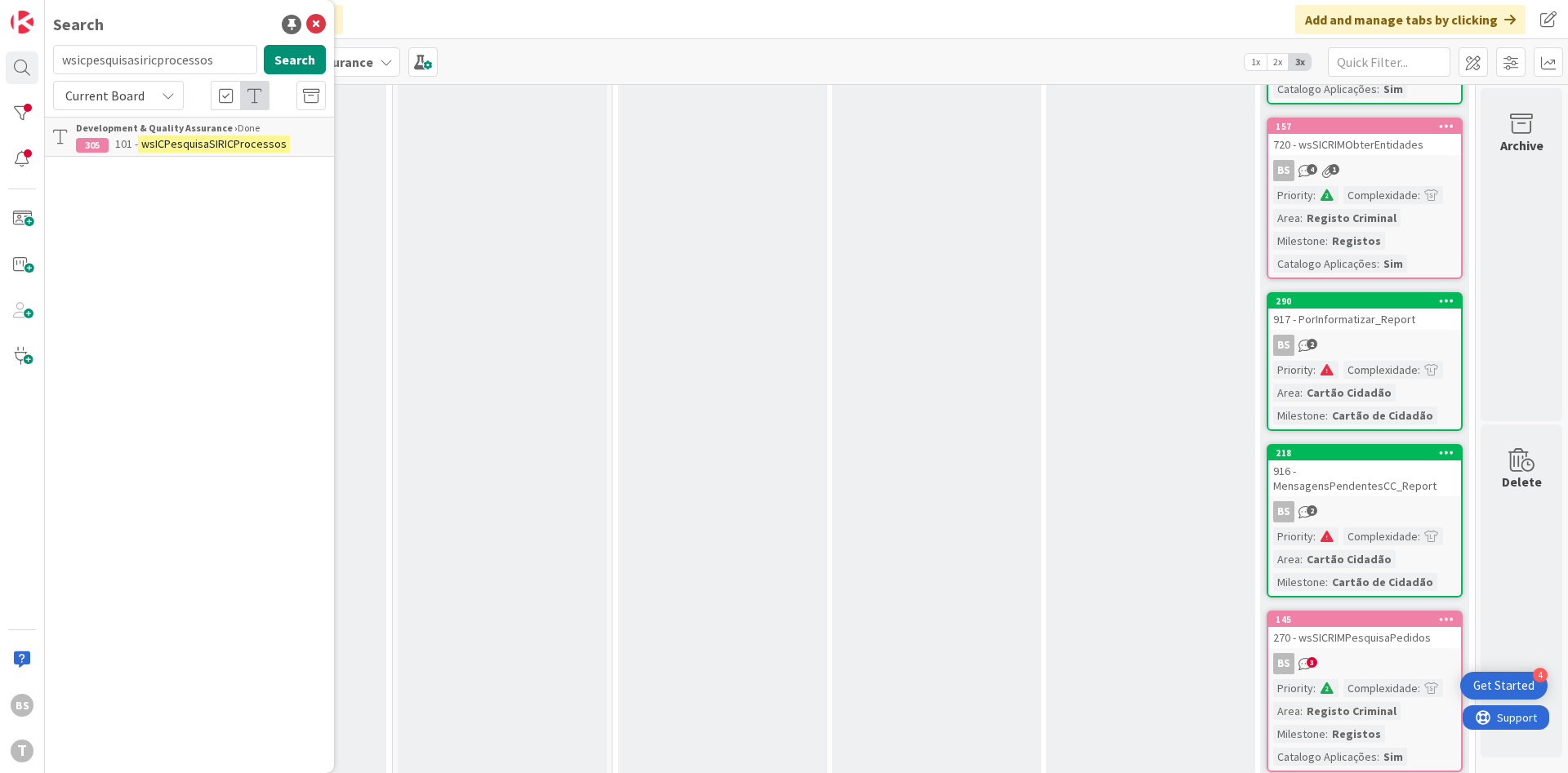
click at [195, 138] on mark "wsICPesquisaSIRICProcessos" at bounding box center [214, 144] width 152 height 17
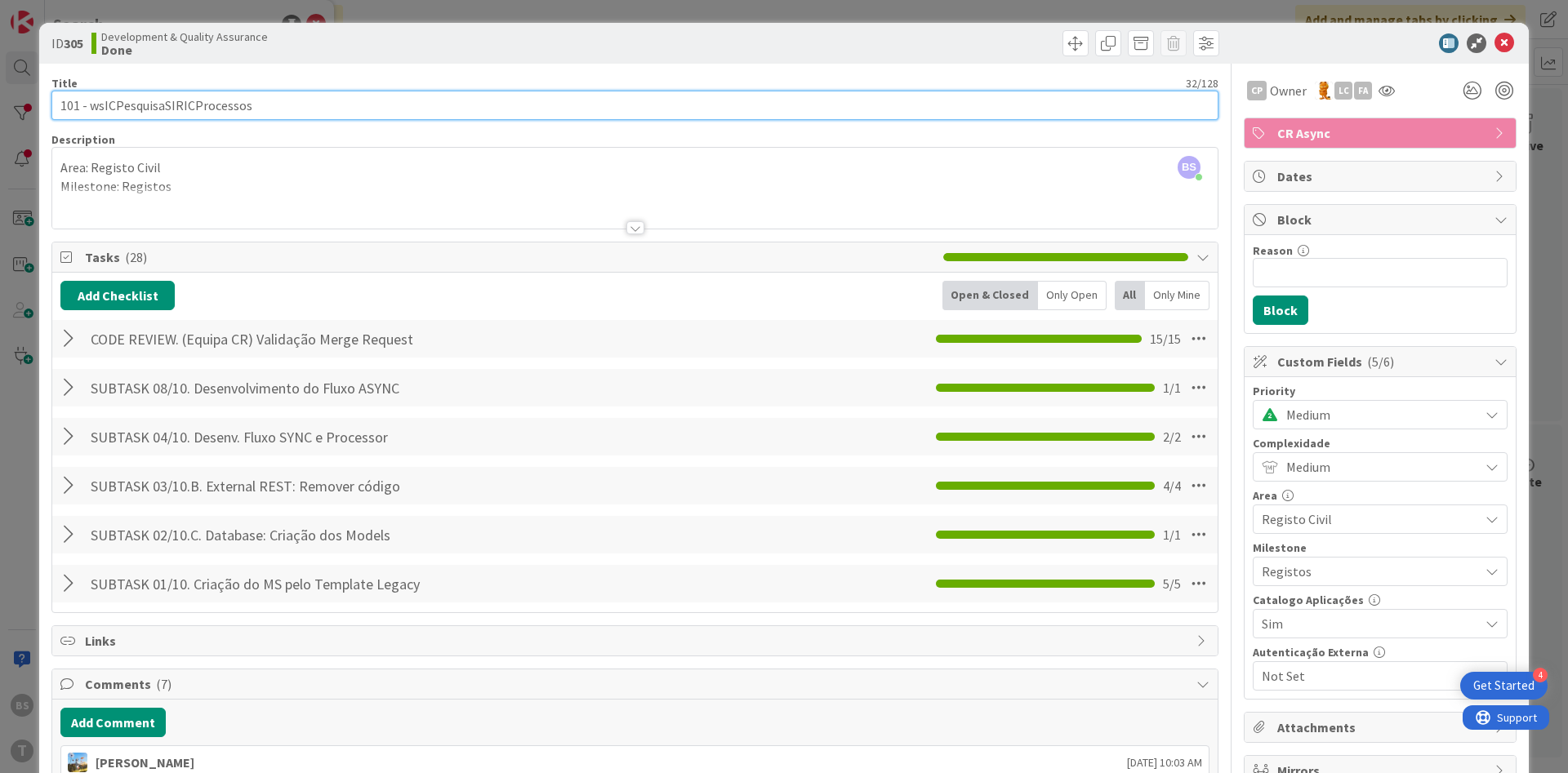
click at [219, 113] on input "101 - wsICPesquisaSIRICProcessos" at bounding box center [634, 105] width 1167 height 29
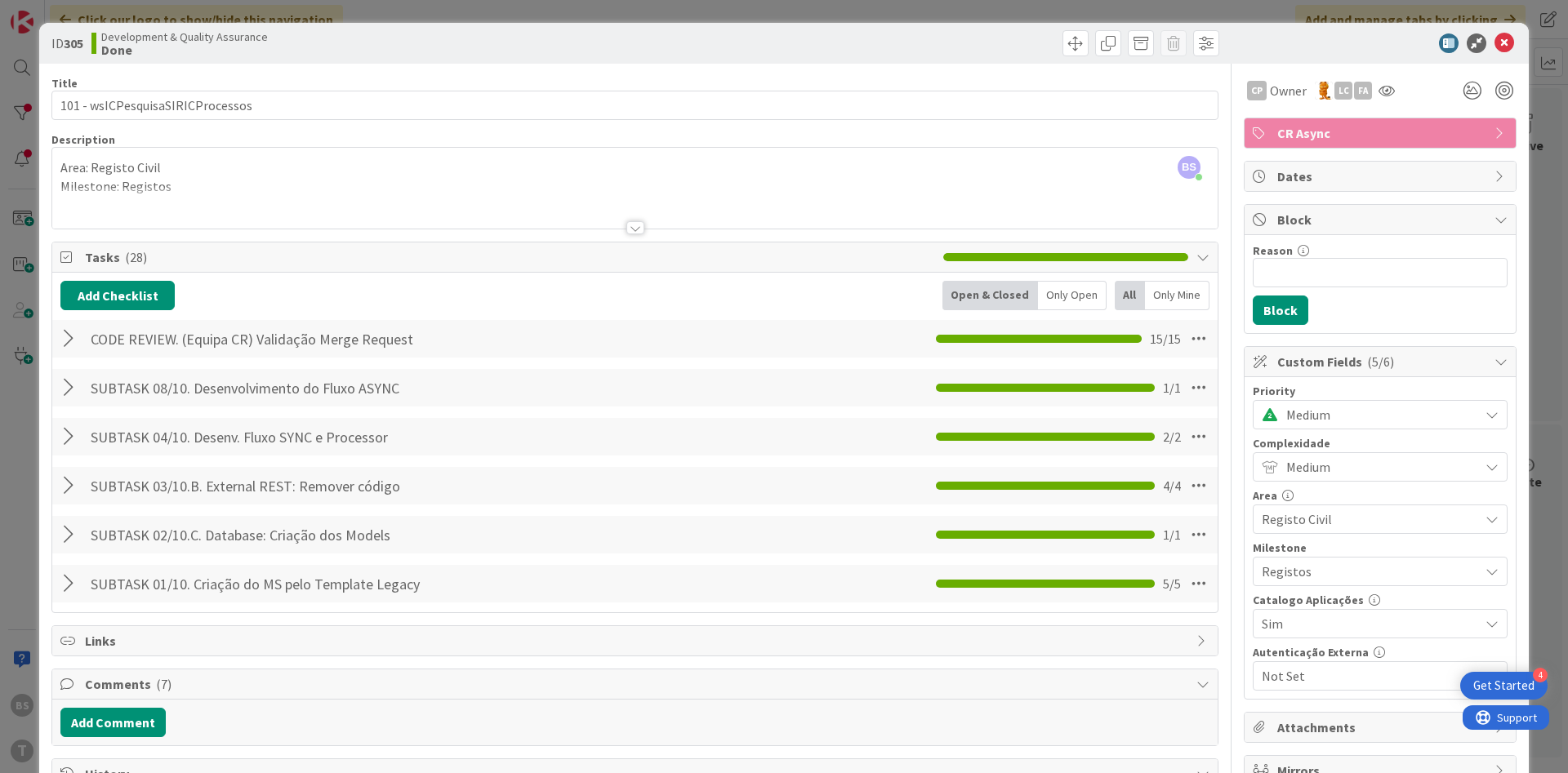
click at [1296, 404] on span "Medium" at bounding box center [1378, 415] width 185 height 23
click at [1323, 471] on span "Critical" at bounding box center [1402, 484] width 189 height 25
click at [1502, 36] on icon at bounding box center [1504, 43] width 20 height 20
